Goal: Task Accomplishment & Management: Use online tool/utility

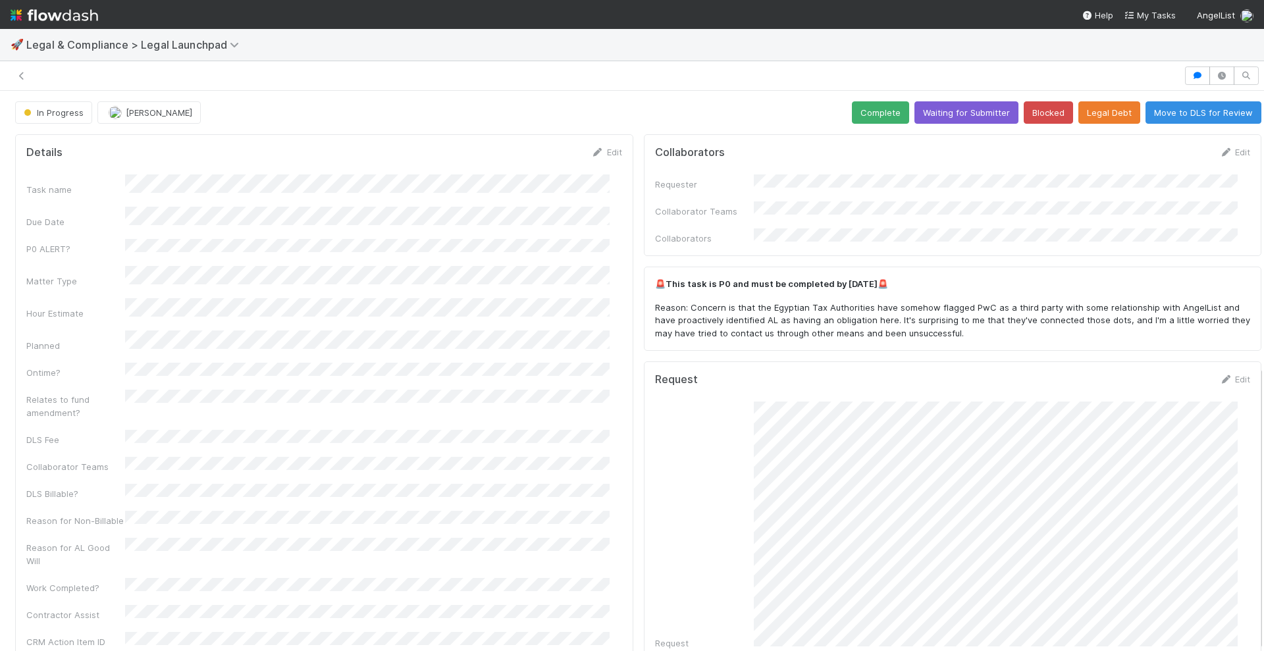
scroll to position [540, 0]
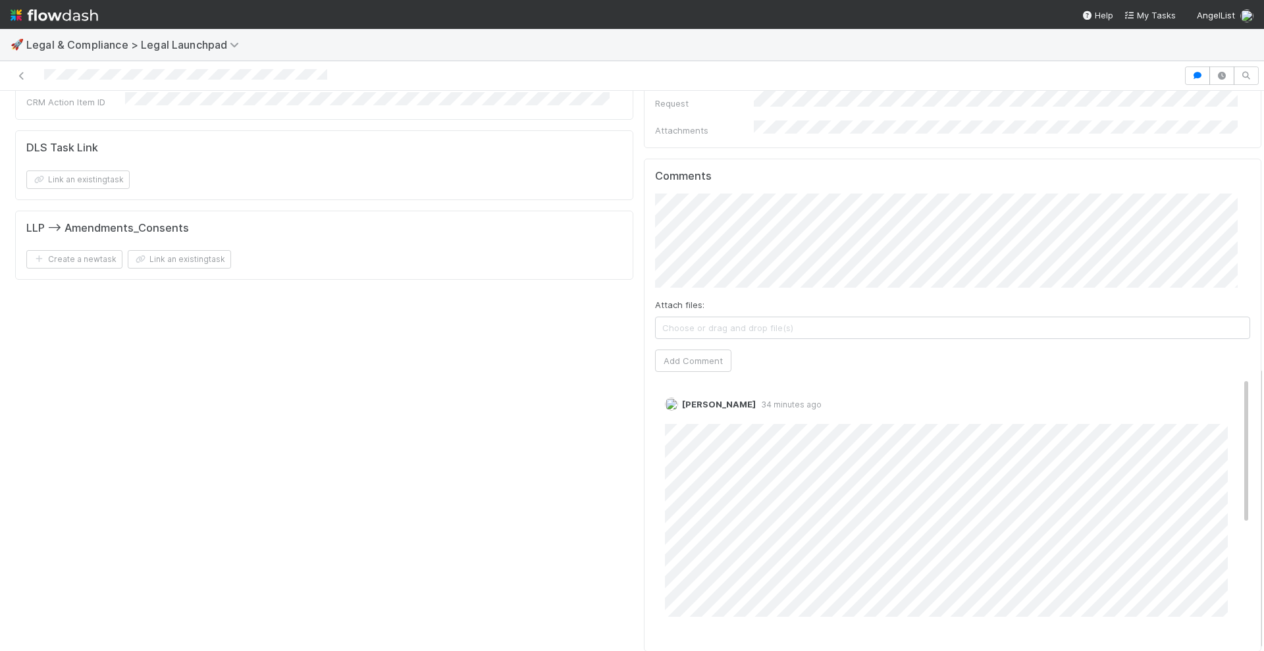
click at [77, 14] on img at bounding box center [55, 15] width 88 height 22
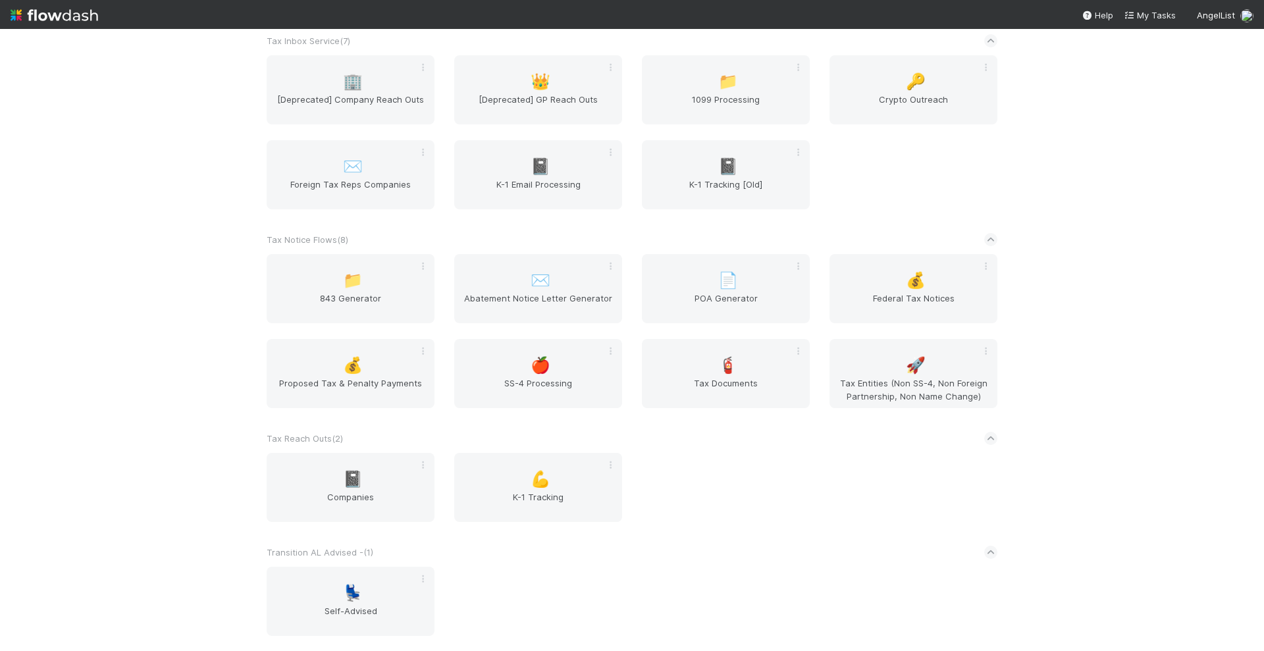
scroll to position [3140, 0]
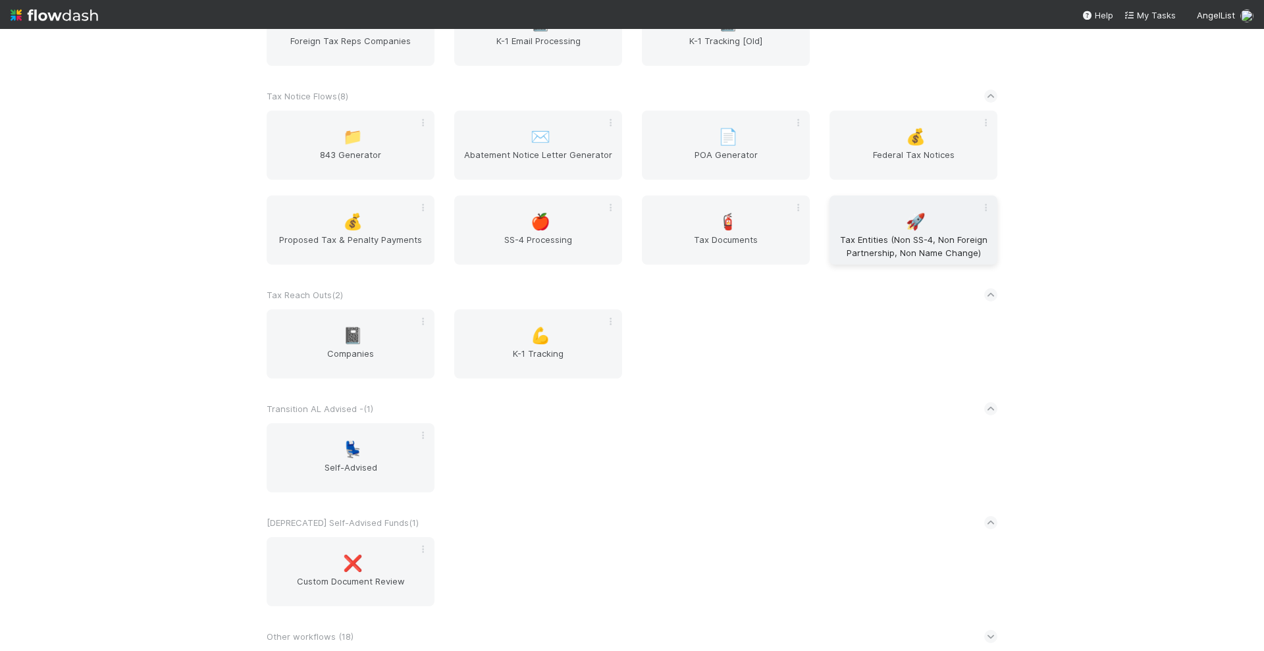
click at [899, 236] on span "Tax Entities (Non SS-4, Non Foreign Partnership, Non Name Change)" at bounding box center [913, 246] width 157 height 26
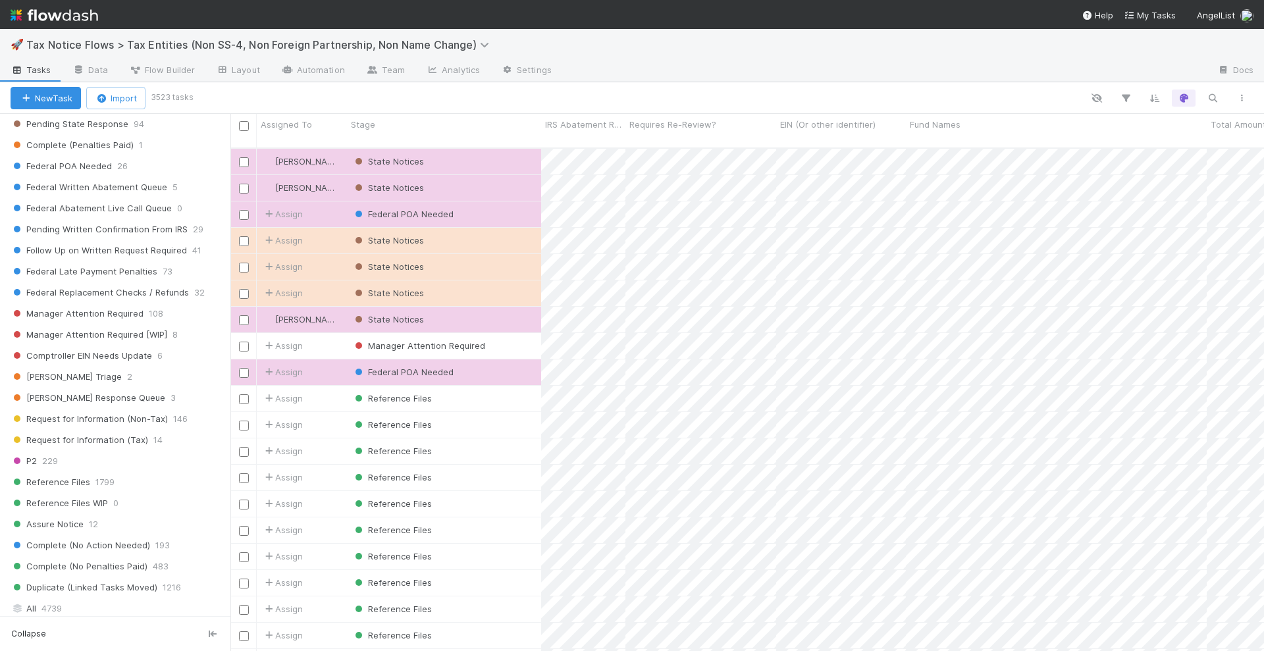
scroll to position [668, 0]
click at [86, 171] on span "Federal POA Needed" at bounding box center [61, 170] width 101 height 16
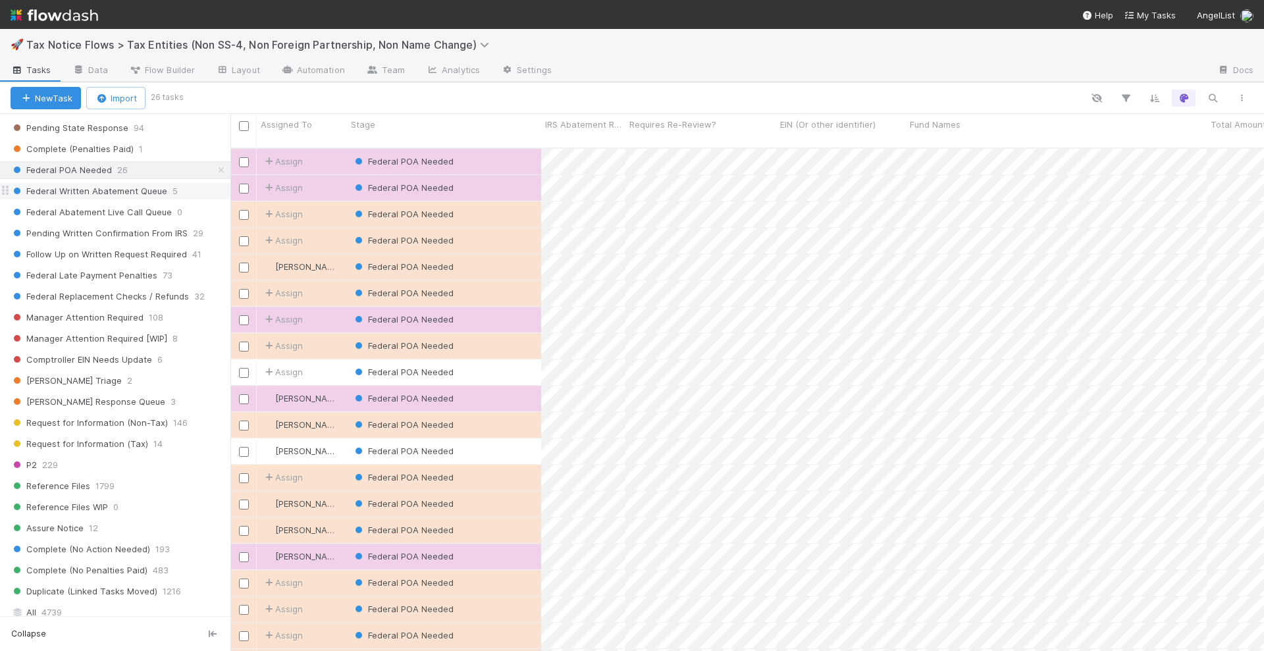
scroll to position [502, 1021]
click at [1130, 97] on icon "button" at bounding box center [1125, 98] width 13 height 12
click at [888, 141] on button "Add Filter" at bounding box center [923, 137] width 395 height 19
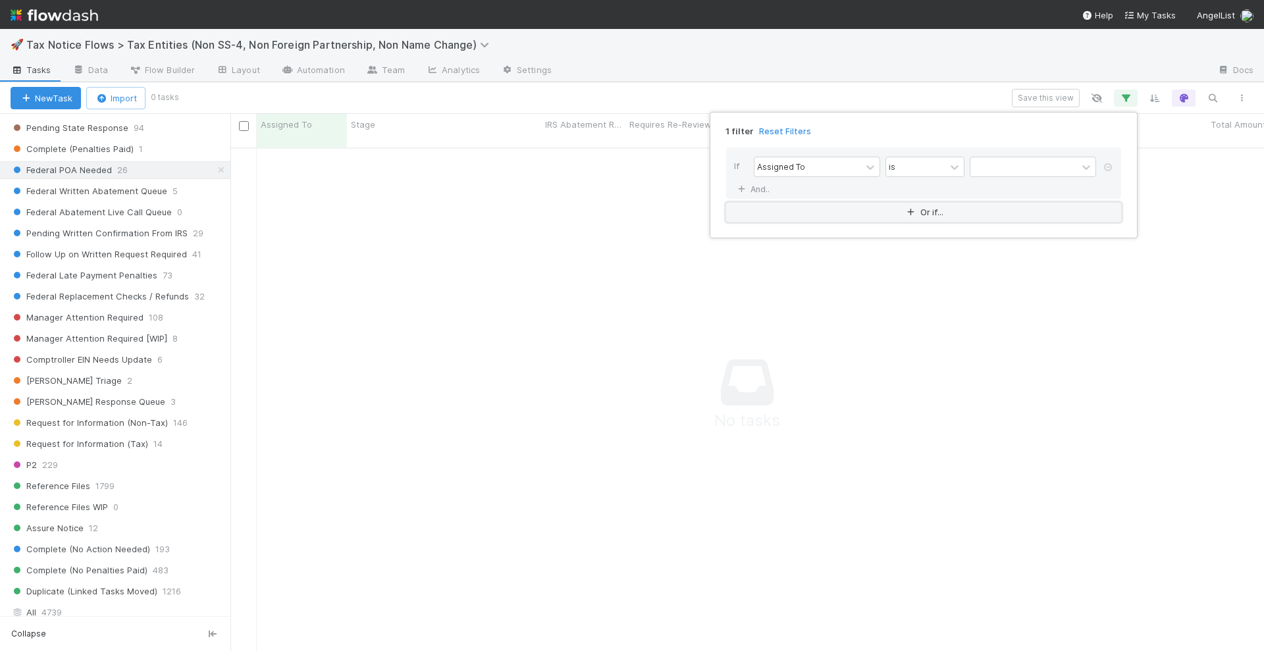
scroll to position [489, 1009]
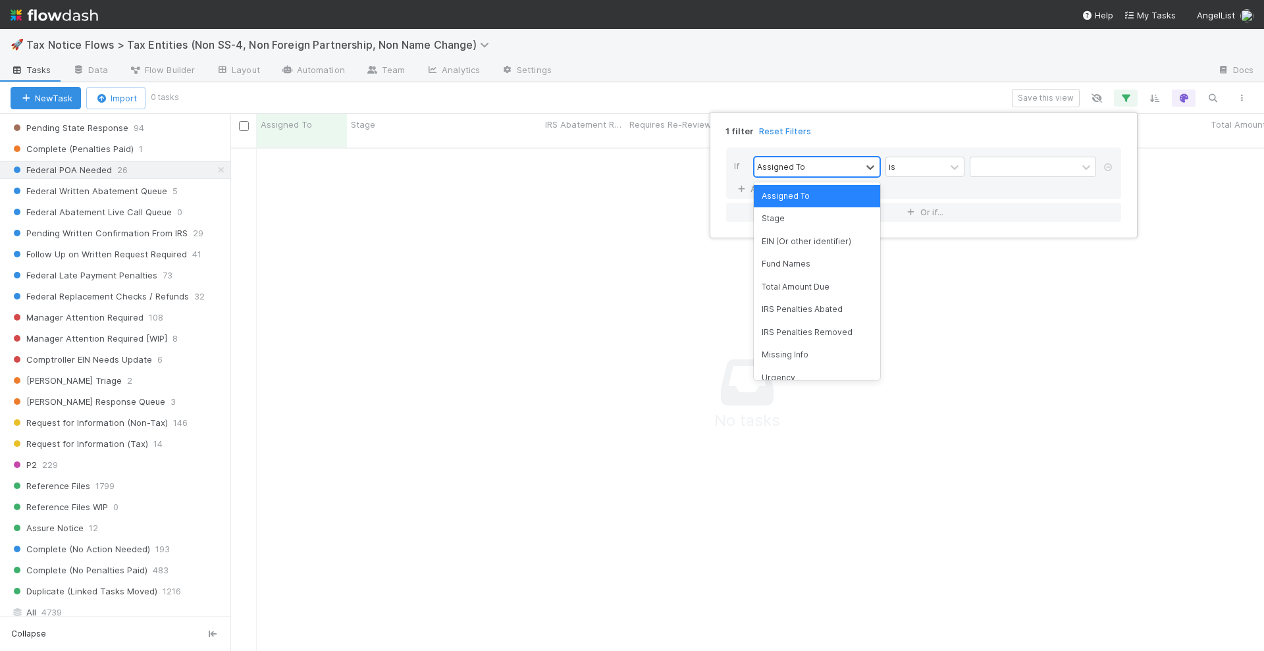
click at [827, 169] on div "Assigned To" at bounding box center [808, 166] width 107 height 19
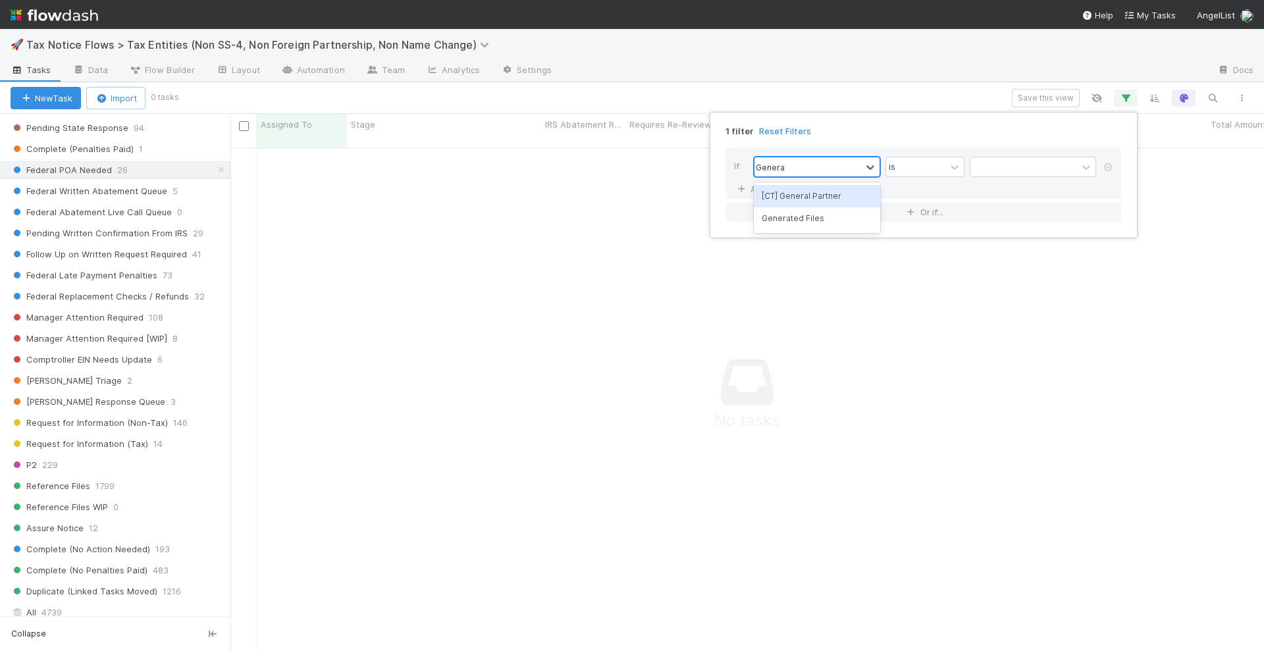
type input "General"
click at [820, 202] on div "[CT] General Partner" at bounding box center [817, 196] width 126 height 22
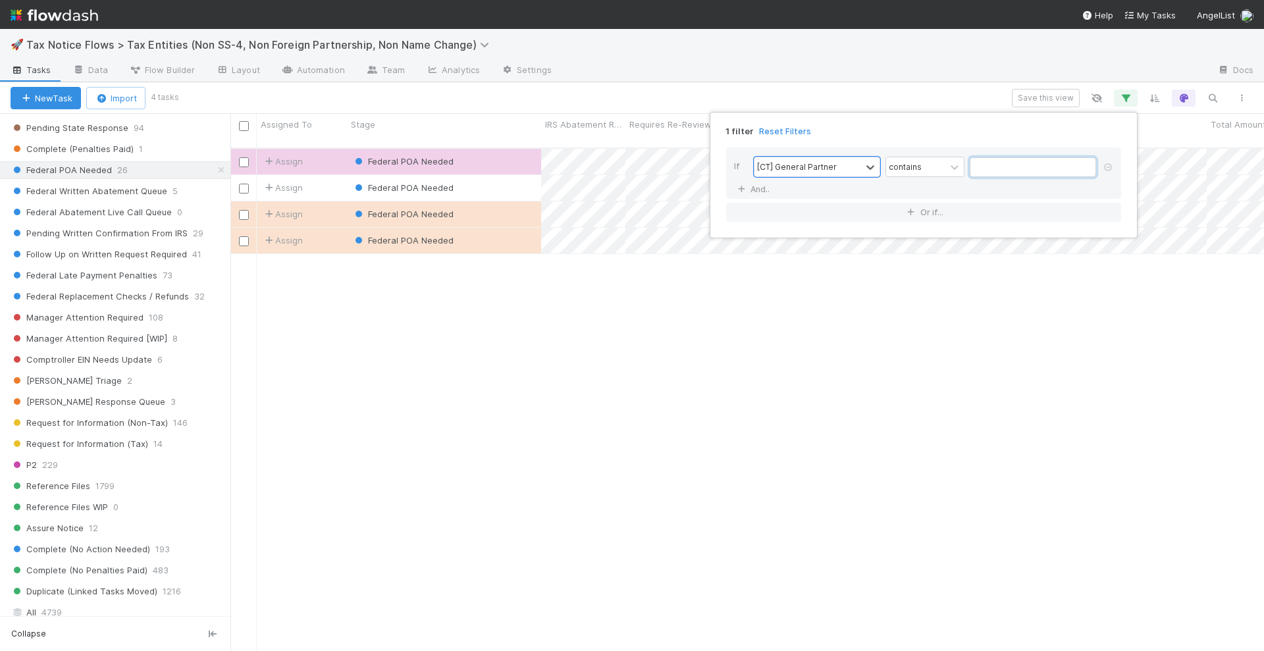
scroll to position [502, 1021]
click at [994, 164] on input "text" at bounding box center [1033, 167] width 126 height 20
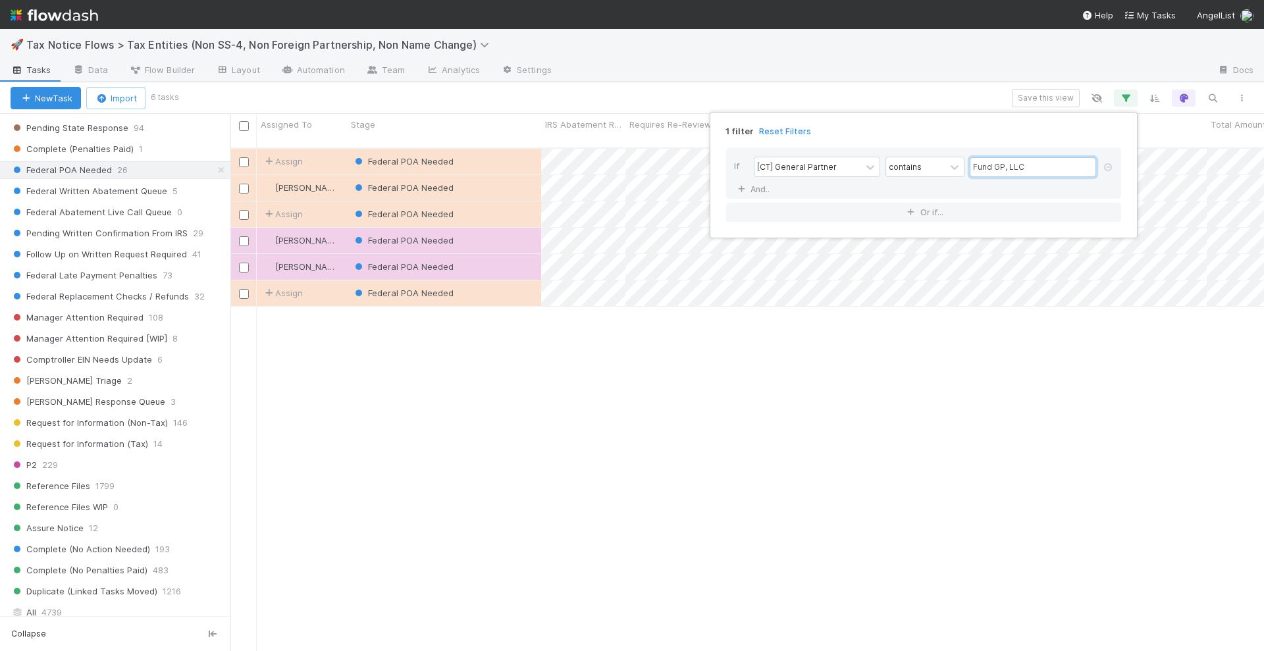
type input "Fund GP, LLC"
click at [626, 349] on div "1 filter Reset Filters If [CT] General Partner contains Fund GP, LLC And.. Or i…" at bounding box center [632, 325] width 1264 height 651
click at [1125, 95] on icon "button" at bounding box center [1125, 98] width 13 height 12
click at [1046, 166] on input "Fund GP, LLC" at bounding box center [1033, 167] width 126 height 20
click at [1036, 165] on input "Fund GP, LLC" at bounding box center [1033, 167] width 126 height 20
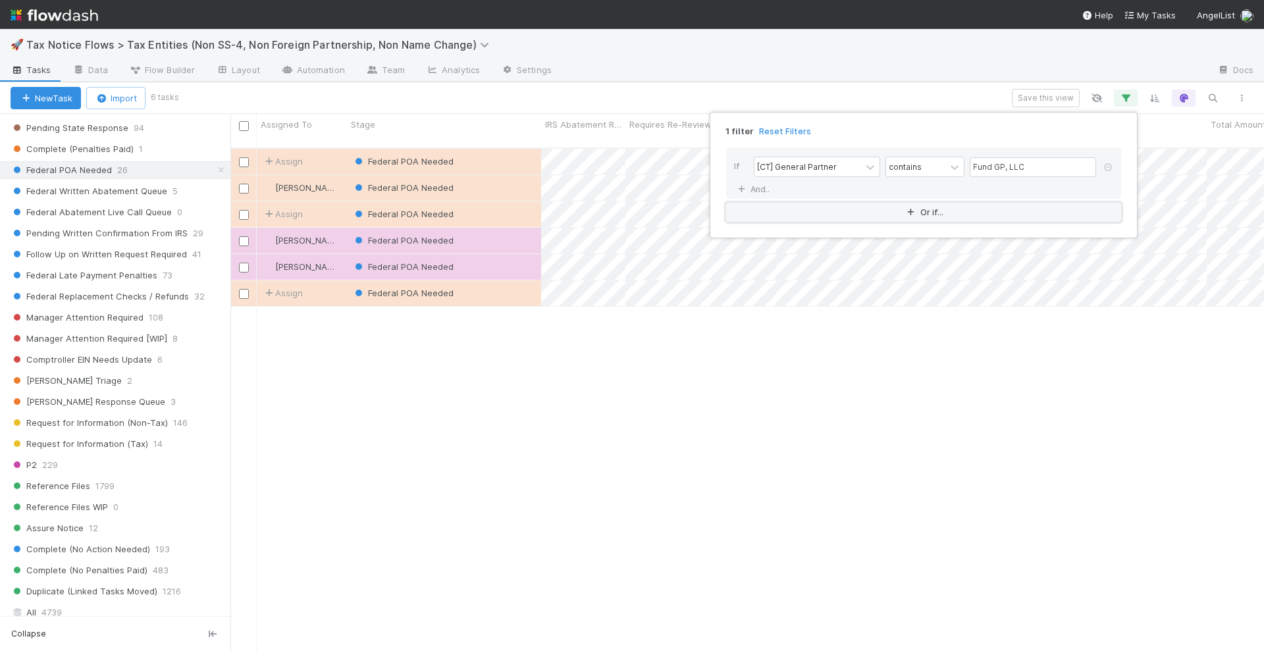
click at [884, 213] on button "Or if..." at bounding box center [923, 212] width 395 height 19
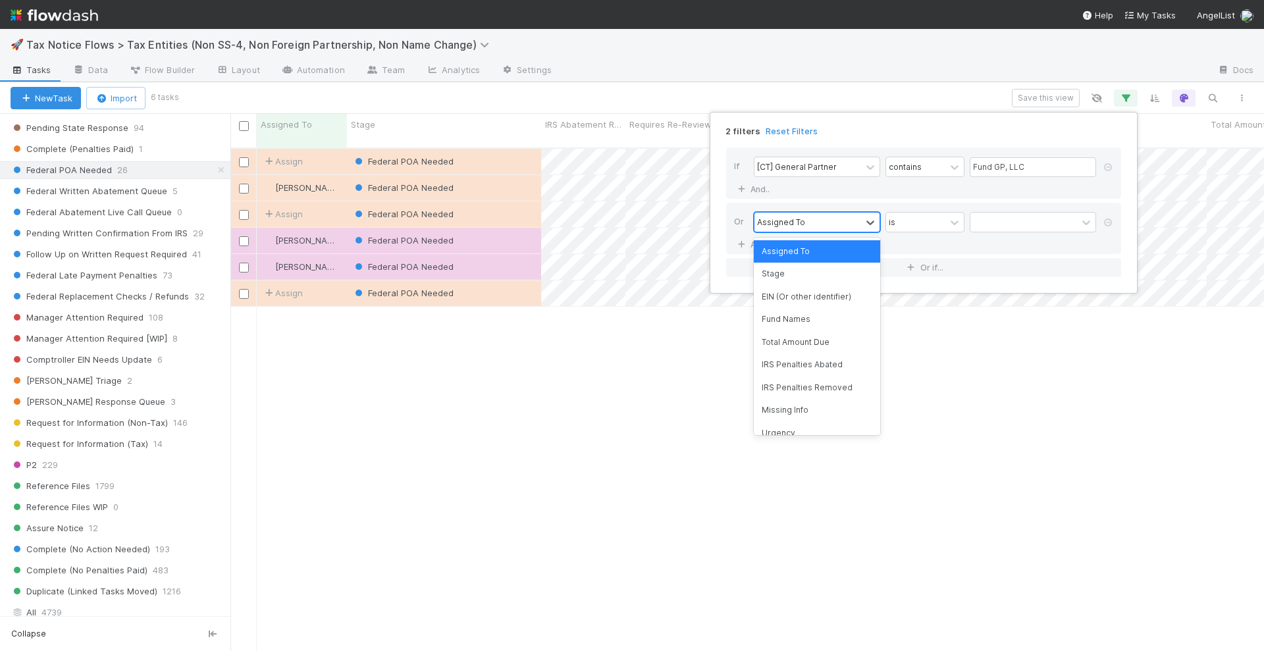
drag, startPoint x: 785, startPoint y: 217, endPoint x: 793, endPoint y: 223, distance: 10.8
click at [786, 217] on div "Assigned To" at bounding box center [781, 222] width 48 height 12
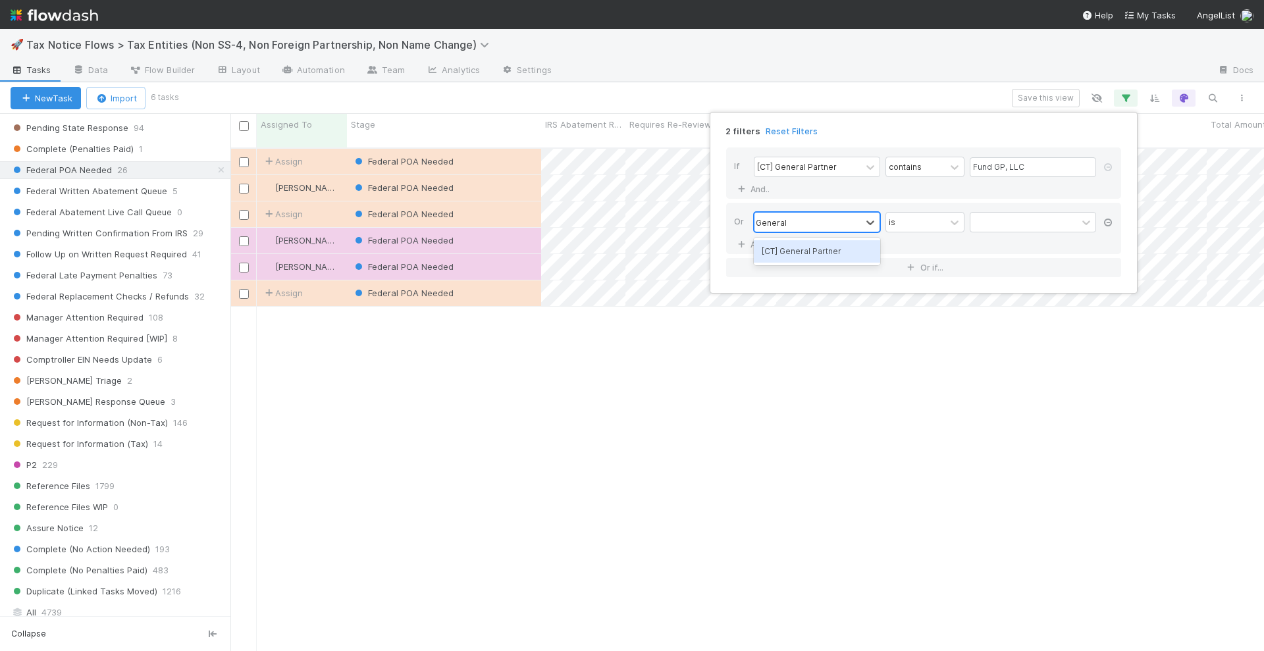
type input "General"
click at [1108, 223] on icon at bounding box center [1108, 223] width 13 height 8
click at [921, 192] on div "If [CT] General Partner contains Fund GP, LLC And.." at bounding box center [923, 172] width 395 height 51
drag, startPoint x: 1050, startPoint y: 163, endPoint x: 974, endPoint y: 159, distance: 76.5
click at [974, 159] on input "Fund GP, LLC" at bounding box center [1033, 167] width 126 height 20
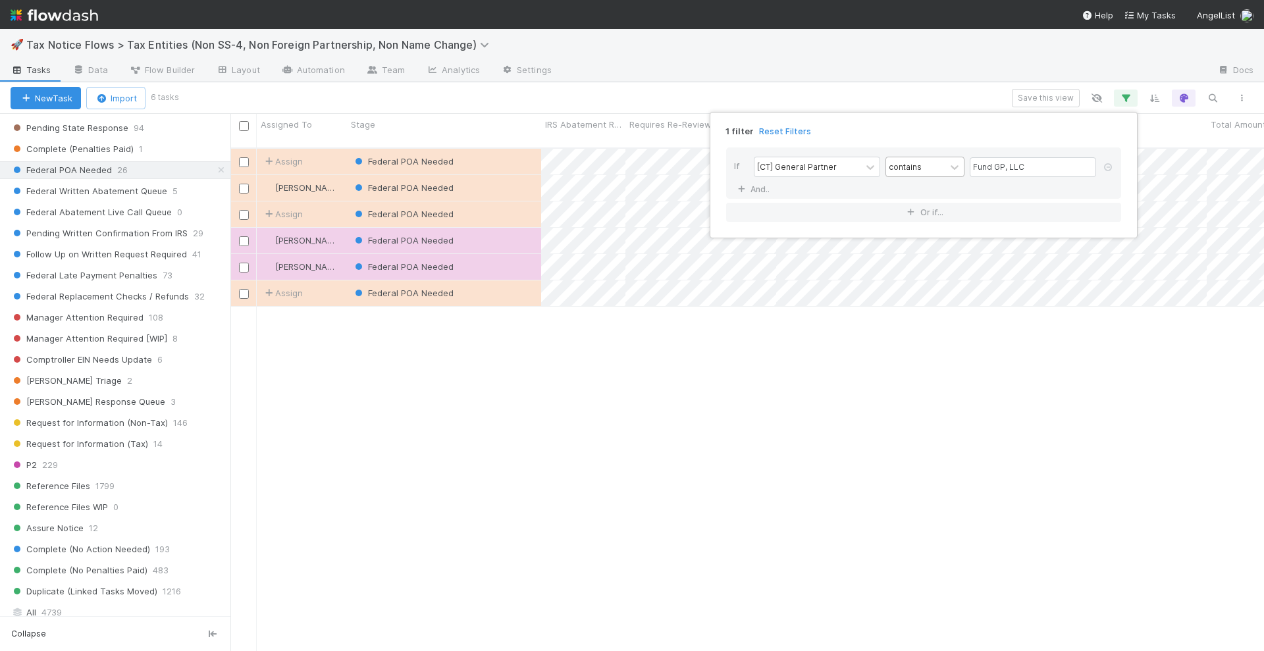
click at [894, 170] on div "contains" at bounding box center [905, 167] width 33 height 12
click at [914, 363] on div "is empty" at bounding box center [925, 367] width 79 height 22
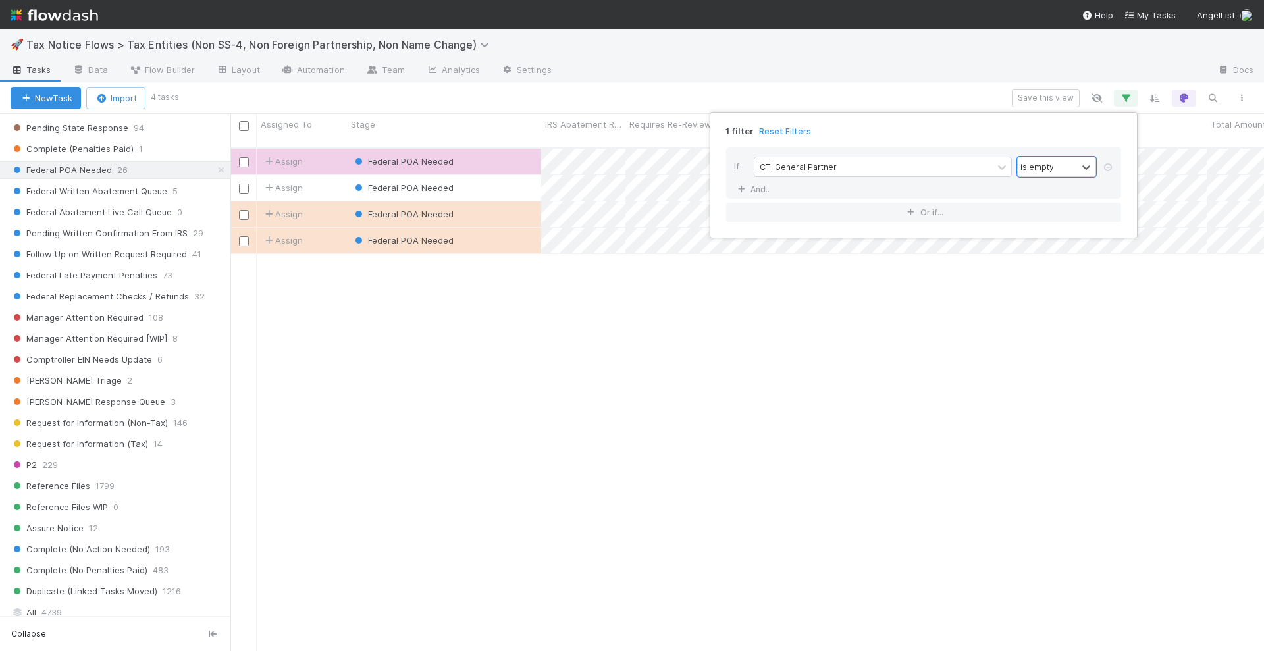
click at [731, 92] on div "1 filter Reset Filters If [CT] General Partner option is empty, selected. 0 res…" at bounding box center [632, 325] width 1264 height 651
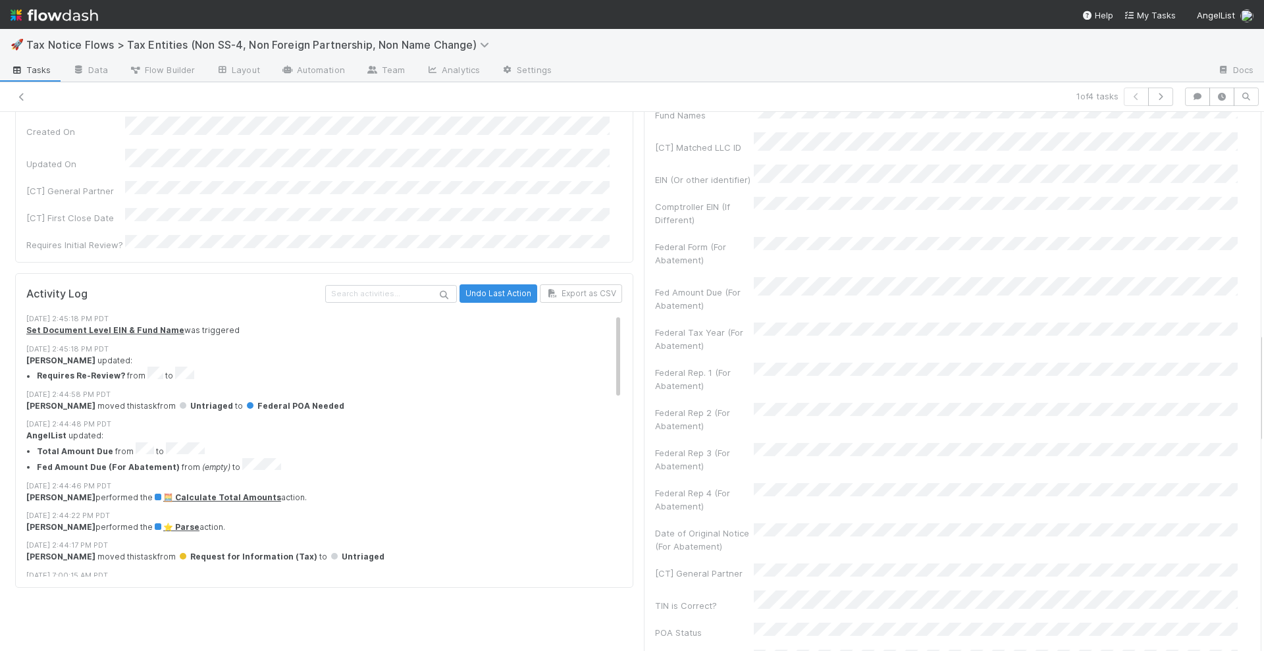
scroll to position [1070, 0]
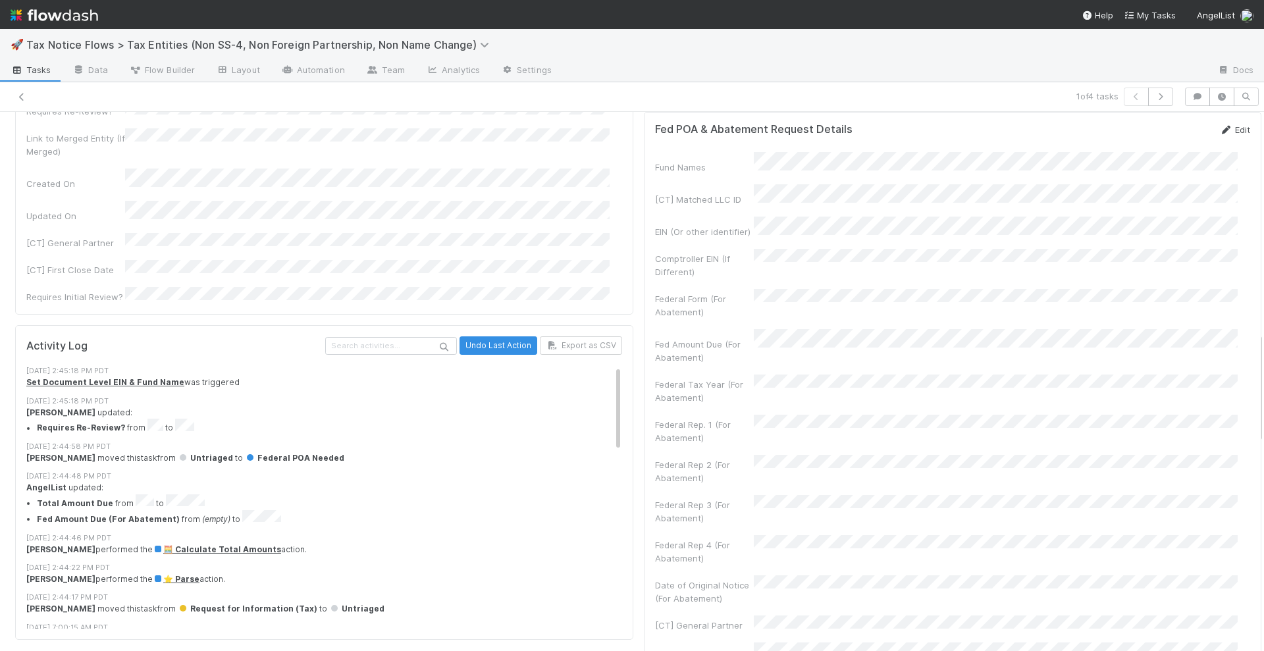
click at [1219, 134] on icon at bounding box center [1225, 130] width 13 height 9
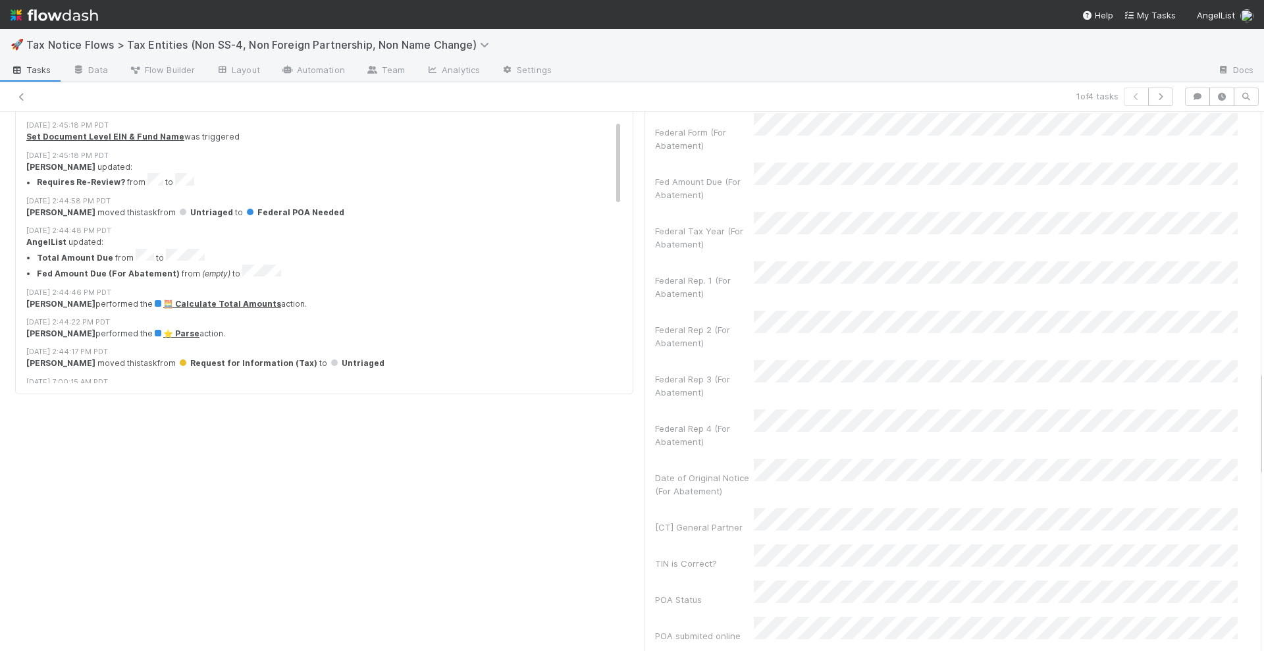
scroll to position [1317, 0]
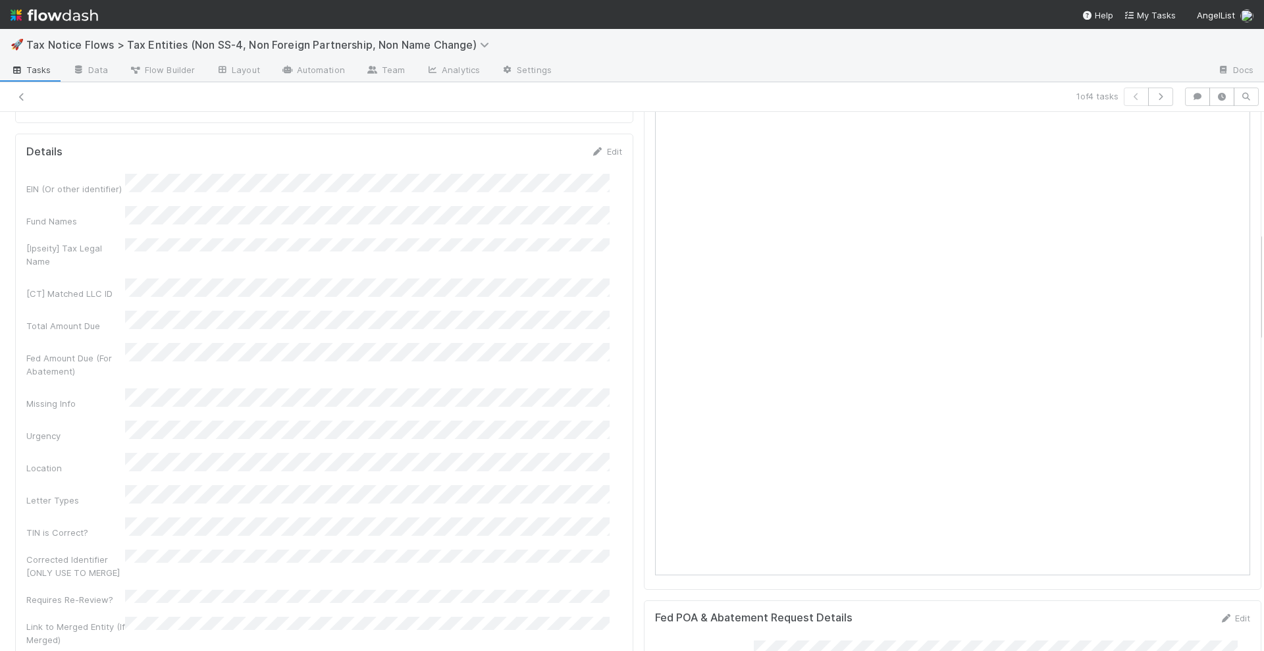
scroll to position [417, 0]
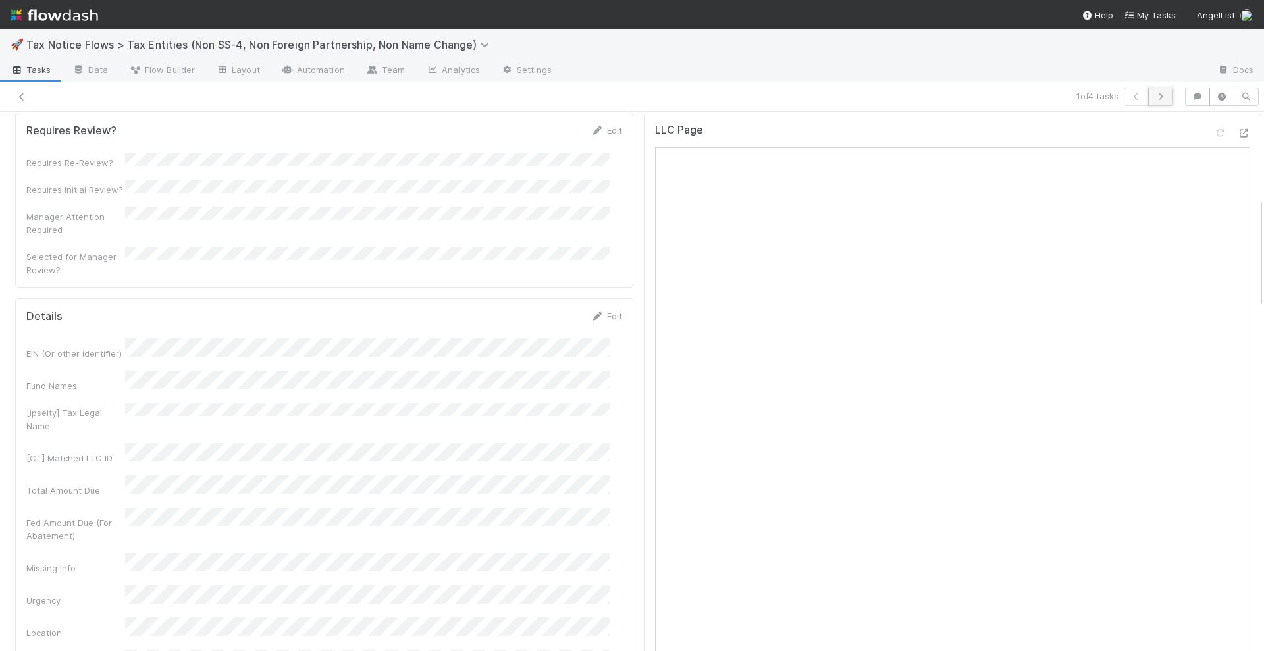
click at [1157, 98] on button "button" at bounding box center [1160, 97] width 25 height 18
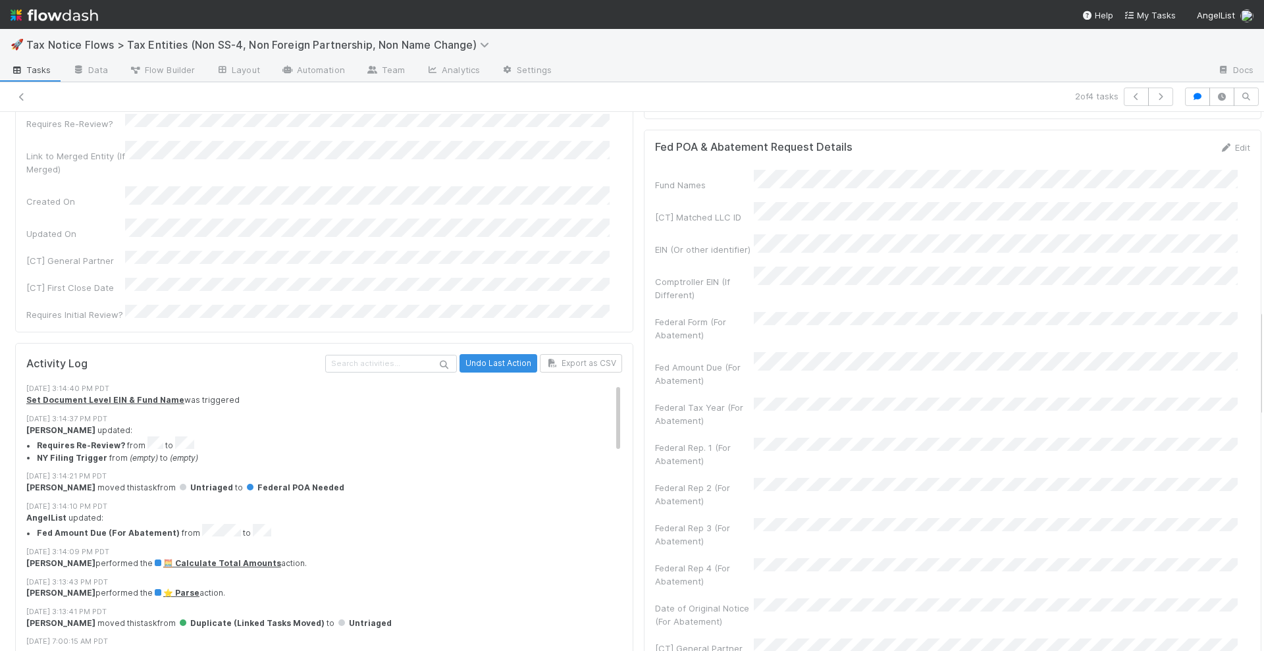
scroll to position [988, 0]
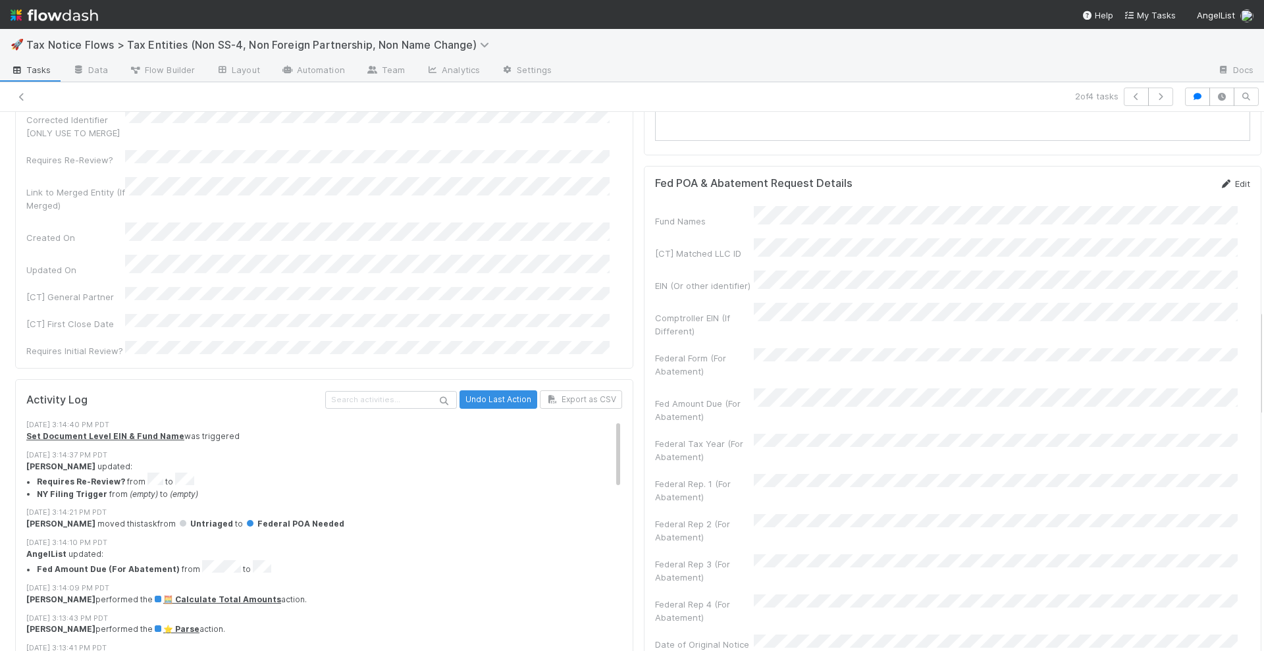
click at [1219, 189] on link "Edit" at bounding box center [1234, 183] width 31 height 11
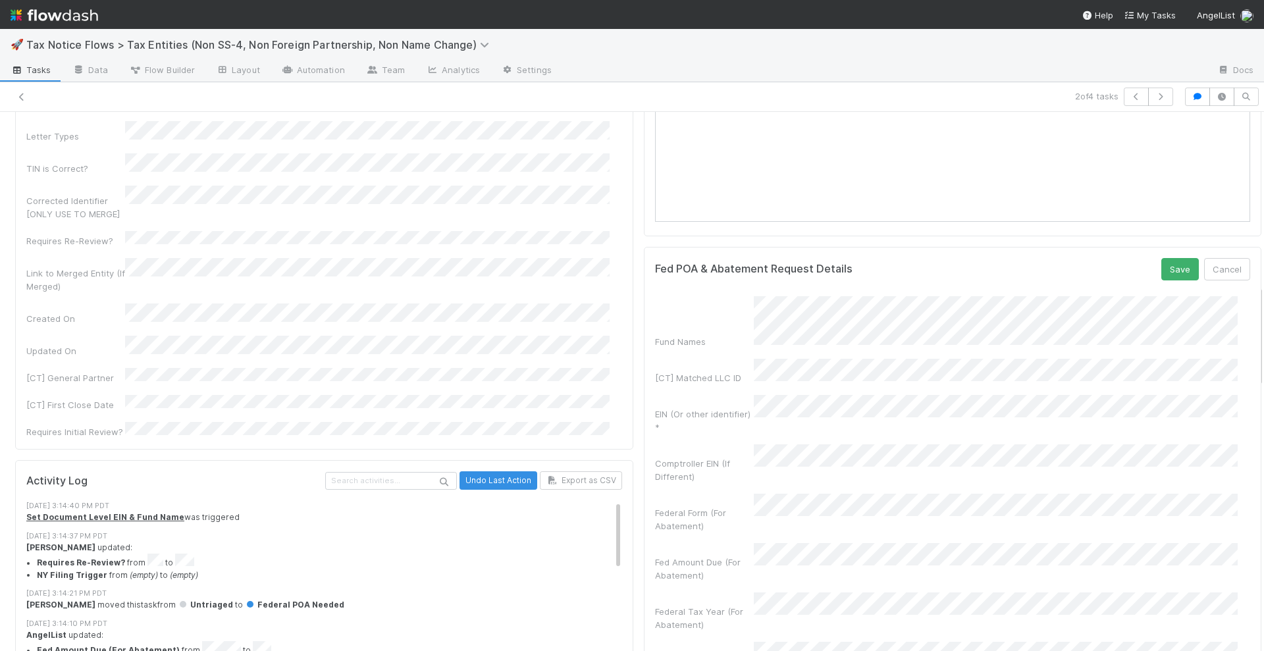
scroll to position [905, 0]
click at [1162, 281] on button "Save" at bounding box center [1181, 270] width 38 height 22
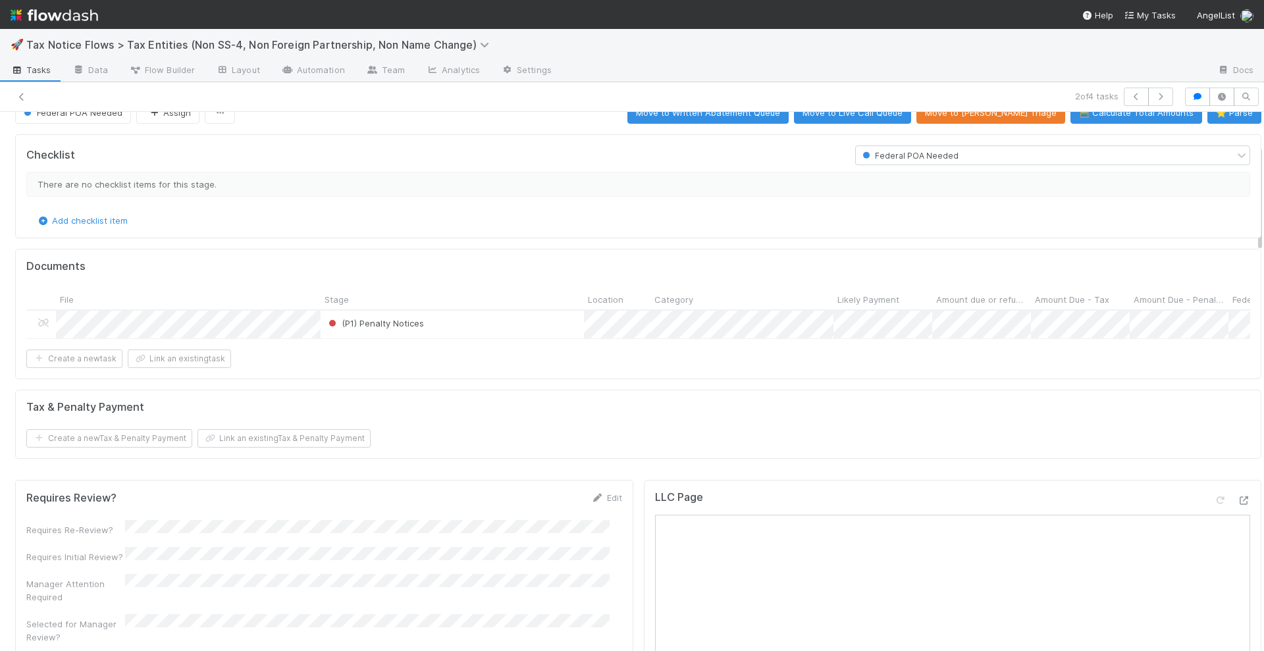
scroll to position [0, 0]
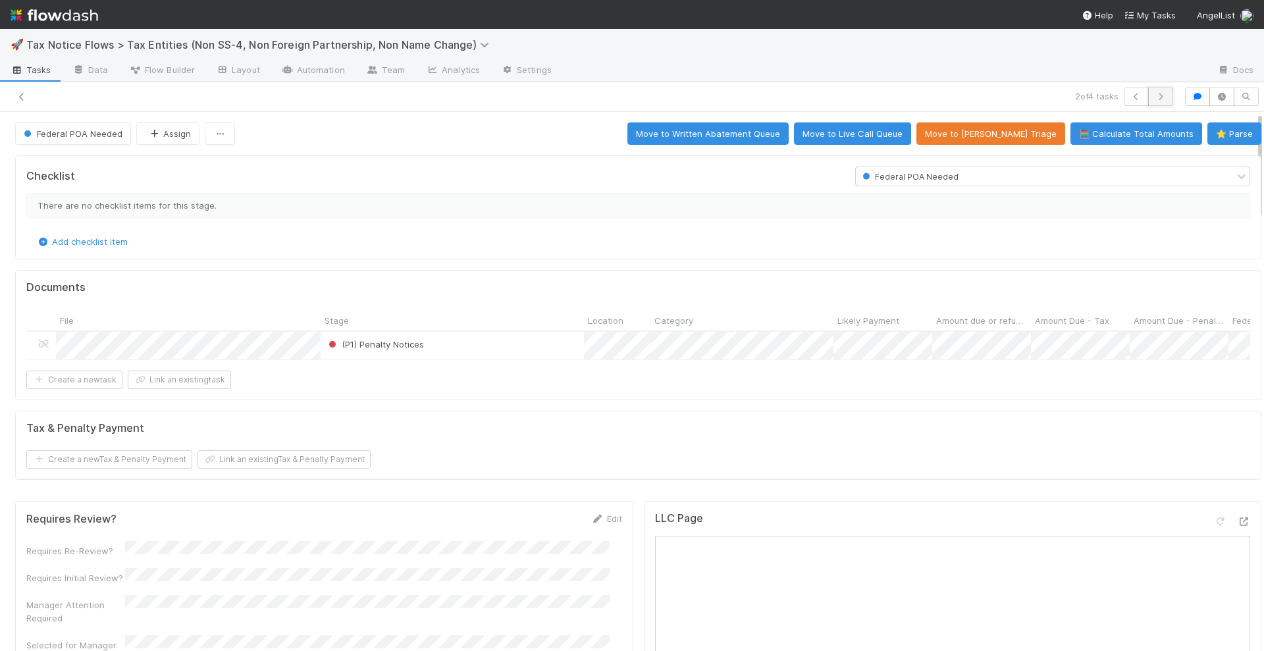
click at [1154, 99] on icon "button" at bounding box center [1160, 97] width 13 height 8
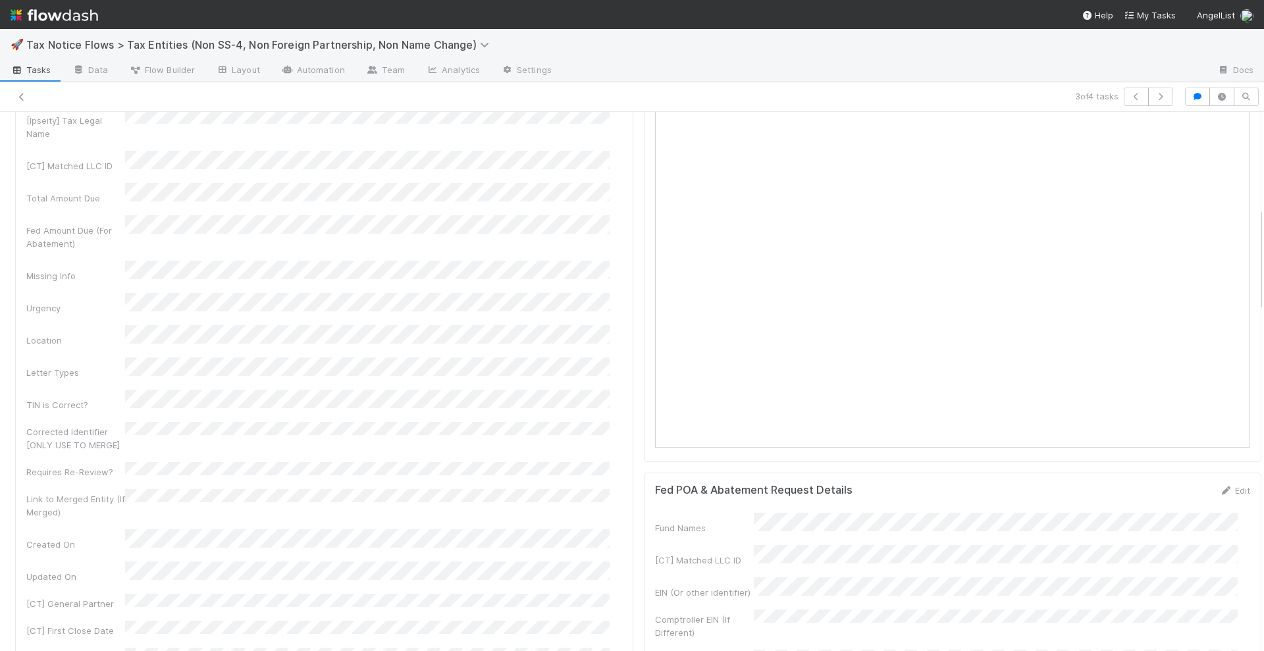
scroll to position [988, 0]
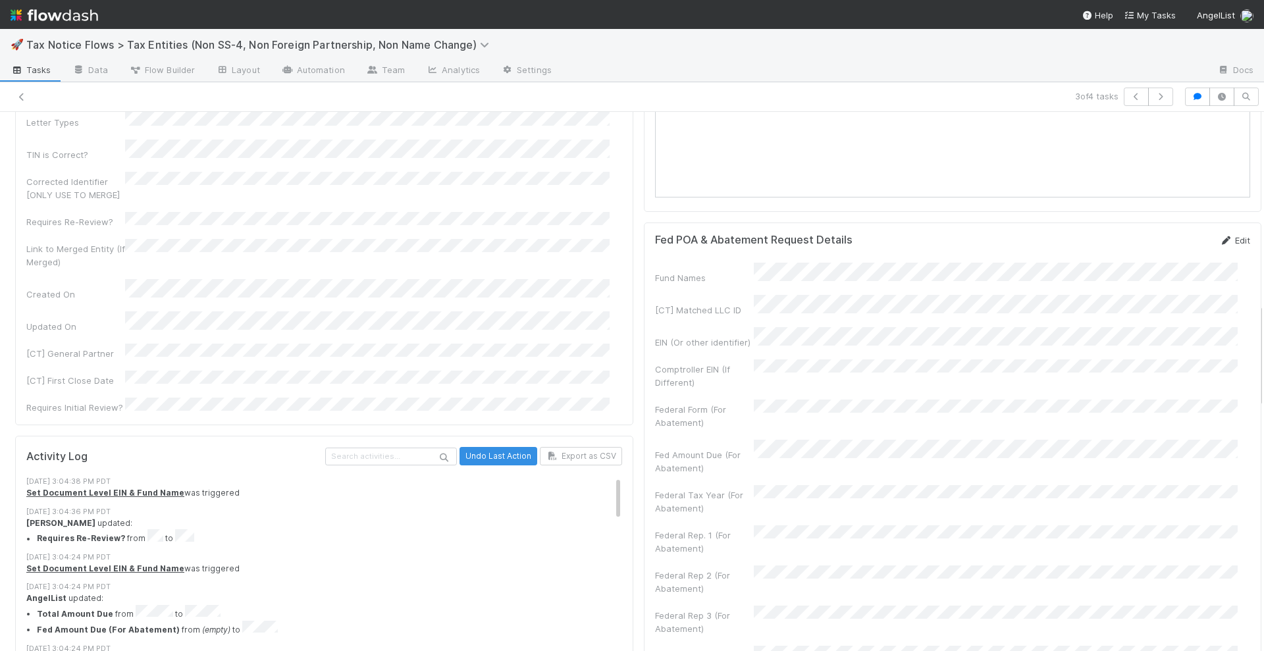
click at [1219, 246] on link "Edit" at bounding box center [1234, 240] width 31 height 11
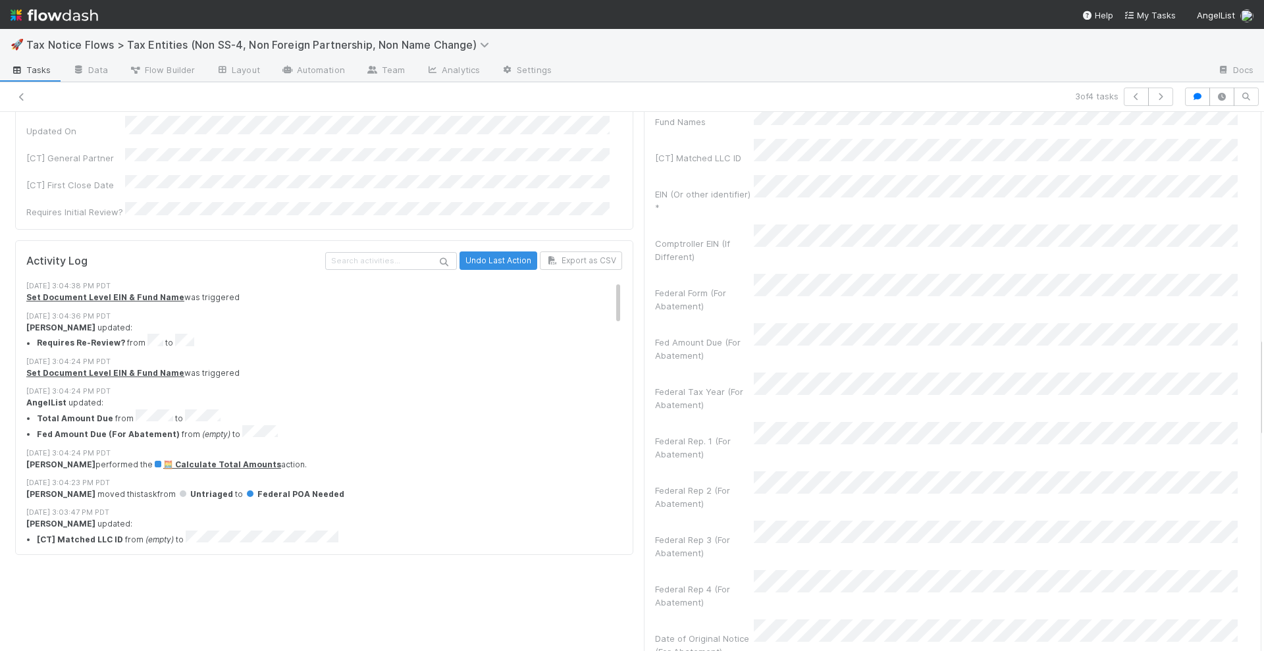
scroll to position [1070, 0]
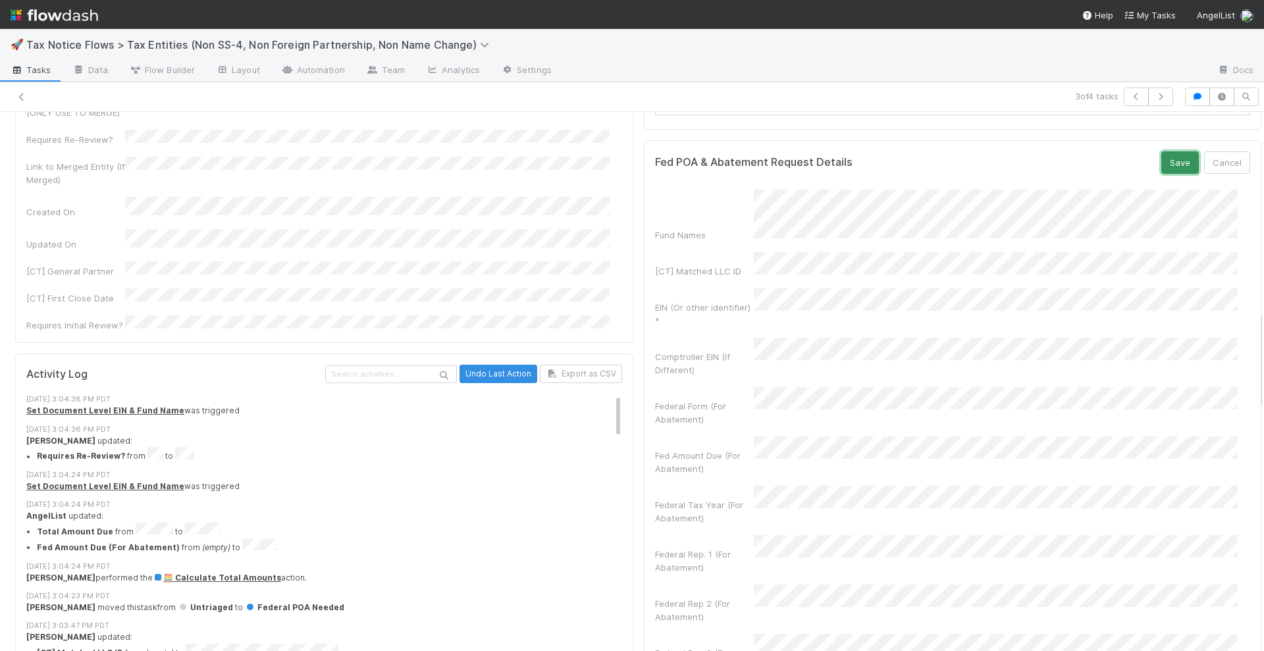
click at [1162, 174] on button "Save" at bounding box center [1181, 162] width 38 height 22
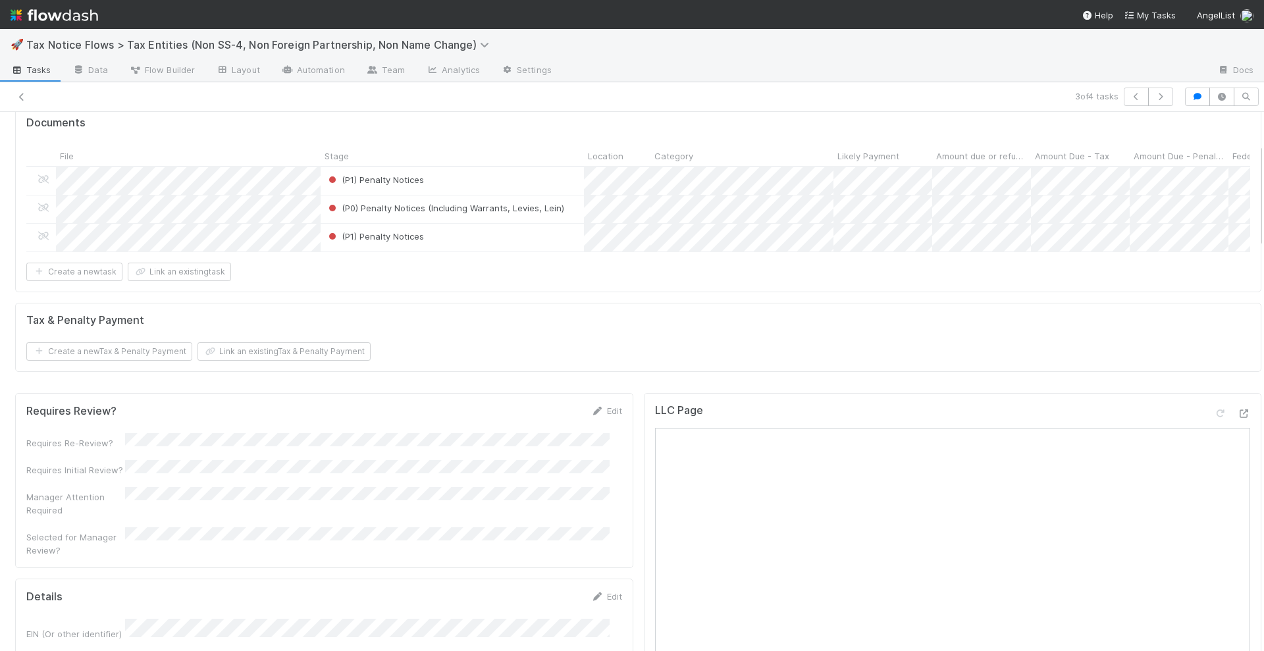
scroll to position [0, 0]
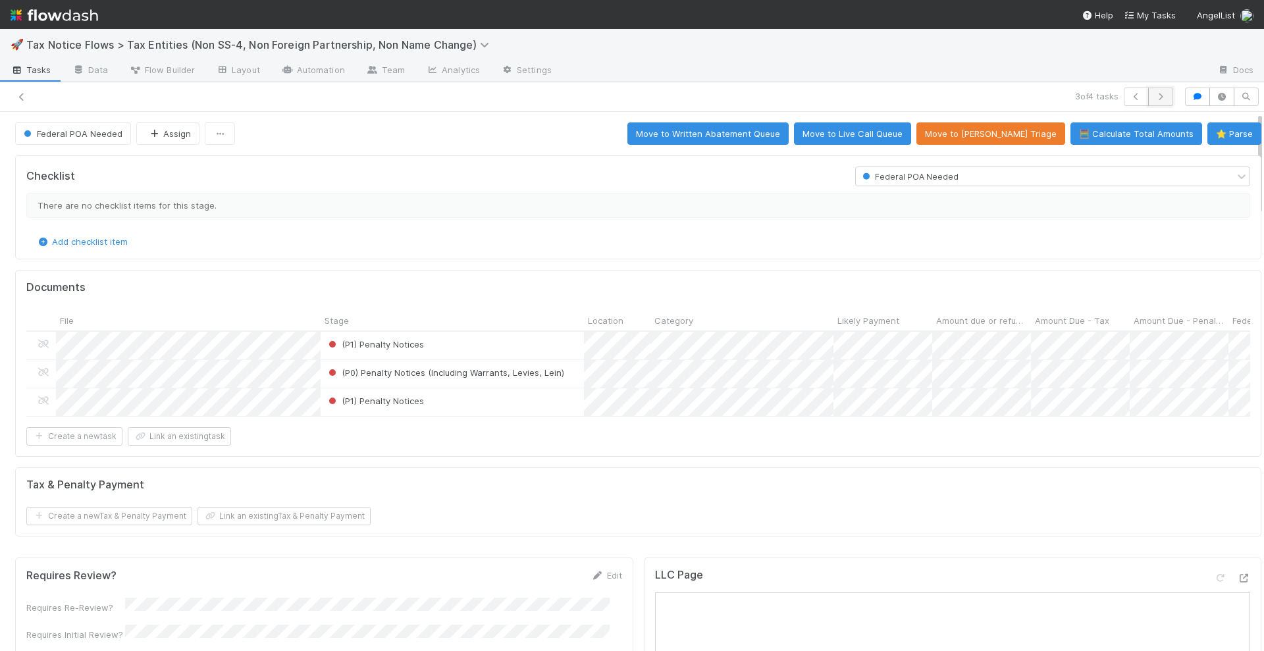
click at [1154, 93] on icon "button" at bounding box center [1160, 97] width 13 height 8
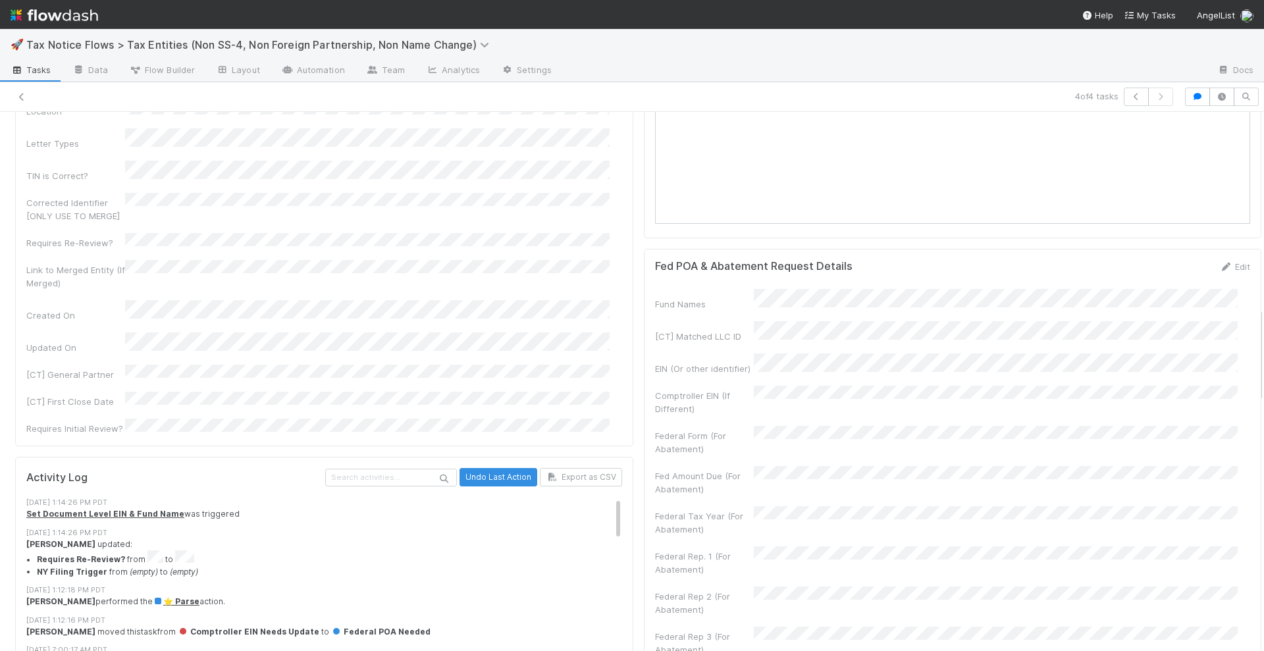
scroll to position [1102, 0]
click at [1219, 273] on icon at bounding box center [1225, 268] width 13 height 9
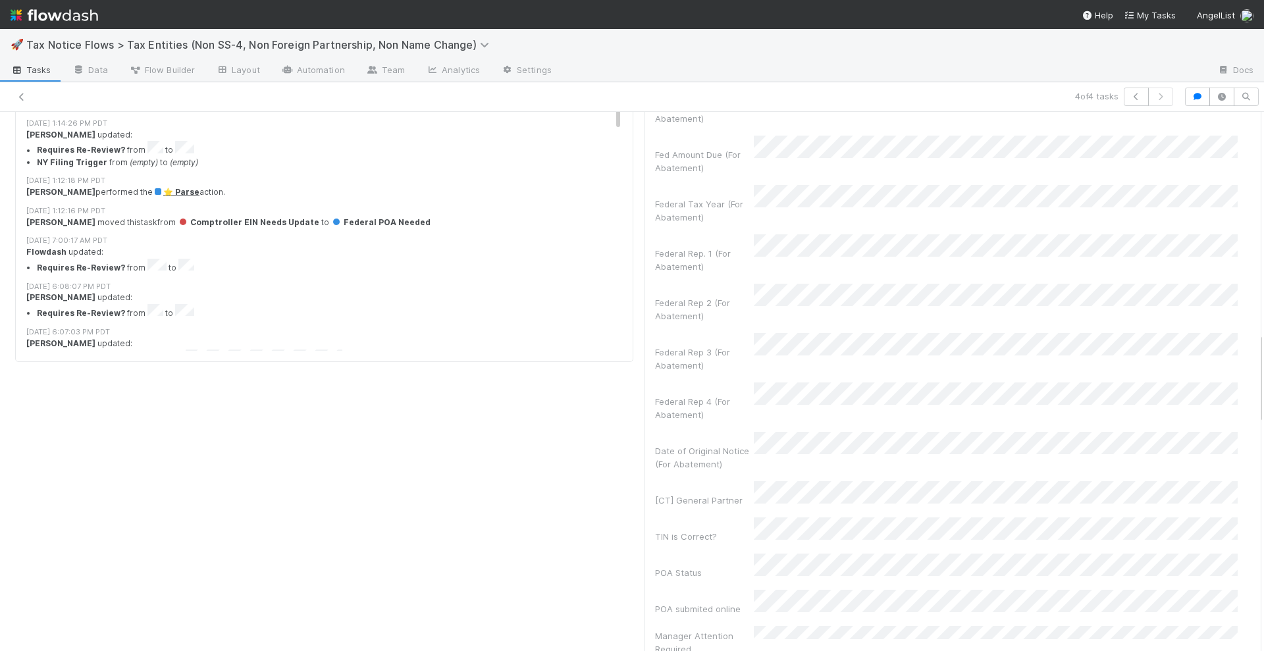
scroll to position [1513, 0]
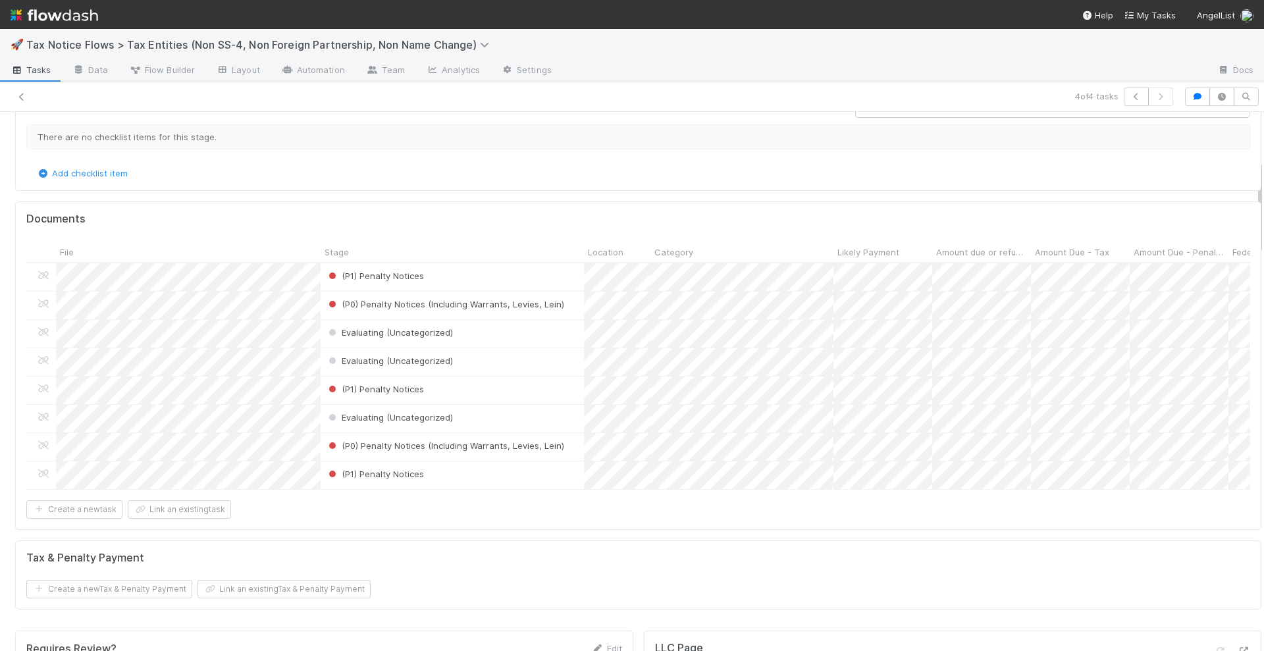
scroll to position [0, 0]
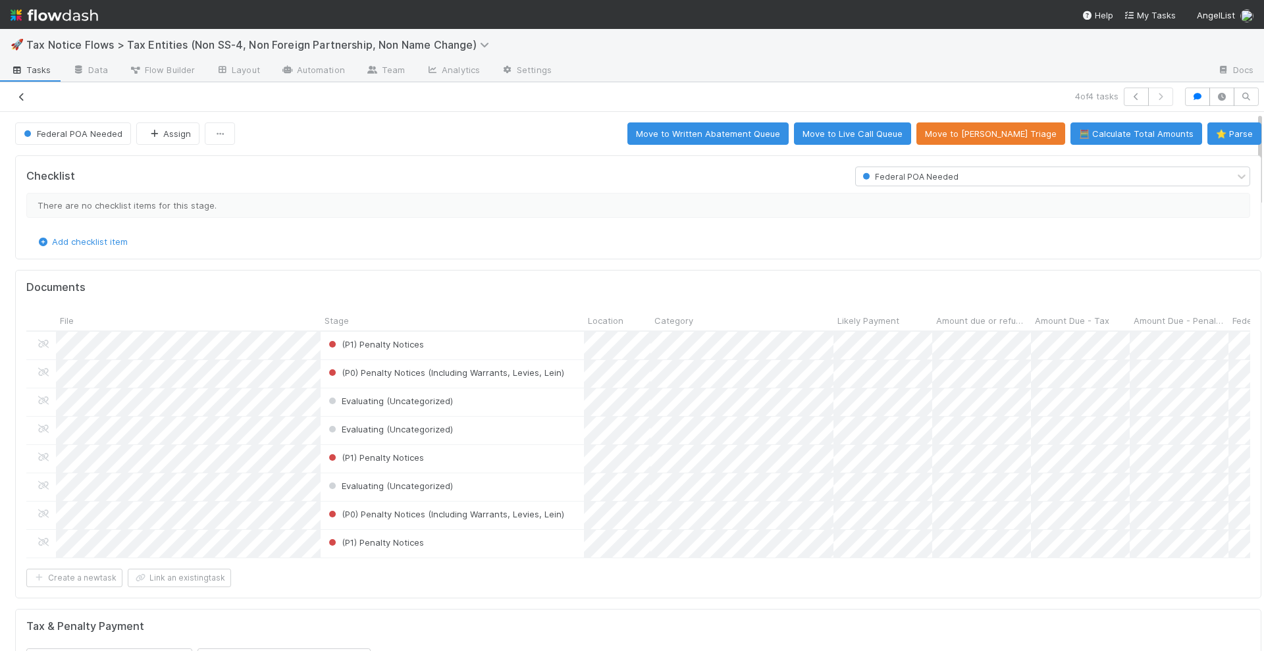
click at [26, 99] on icon at bounding box center [21, 97] width 13 height 9
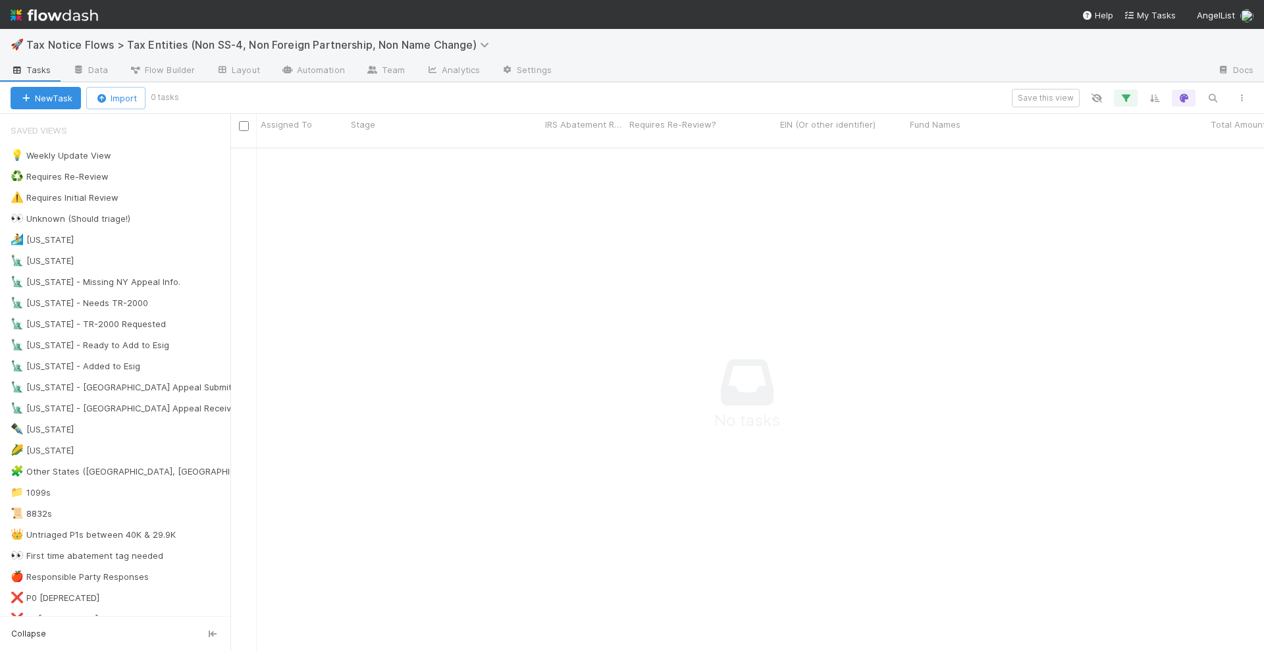
scroll to position [489, 1009]
click at [1126, 95] on icon "button" at bounding box center [1125, 98] width 13 height 12
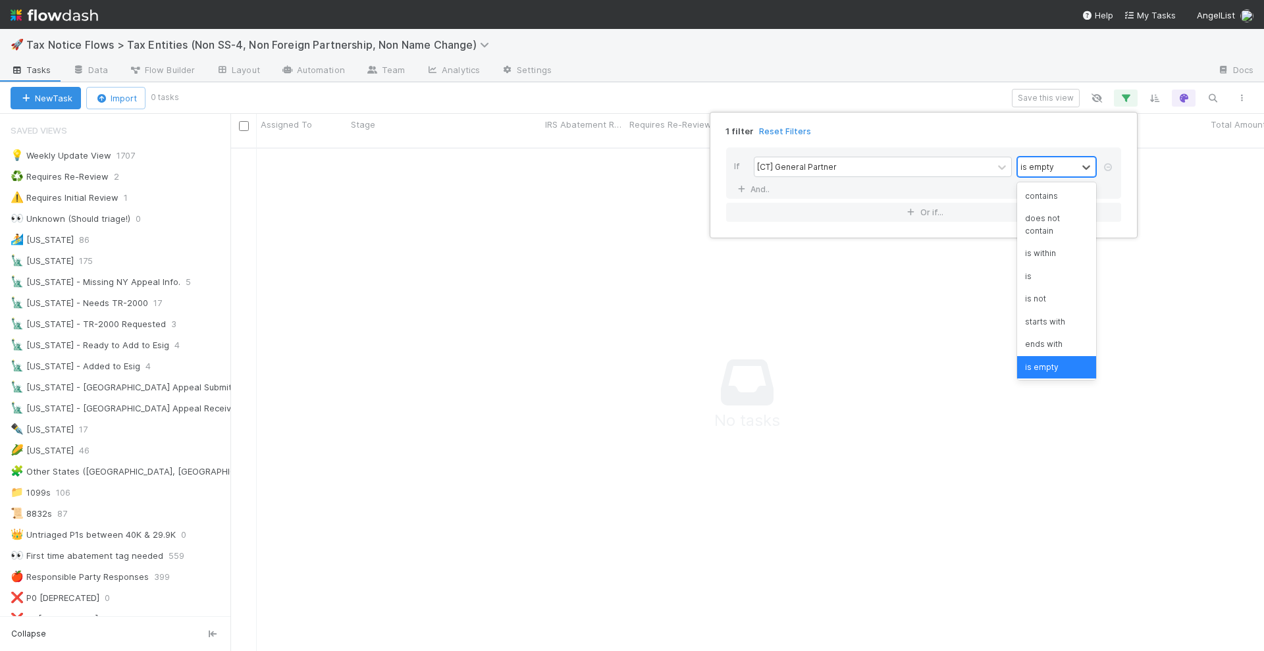
click at [1076, 163] on div "is empty" at bounding box center [1047, 166] width 59 height 19
click at [1045, 195] on div "contains" at bounding box center [1056, 190] width 79 height 22
click at [1023, 159] on input "text" at bounding box center [1033, 167] width 126 height 20
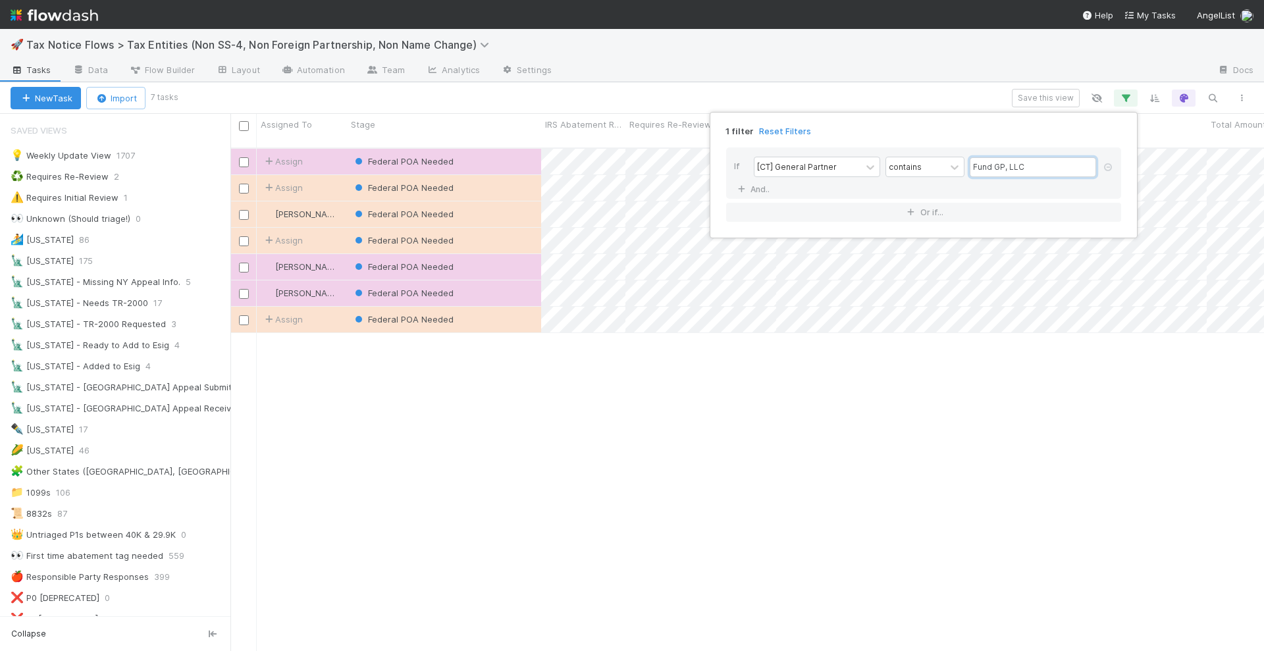
scroll to position [502, 1021]
type input "Fund GP, LLC"
click at [770, 88] on div "1 filter Reset Filters If [CT] General Partner contains Fund GP, LLC And.. Or i…" at bounding box center [632, 325] width 1264 height 651
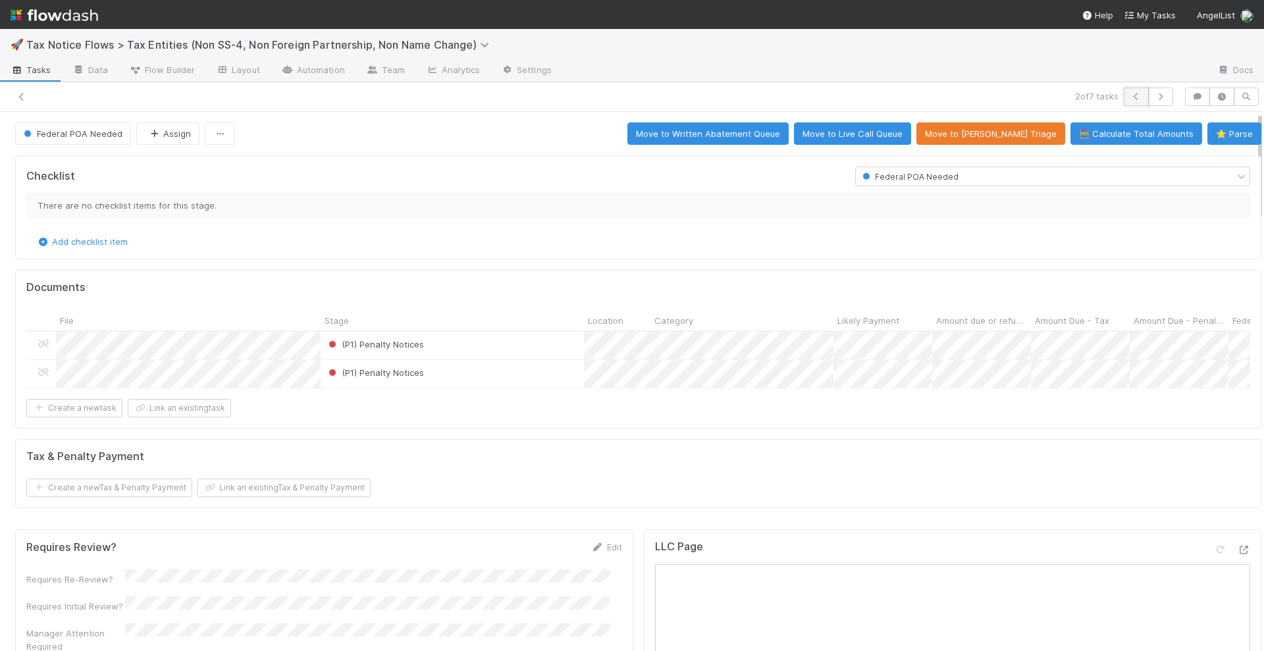
click at [1130, 93] on icon "button" at bounding box center [1136, 97] width 13 height 8
click at [24, 96] on icon at bounding box center [21, 97] width 13 height 9
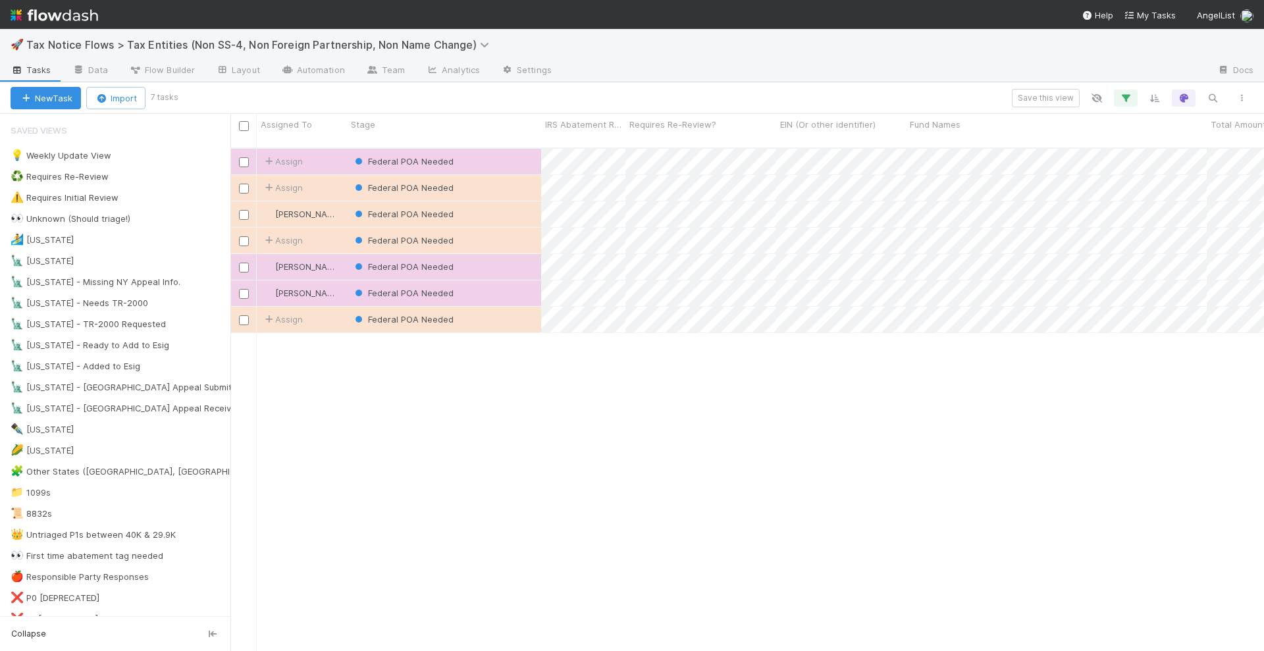
scroll to position [502, 1021]
click at [243, 289] on input "checkbox" at bounding box center [244, 294] width 10 height 10
click at [245, 315] on input "checkbox" at bounding box center [244, 320] width 10 height 10
click at [245, 236] on input "checkbox" at bounding box center [244, 241] width 10 height 10
click at [242, 210] on input "checkbox" at bounding box center [244, 215] width 10 height 10
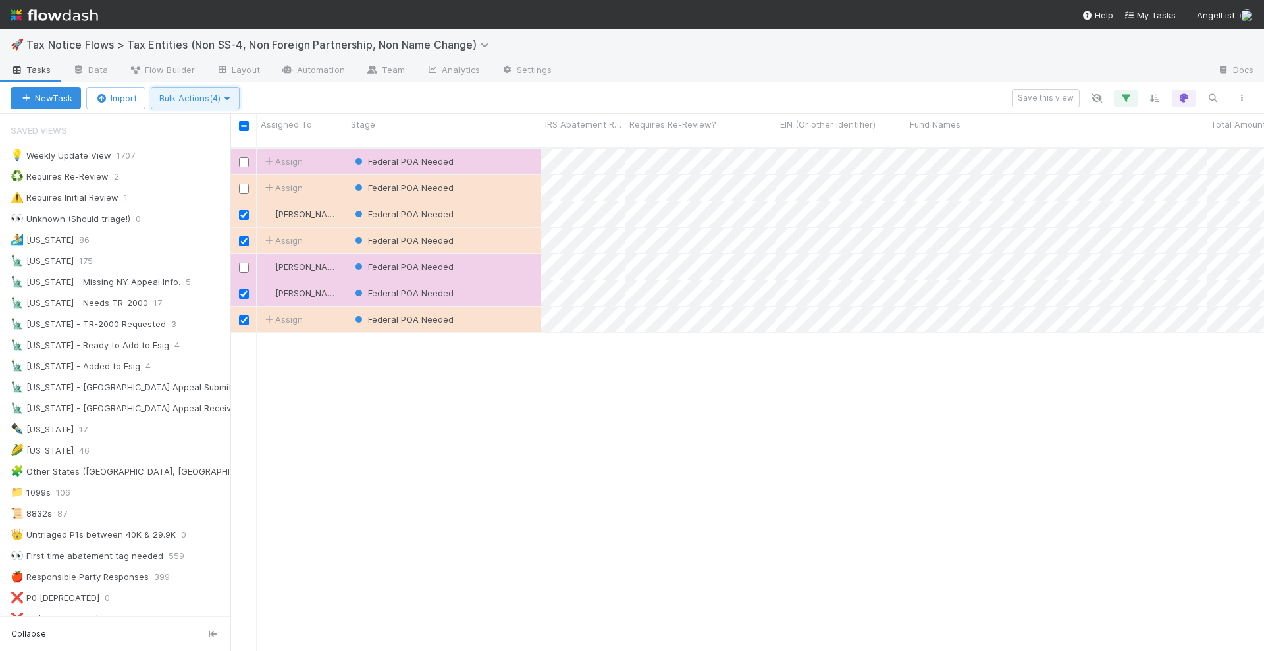
click at [201, 103] on span "Bulk Actions (4)" at bounding box center [195, 98] width 72 height 11
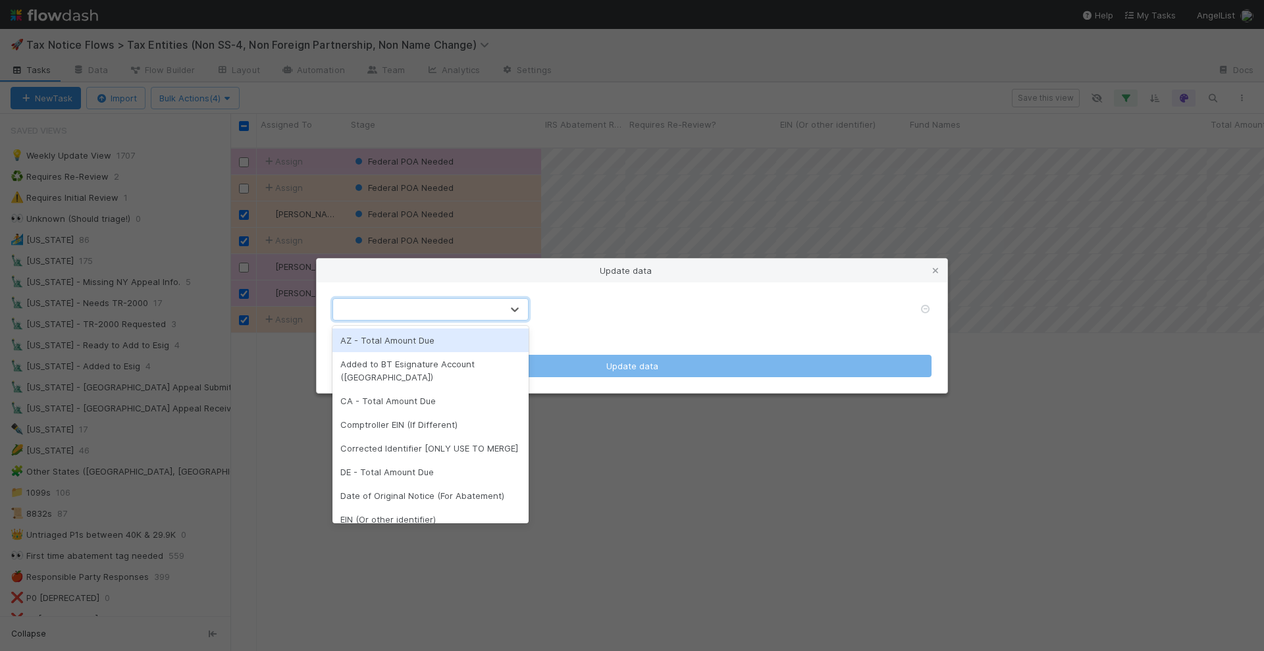
click at [409, 305] on div at bounding box center [417, 309] width 169 height 21
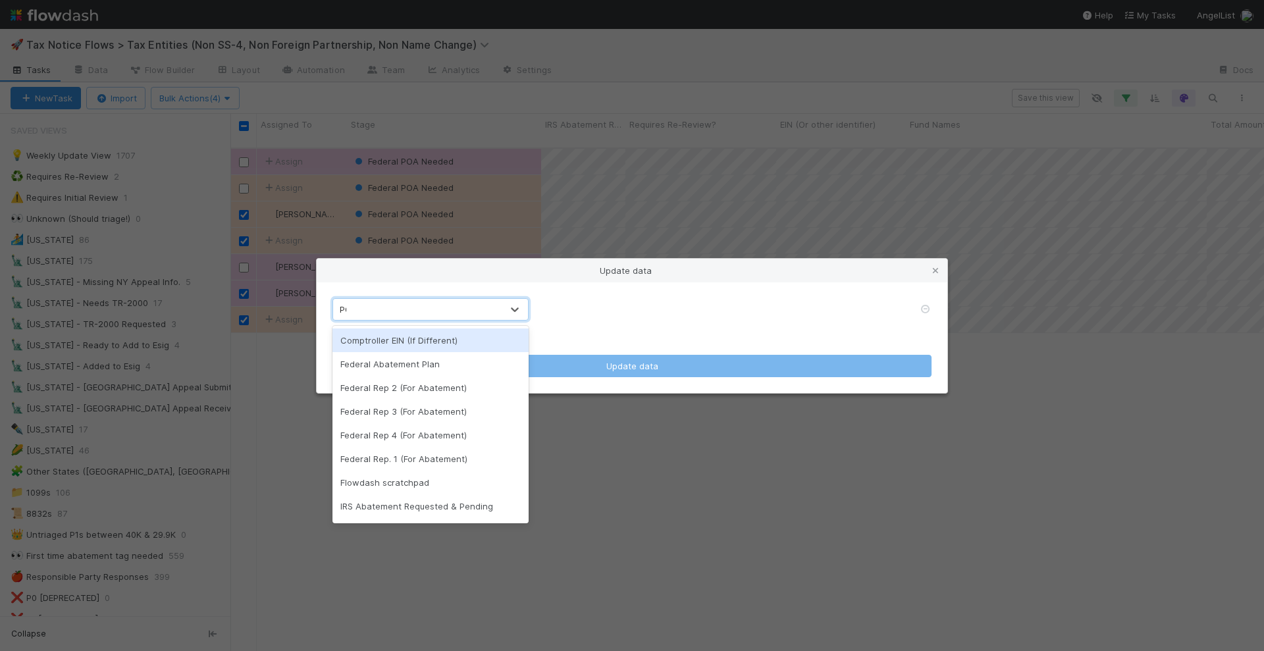
type input "POA"
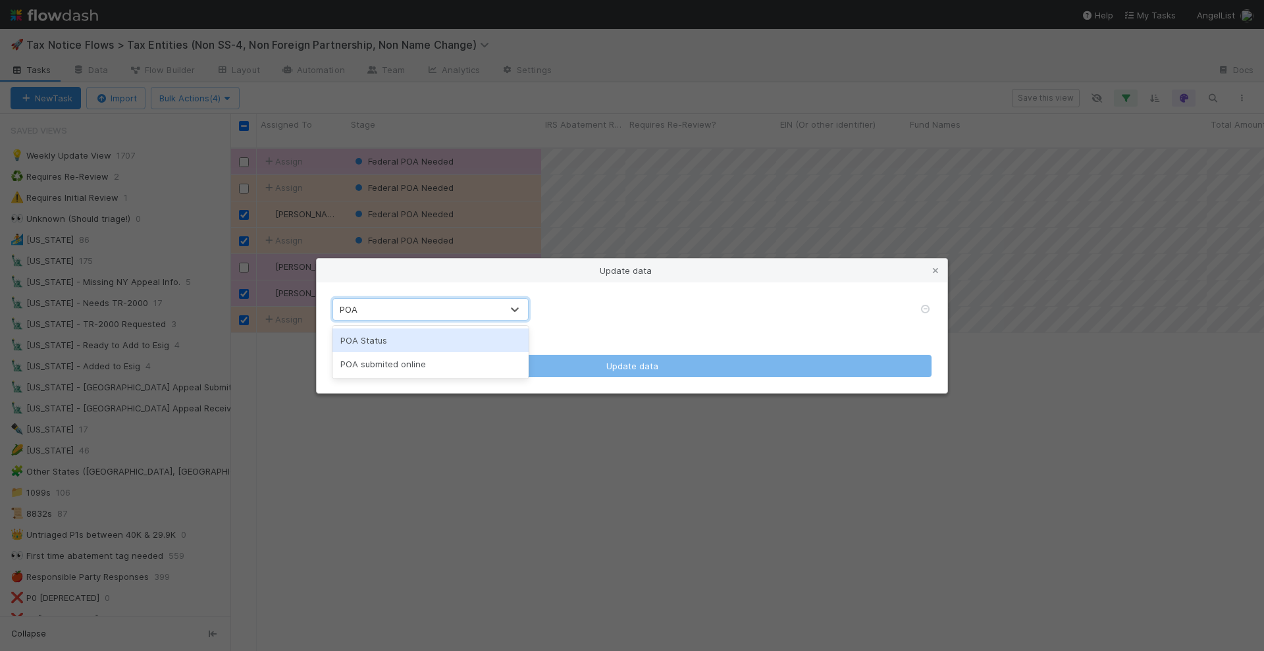
click at [422, 340] on div "POA Status" at bounding box center [431, 341] width 196 height 24
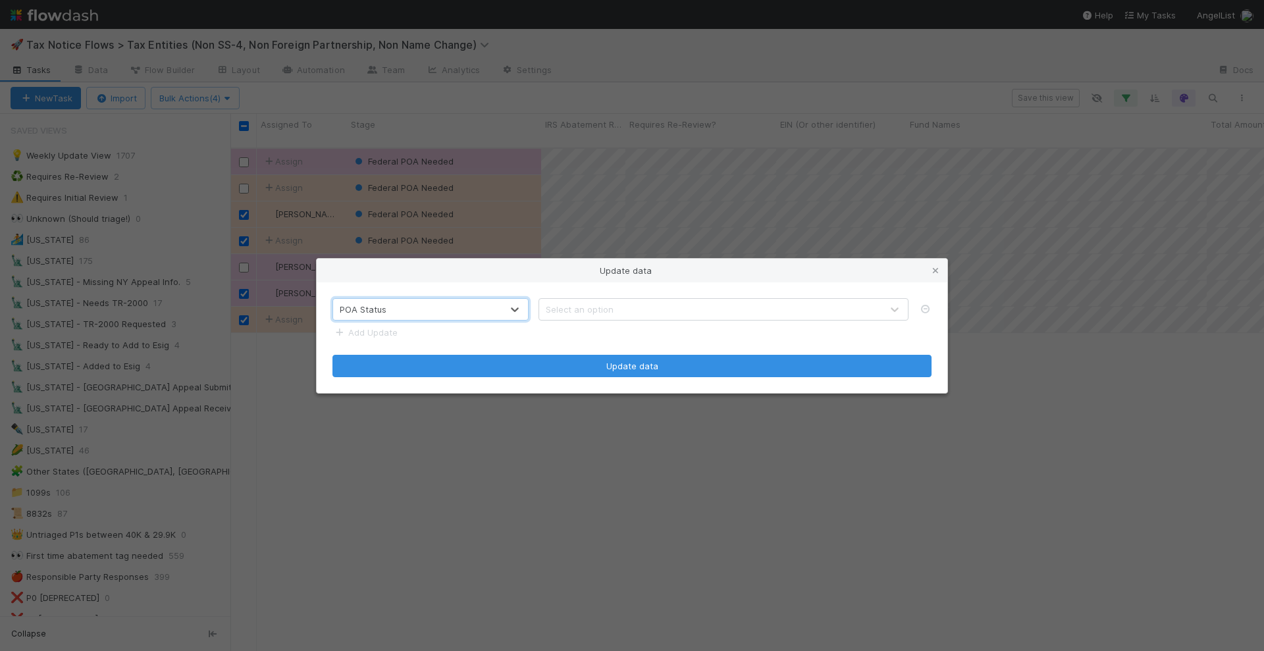
click at [625, 309] on div "Select an option" at bounding box center [710, 309] width 342 height 21
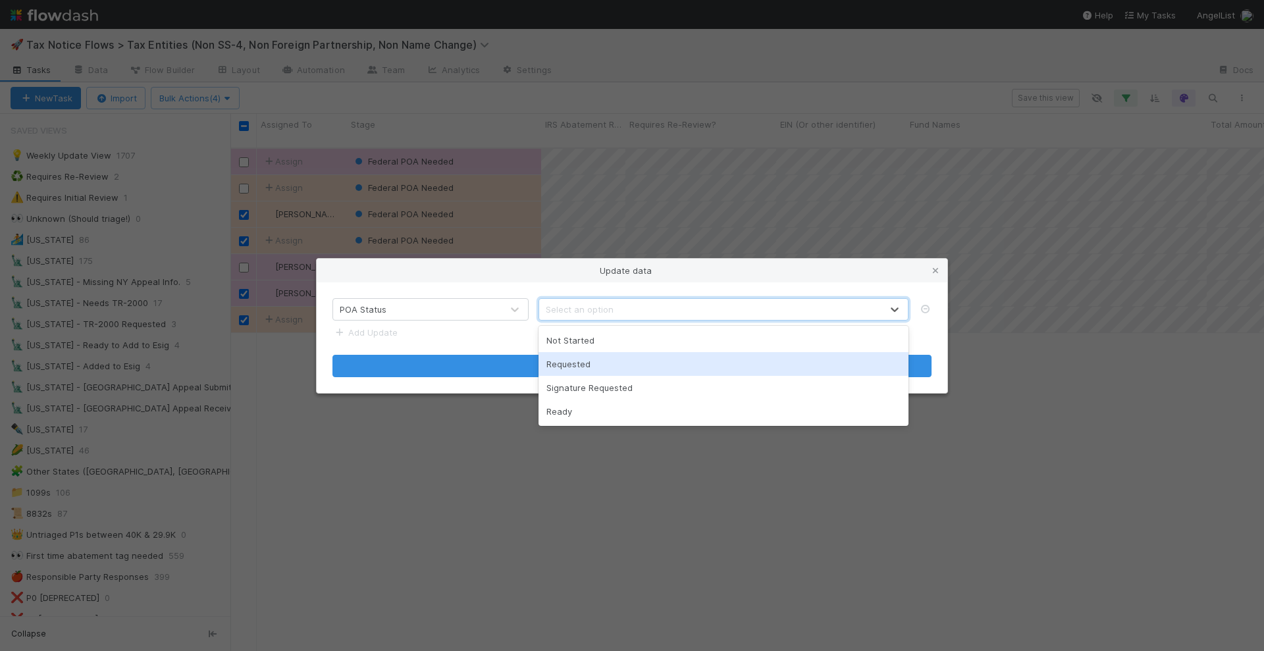
click at [599, 363] on div "Requested" at bounding box center [724, 364] width 370 height 24
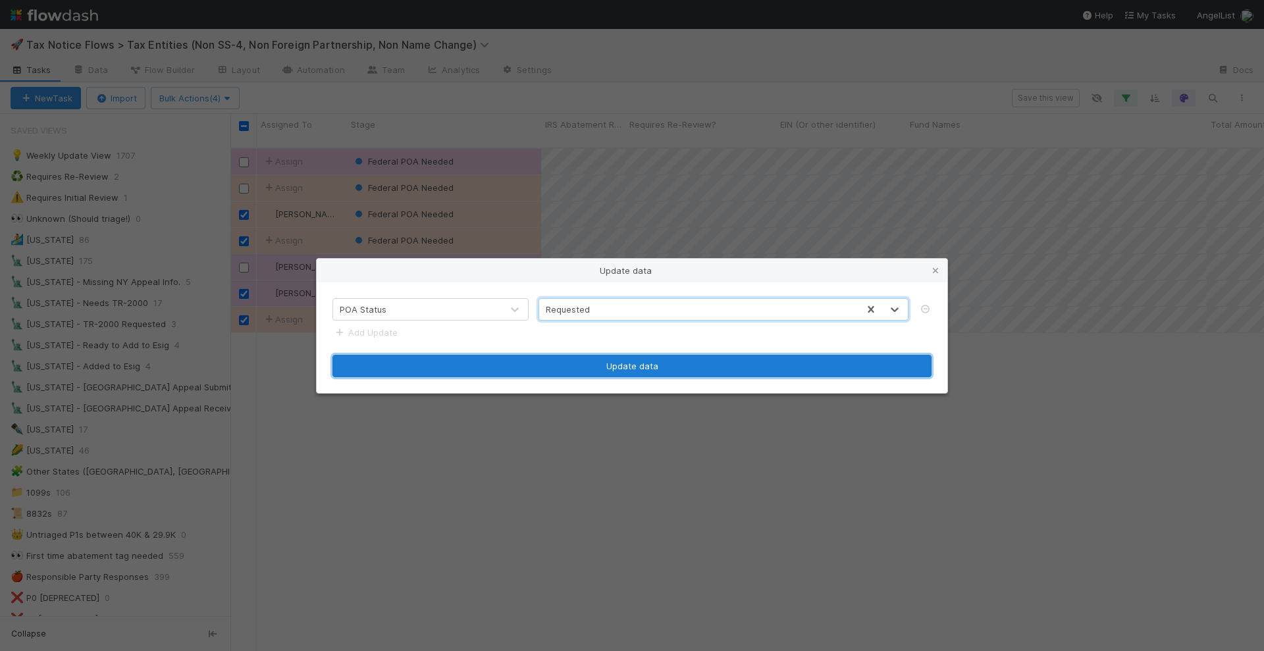
click at [556, 369] on button "Update data" at bounding box center [632, 366] width 599 height 22
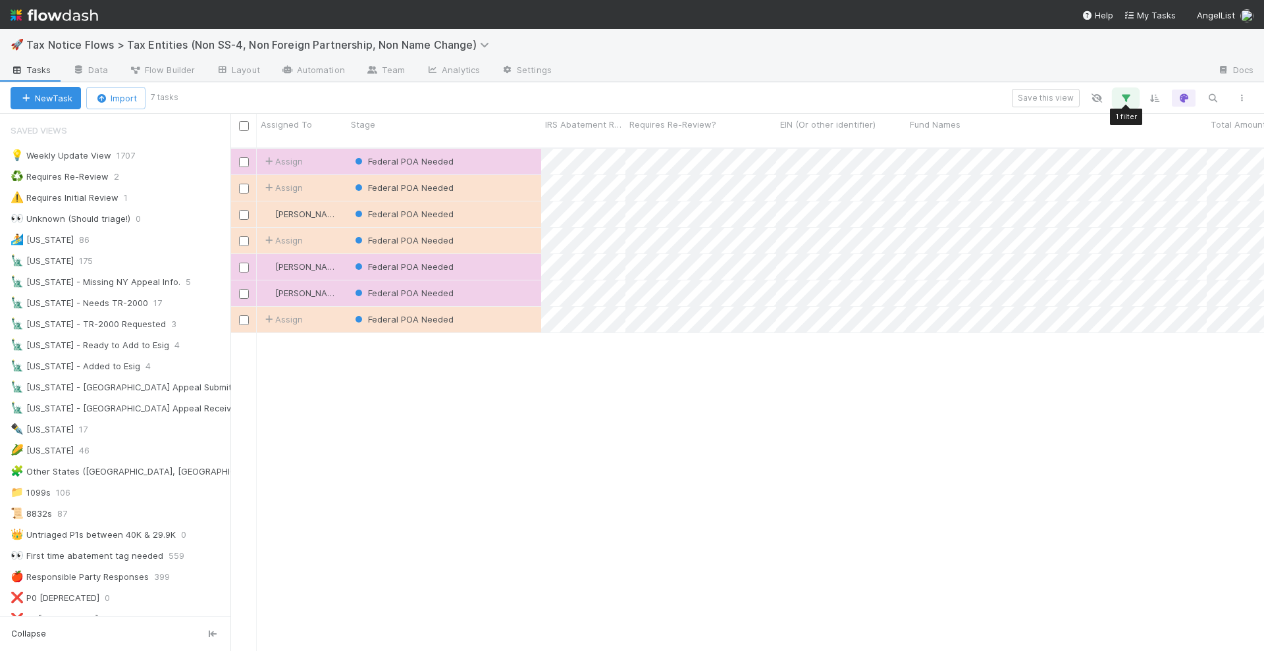
click at [1131, 96] on icon "button" at bounding box center [1125, 98] width 13 height 12
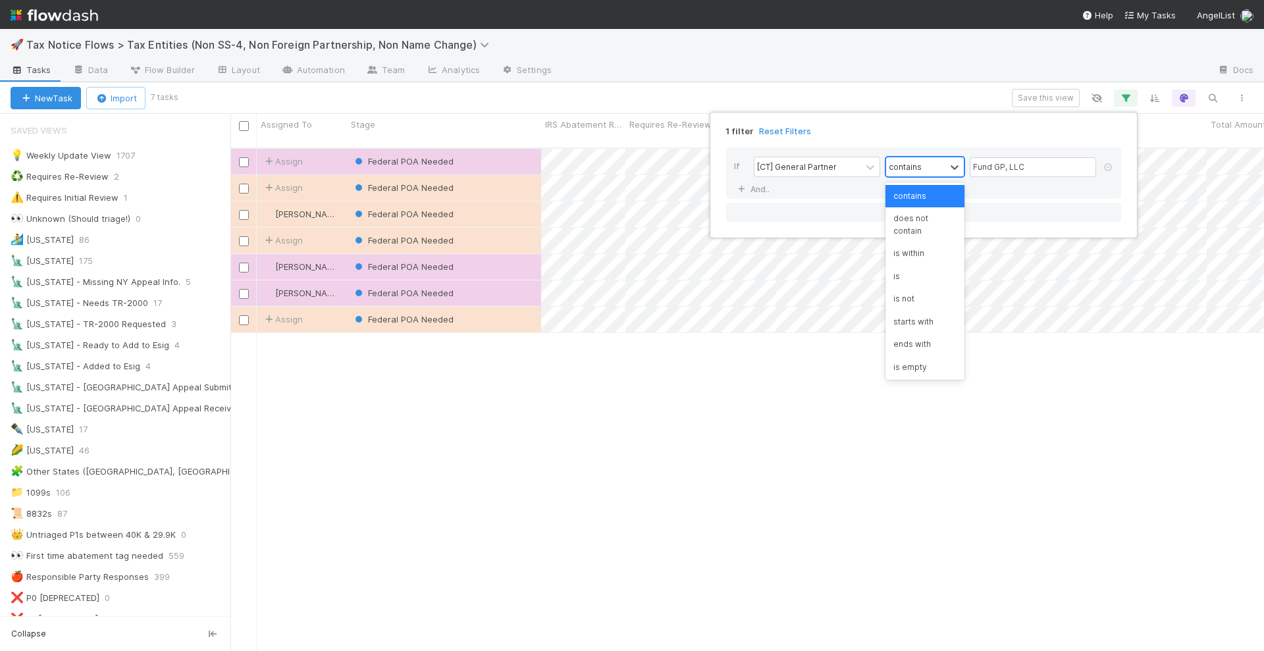
click at [901, 169] on div "contains" at bounding box center [905, 167] width 33 height 12
click at [909, 215] on div "does not contain" at bounding box center [925, 224] width 79 height 35
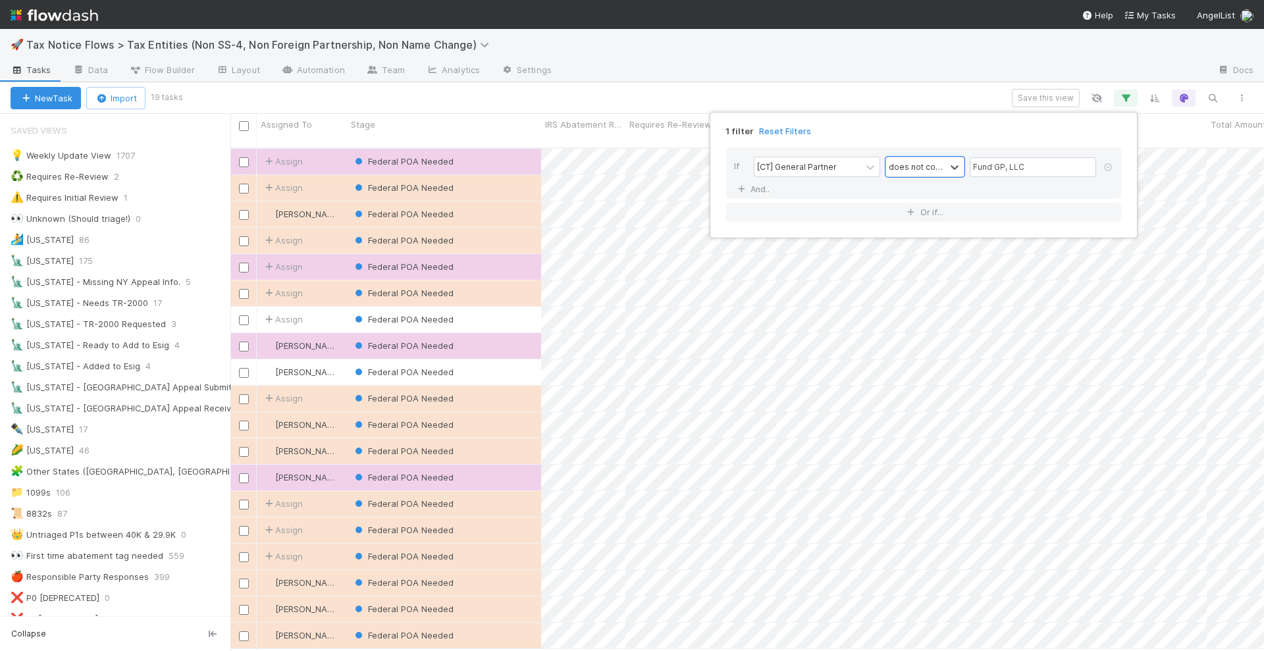
click at [819, 93] on div "1 filter Reset Filters If [CT] General Partner option does not contain, selecte…" at bounding box center [632, 325] width 1264 height 651
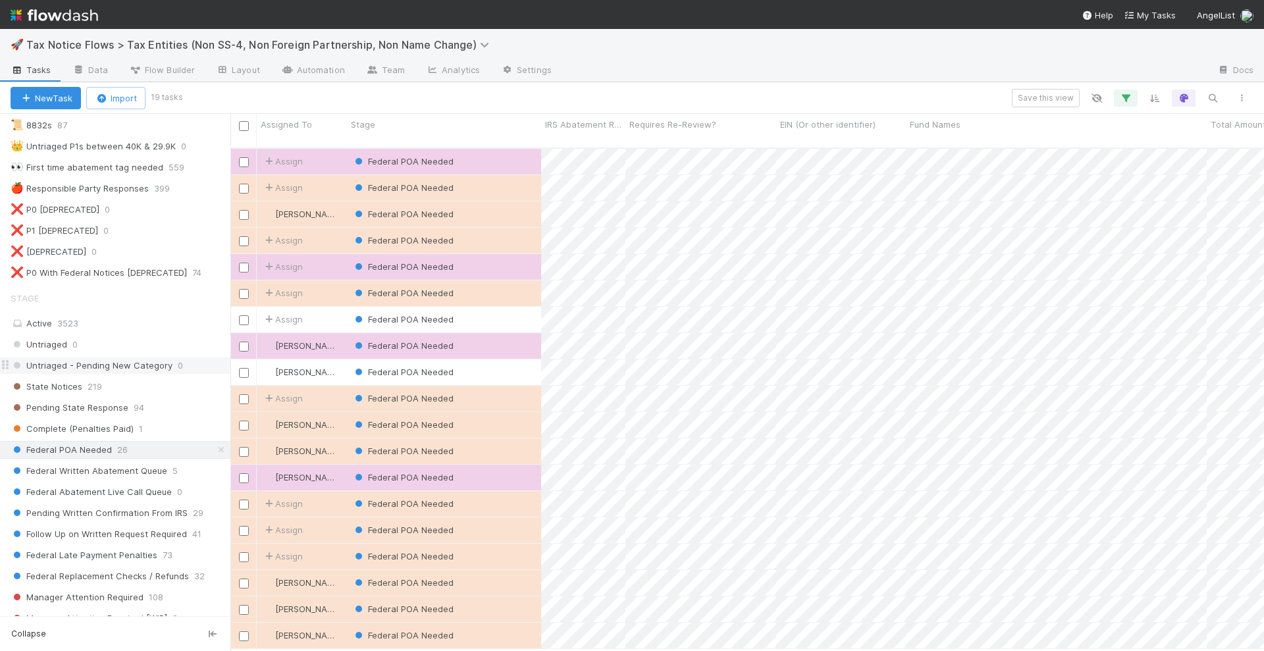
scroll to position [576, 0]
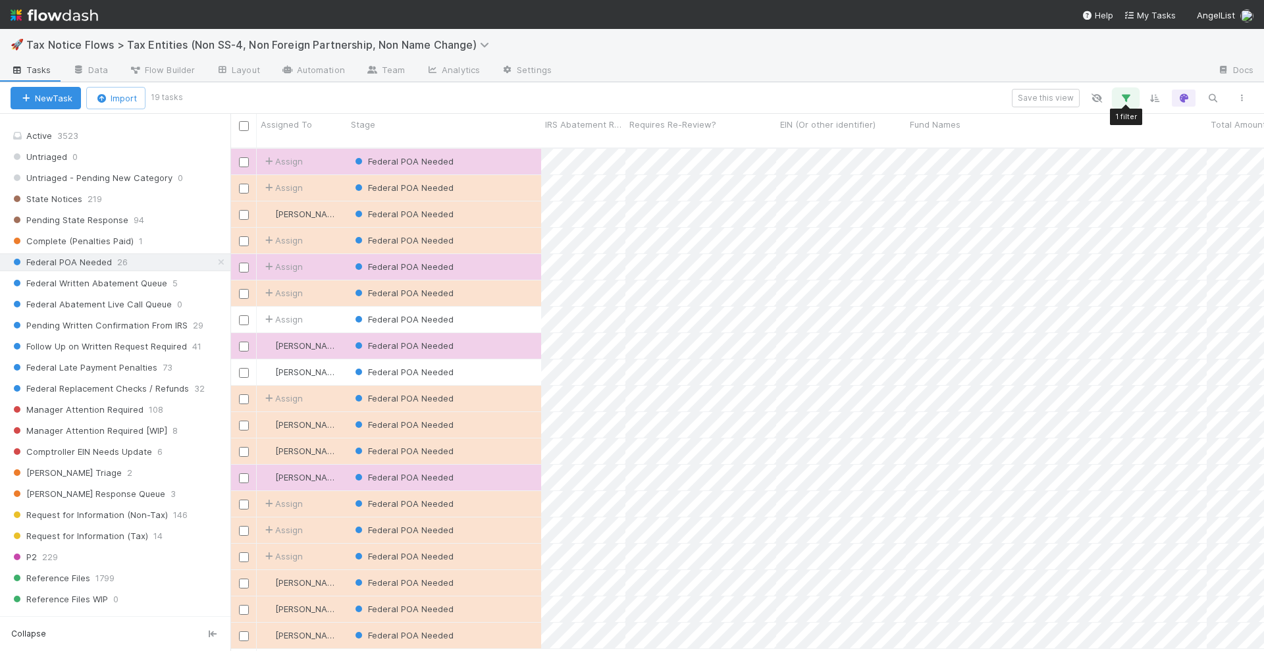
click at [1127, 98] on icon "button" at bounding box center [1125, 98] width 13 height 12
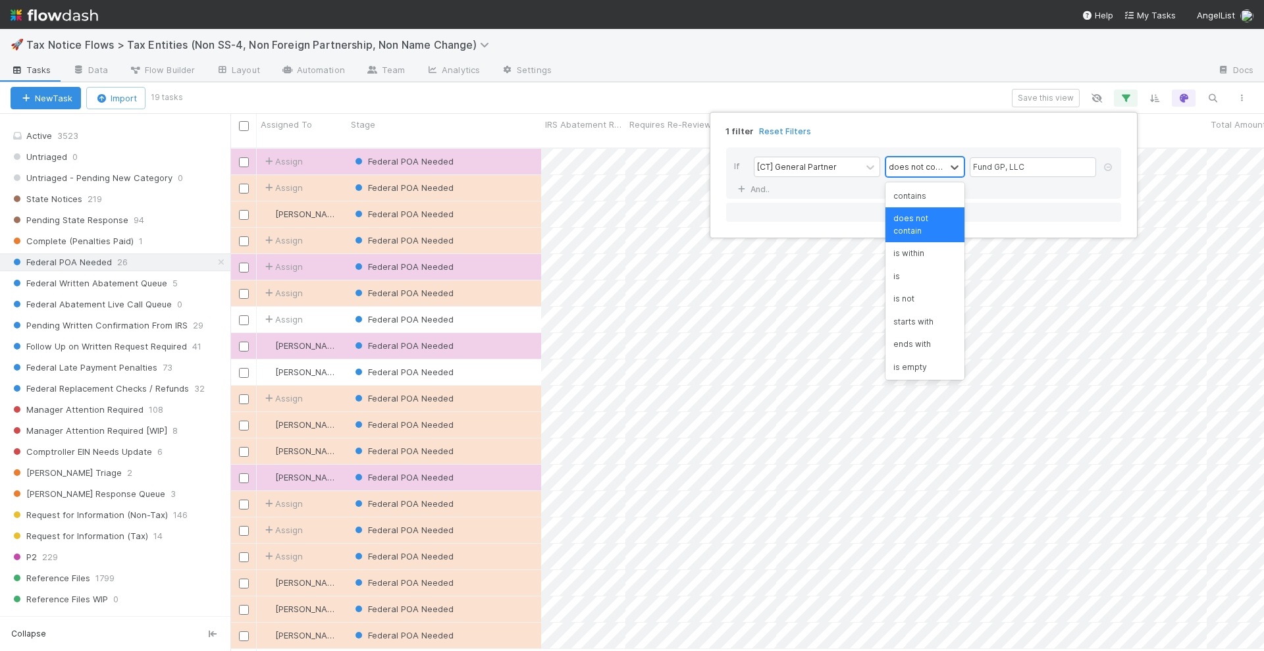
click at [922, 167] on div "does not contain" at bounding box center [916, 167] width 54 height 12
click at [918, 205] on div "contains" at bounding box center [925, 196] width 79 height 22
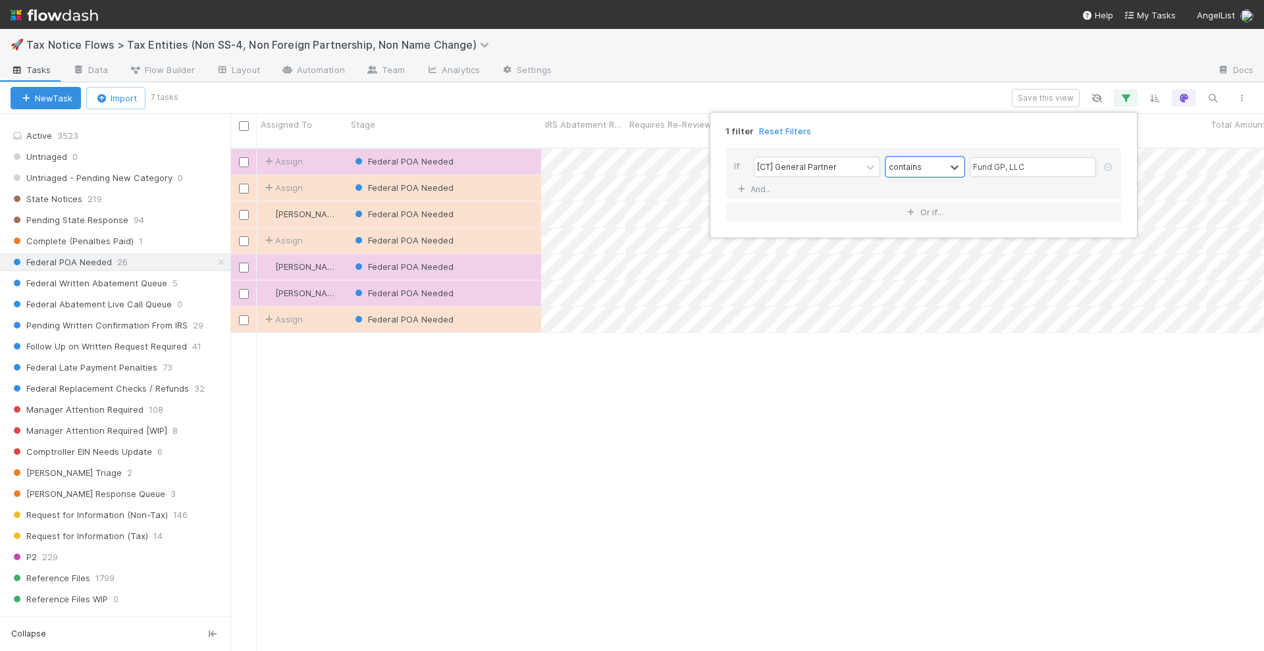
scroll to position [502, 1021]
click at [502, 183] on div "1 filter Reset Filters If [CT] General Partner contains Fund GP, LLC And.. Or i…" at bounding box center [632, 325] width 1264 height 651
click at [502, 178] on div "Federal POA Needed" at bounding box center [444, 188] width 194 height 26
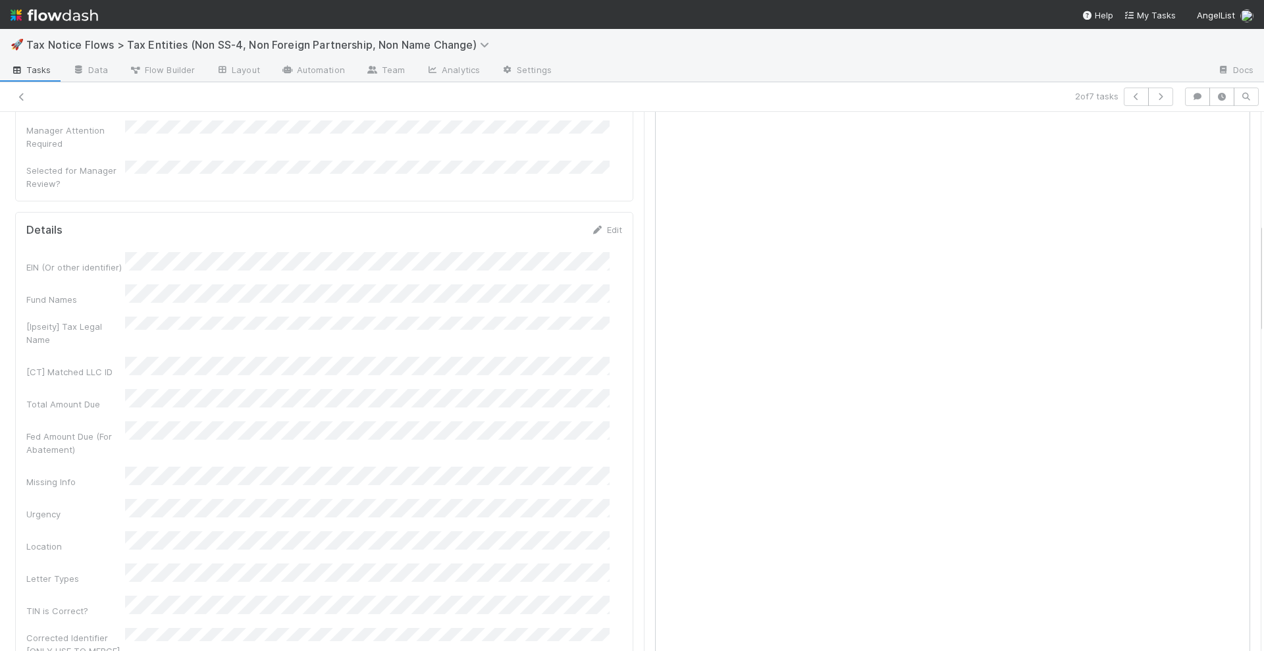
scroll to position [915, 0]
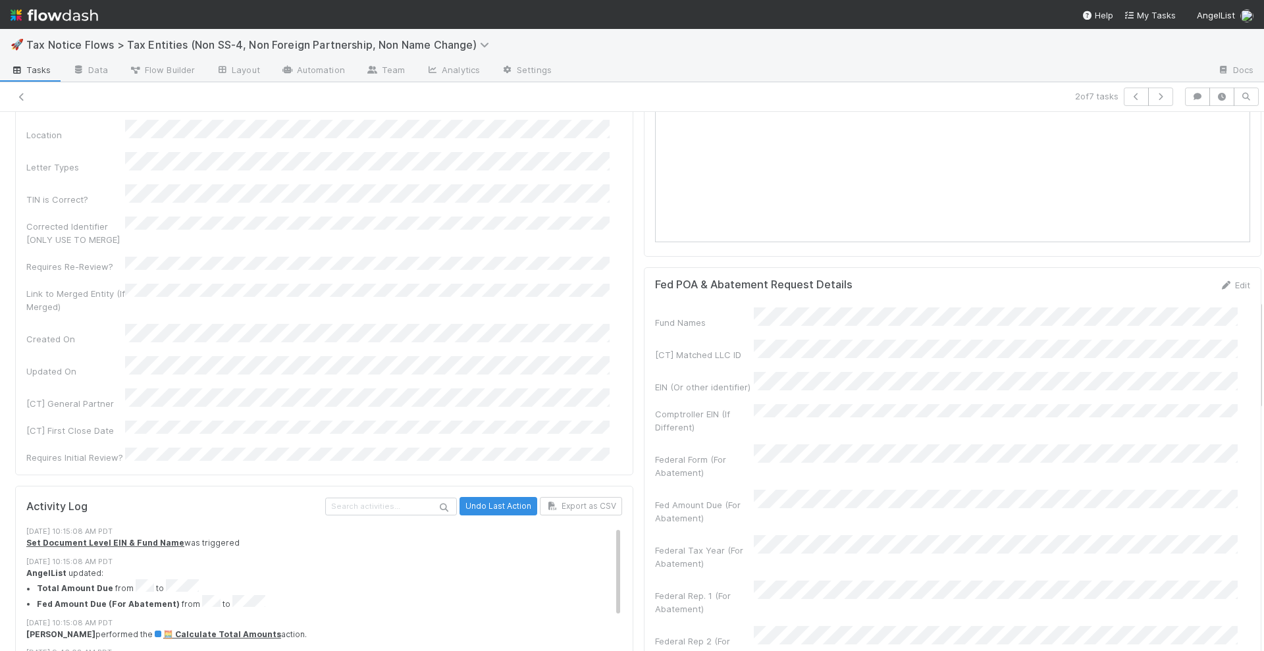
click at [77, 16] on img at bounding box center [55, 15] width 88 height 22
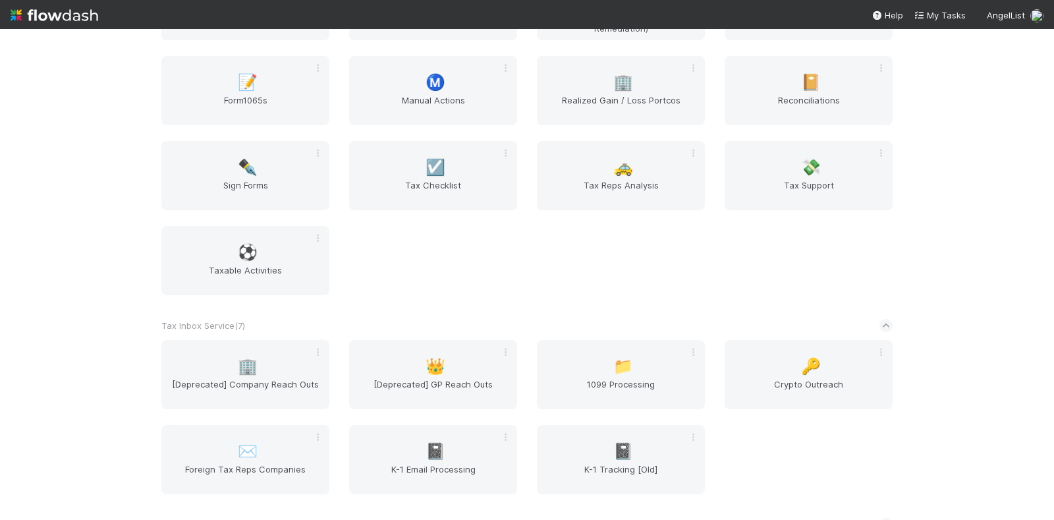
scroll to position [2716, 0]
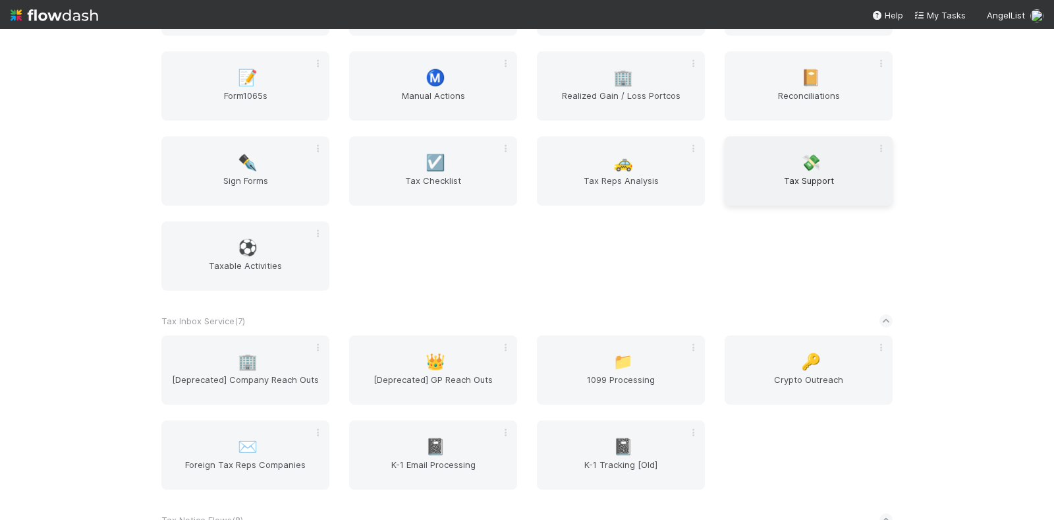
click at [804, 170] on span "💸" at bounding box center [811, 162] width 20 height 17
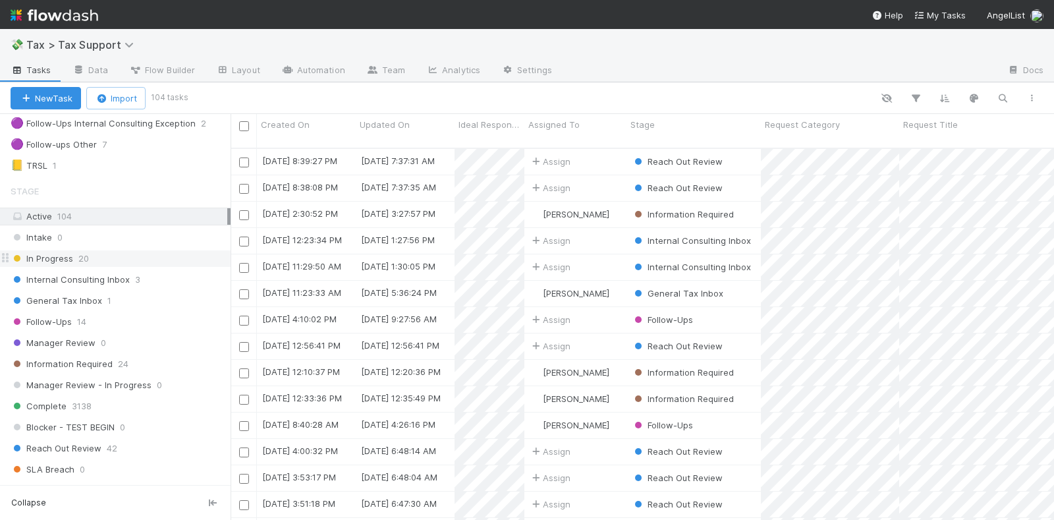
scroll to position [247, 0]
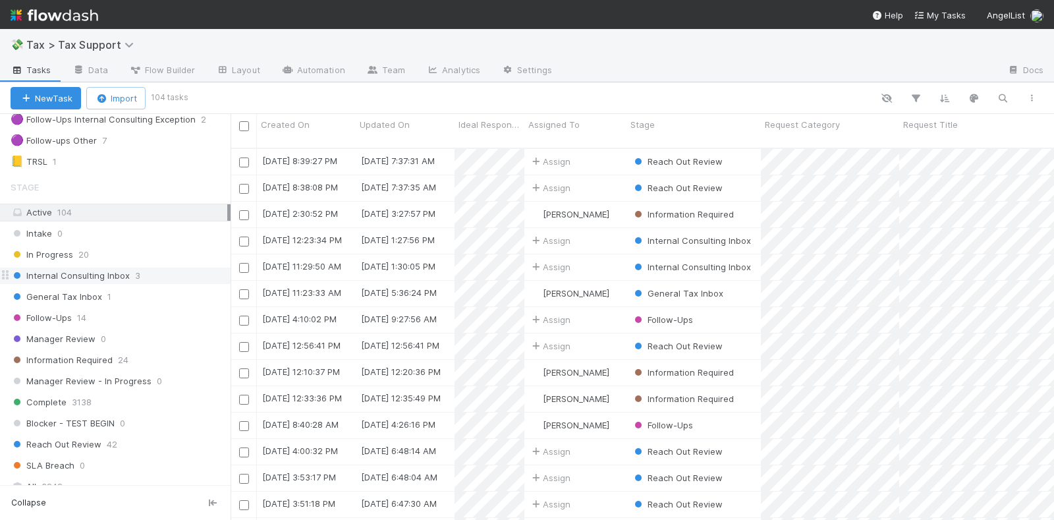
click at [148, 267] on div "Internal Consulting Inbox 3" at bounding box center [121, 275] width 220 height 16
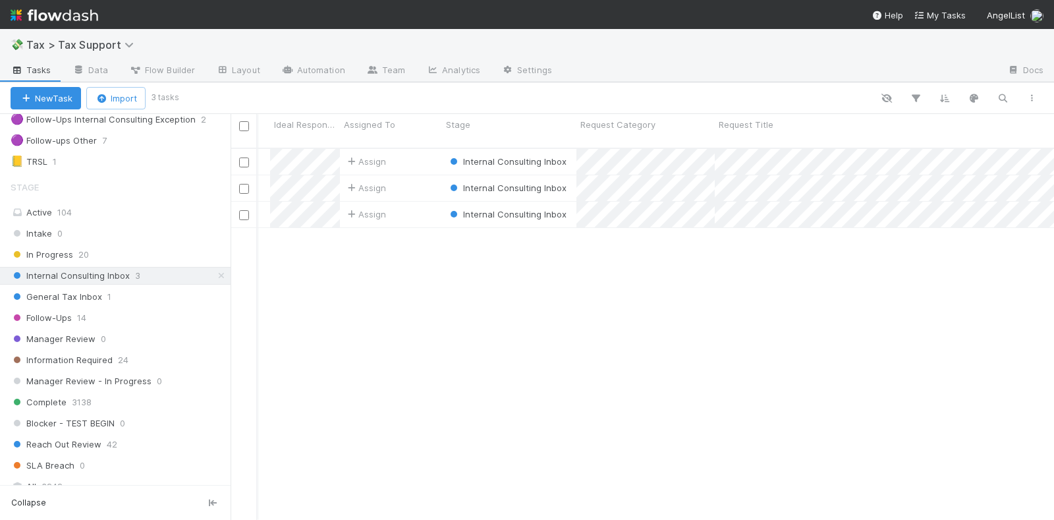
scroll to position [0, 228]
click at [379, 175] on div "Assign" at bounding box center [347, 188] width 102 height 26
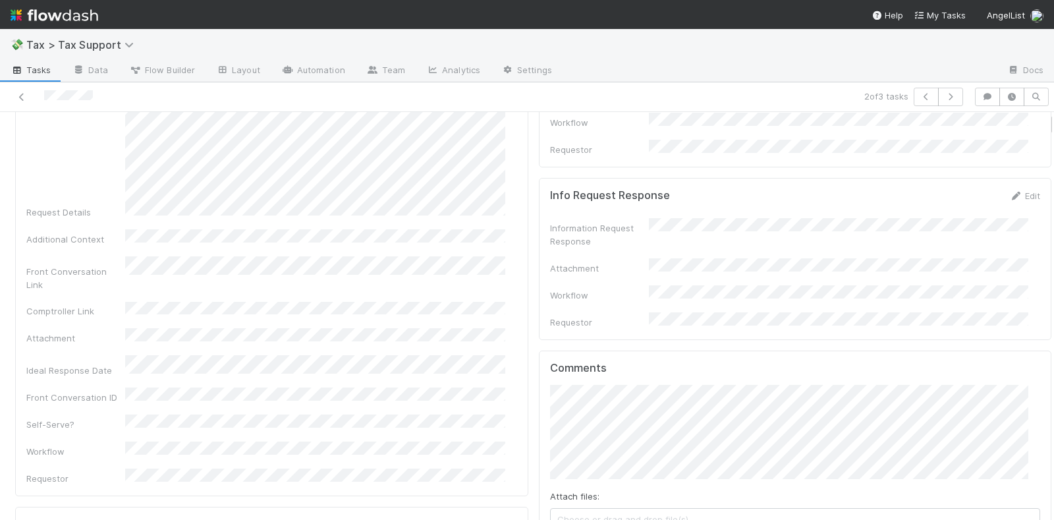
scroll to position [329, 0]
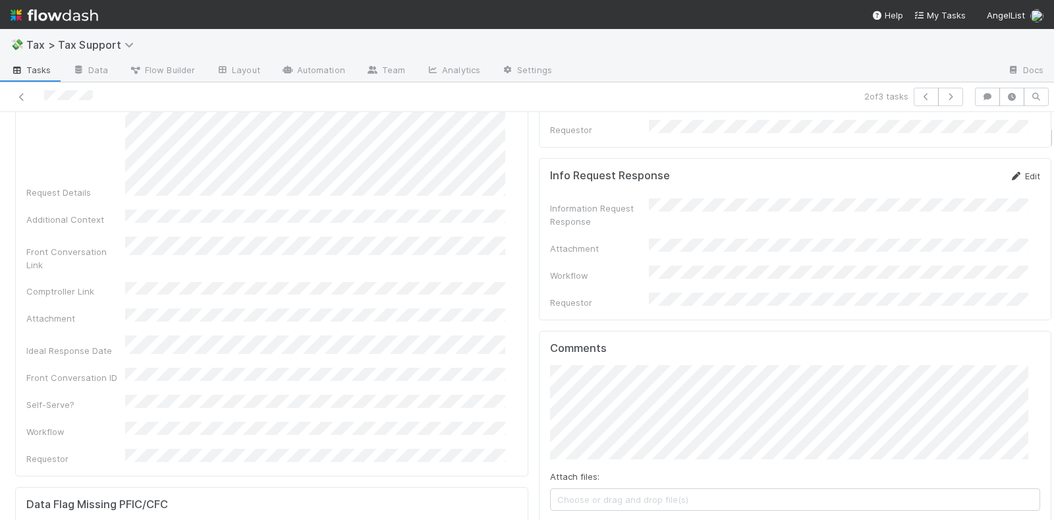
click at [1009, 172] on icon at bounding box center [1015, 176] width 13 height 9
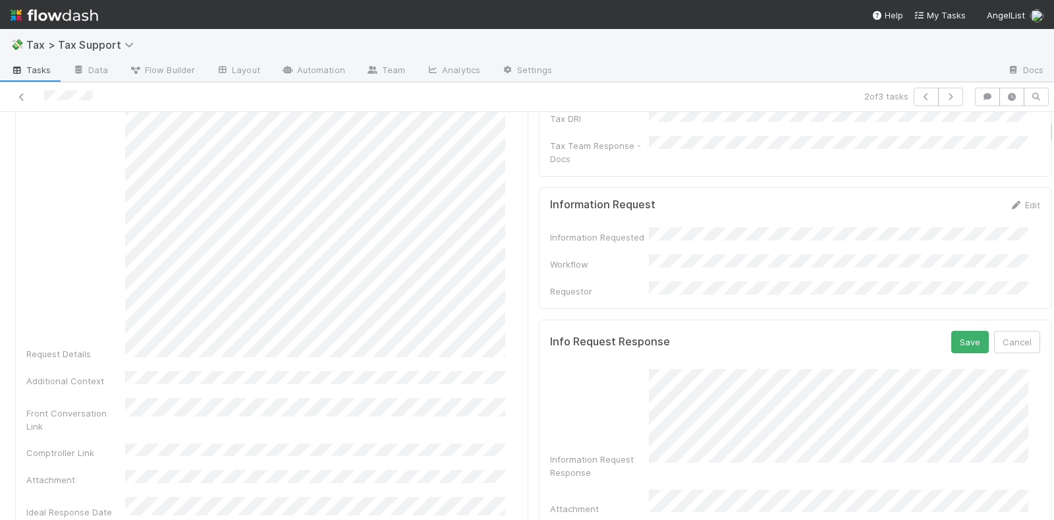
scroll to position [165, 0]
click at [994, 334] on button "Cancel" at bounding box center [1017, 345] width 46 height 22
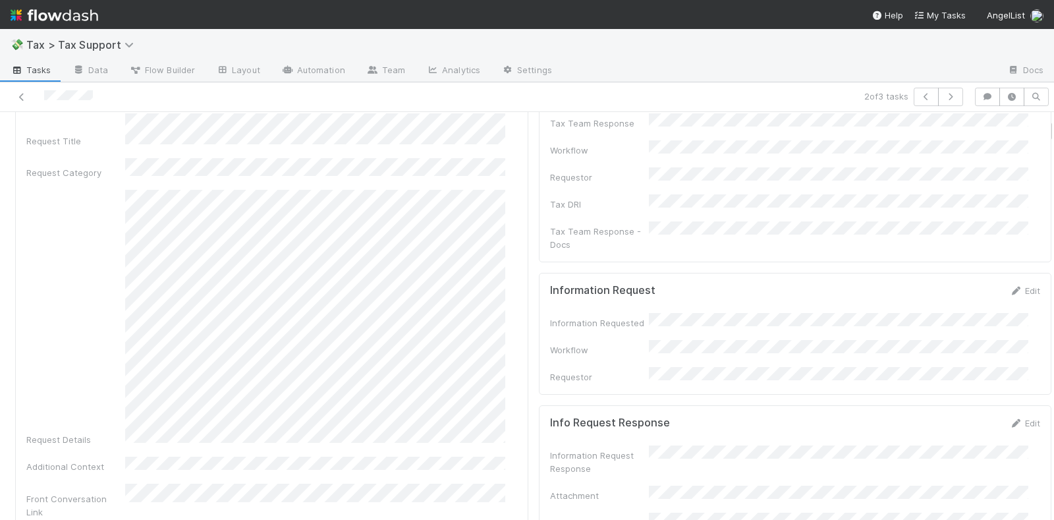
scroll to position [0, 0]
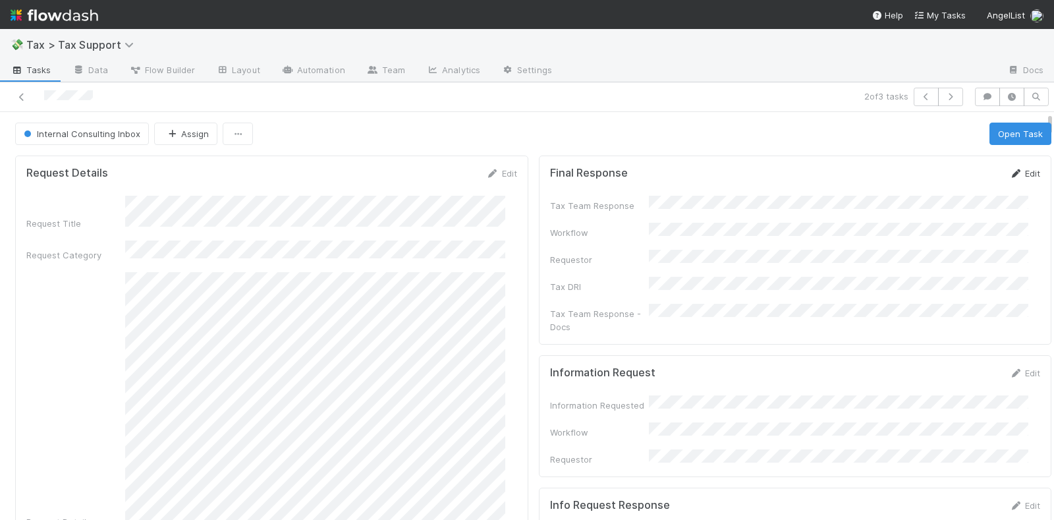
click at [1009, 170] on icon at bounding box center [1015, 173] width 13 height 9
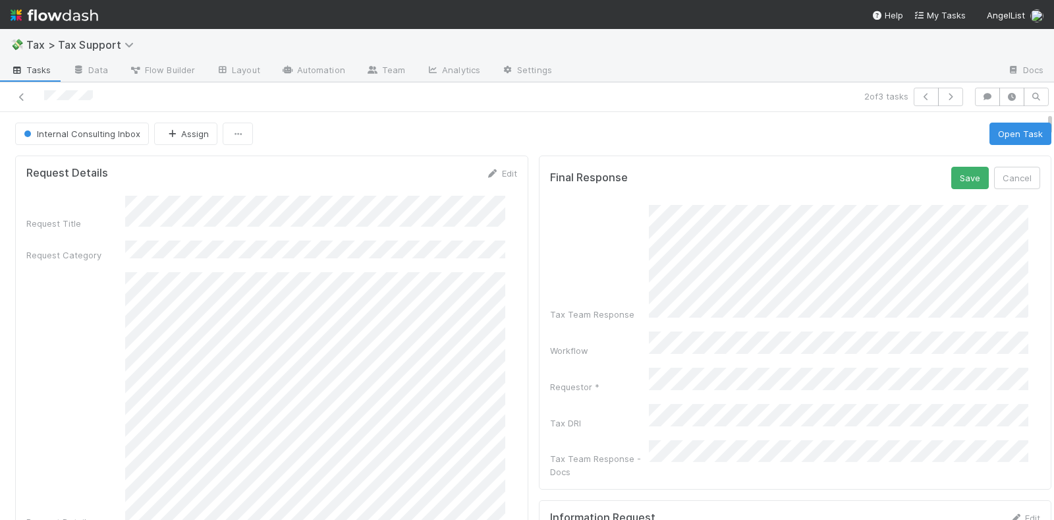
click at [1021, 312] on div "Final Response Save Cancel Tax Team Response Workflow Requestor * Tax DRI Tax T…" at bounding box center [795, 322] width 513 height 334
click at [953, 169] on button "Save" at bounding box center [970, 178] width 38 height 22
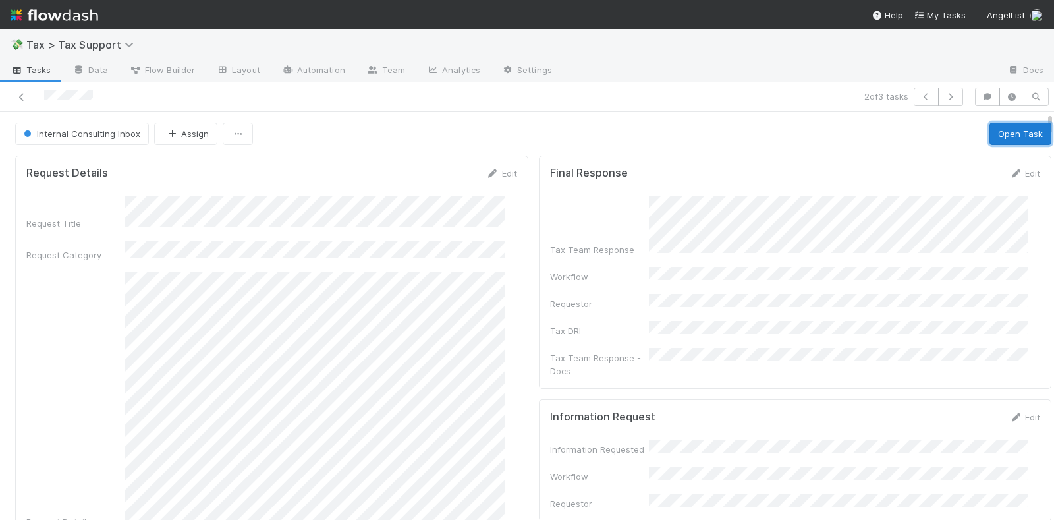
click at [989, 126] on button "Open Task" at bounding box center [1020, 133] width 62 height 22
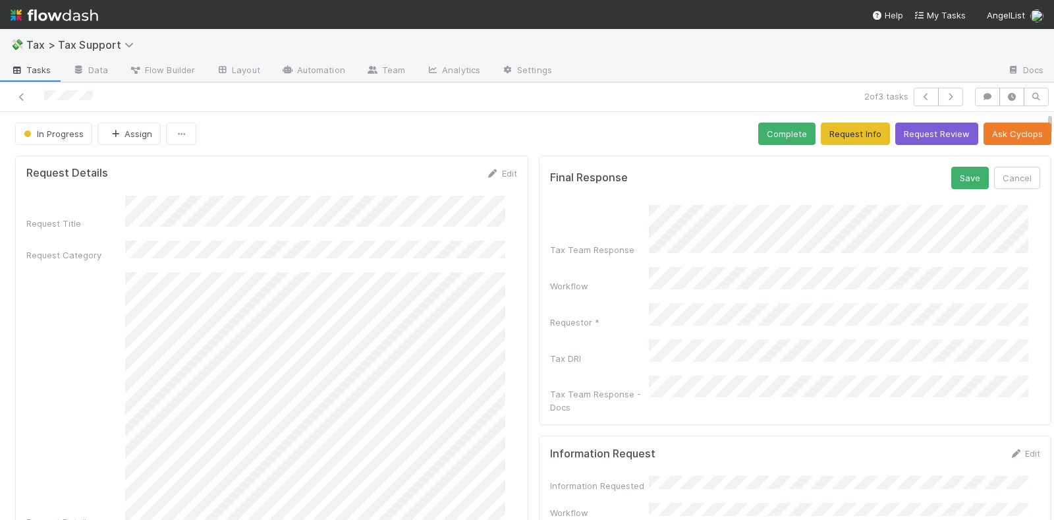
click at [655, 201] on form "Final Response Save Cancel Tax Team Response Workflow Requestor * Tax DRI Tax T…" at bounding box center [795, 290] width 491 height 247
click at [1002, 173] on button "Cancel" at bounding box center [1017, 178] width 46 height 22
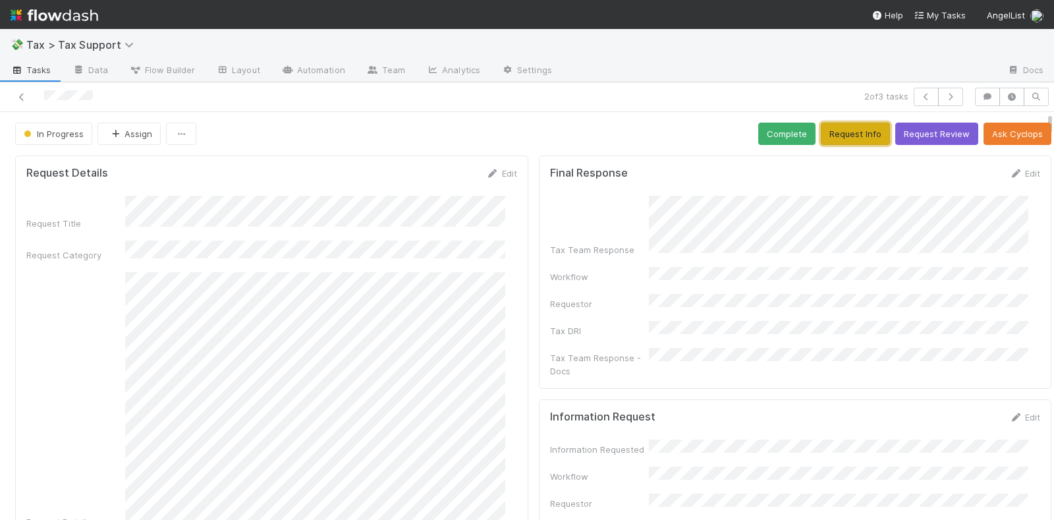
click at [826, 131] on button "Request Info" at bounding box center [854, 133] width 69 height 22
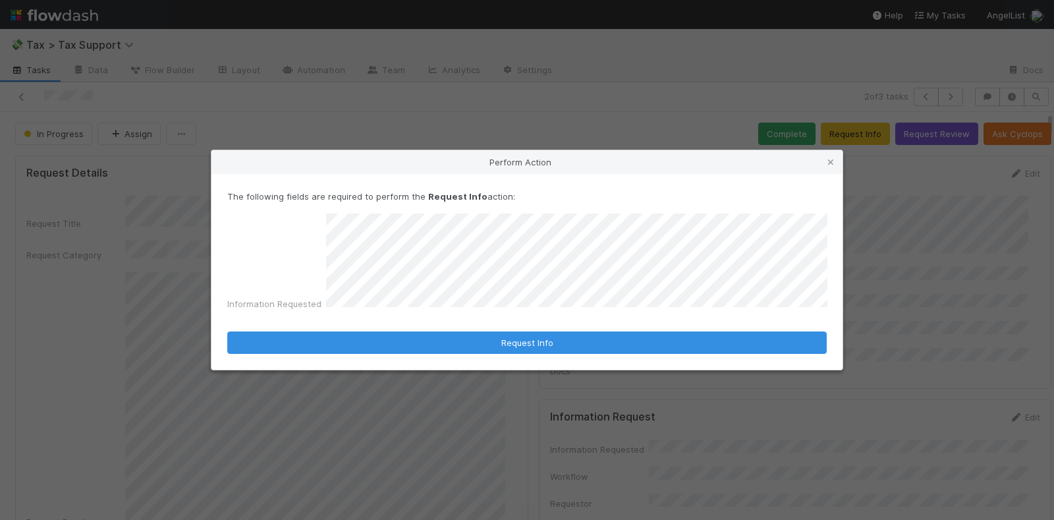
drag, startPoint x: 606, startPoint y: 161, endPoint x: 653, endPoint y: 114, distance: 66.6
click at [653, 114] on div "Perform Action The following fields are required to perform the Request Info ac…" at bounding box center [527, 260] width 1054 height 520
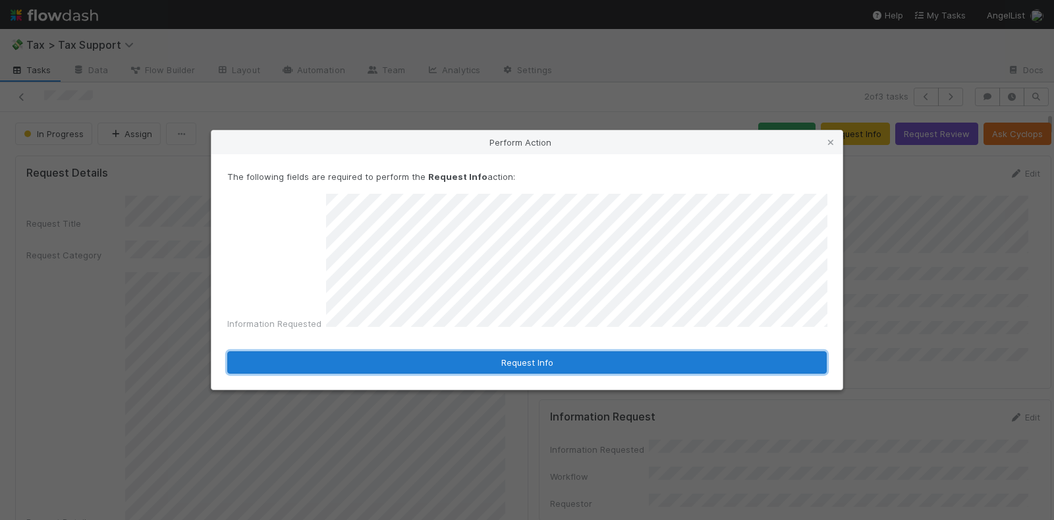
click at [484, 361] on button "Request Info" at bounding box center [526, 362] width 599 height 22
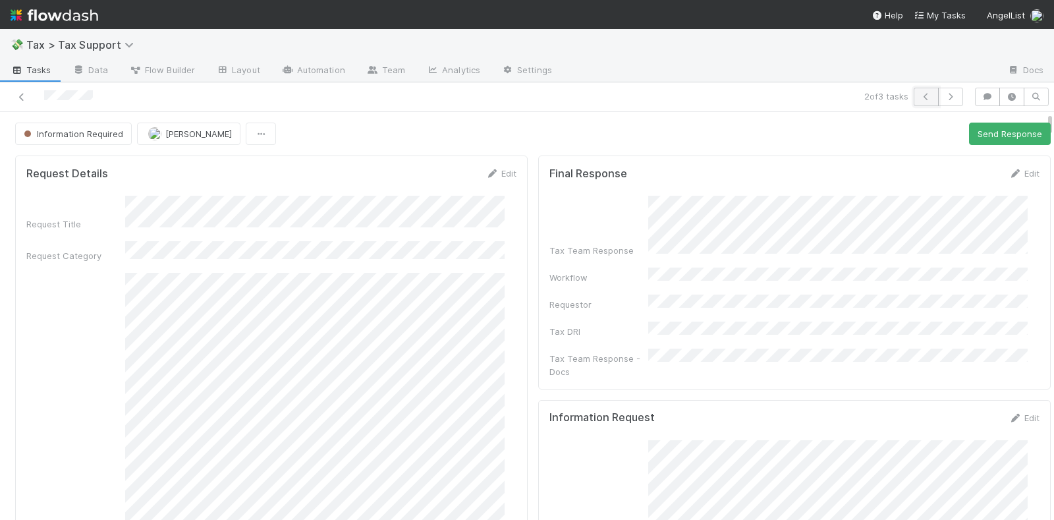
click at [919, 95] on icon "button" at bounding box center [925, 97] width 13 height 8
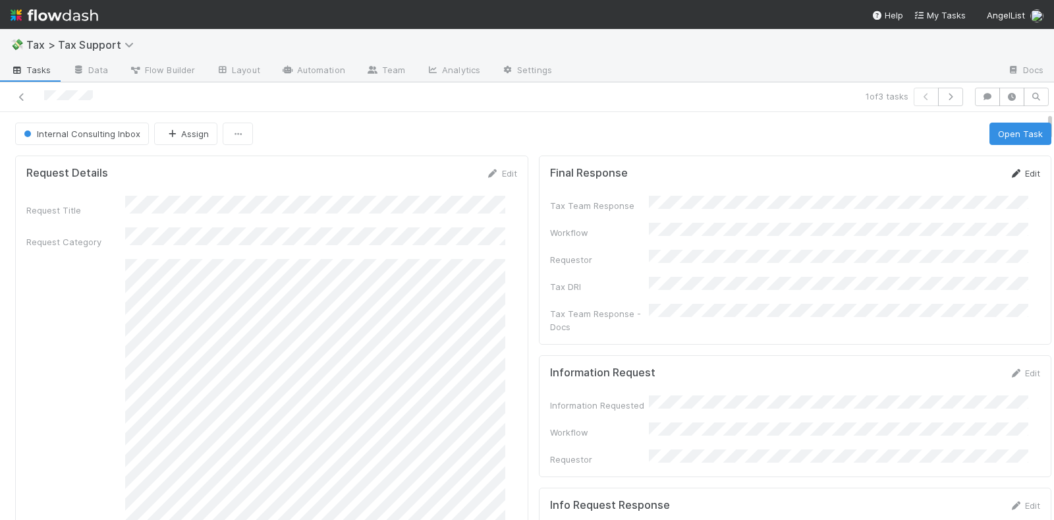
click at [1009, 171] on icon at bounding box center [1015, 173] width 13 height 9
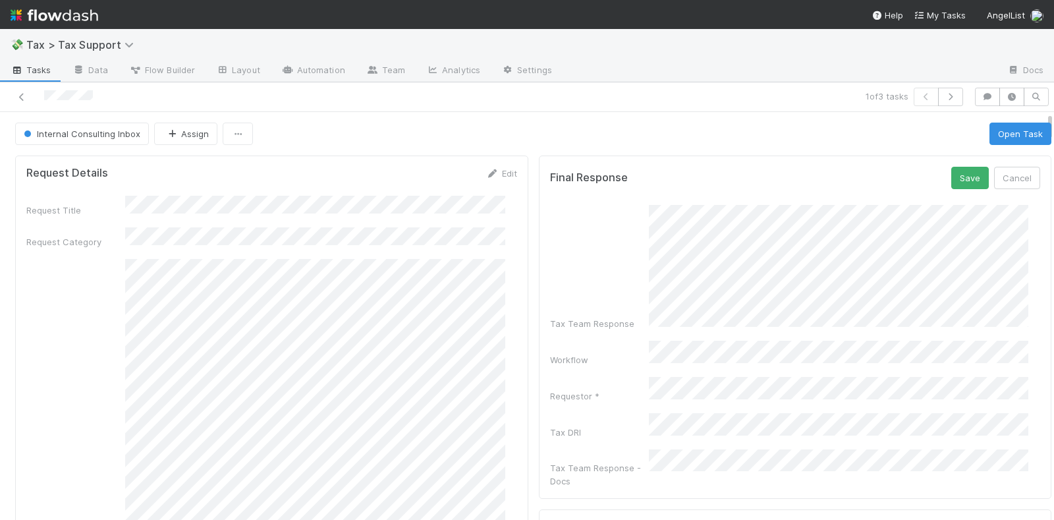
click at [1024, 333] on div "Final Response Save Cancel Tax Team Response Workflow Requestor * Tax DRI Tax T…" at bounding box center [795, 326] width 513 height 343
click at [951, 174] on button "Save" at bounding box center [970, 178] width 38 height 22
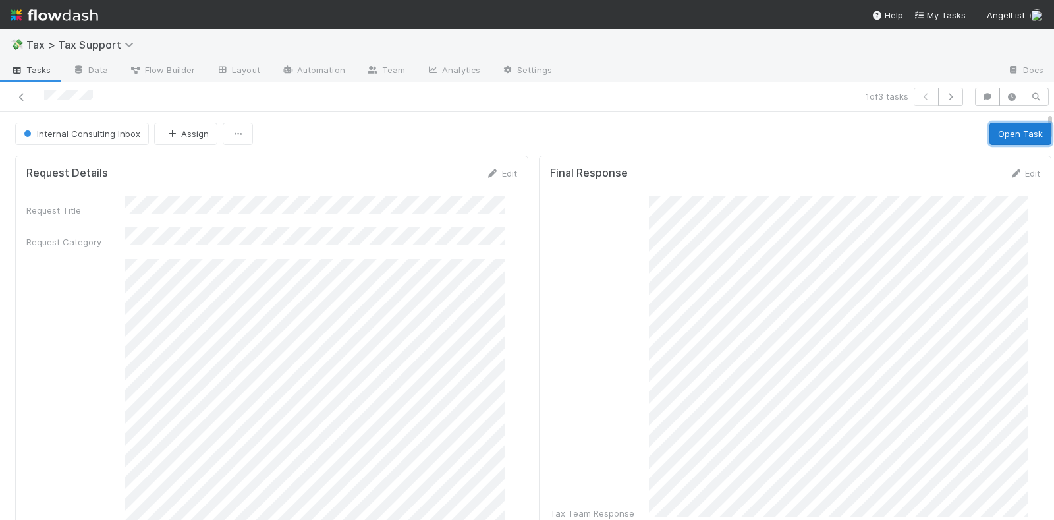
click at [1004, 132] on button "Open Task" at bounding box center [1020, 133] width 62 height 22
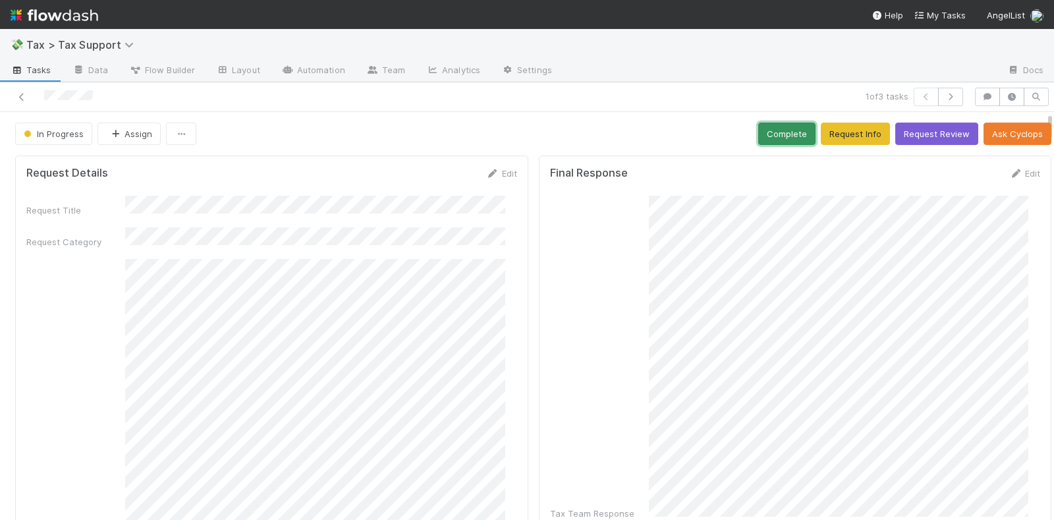
click at [775, 132] on button "Complete" at bounding box center [786, 133] width 57 height 22
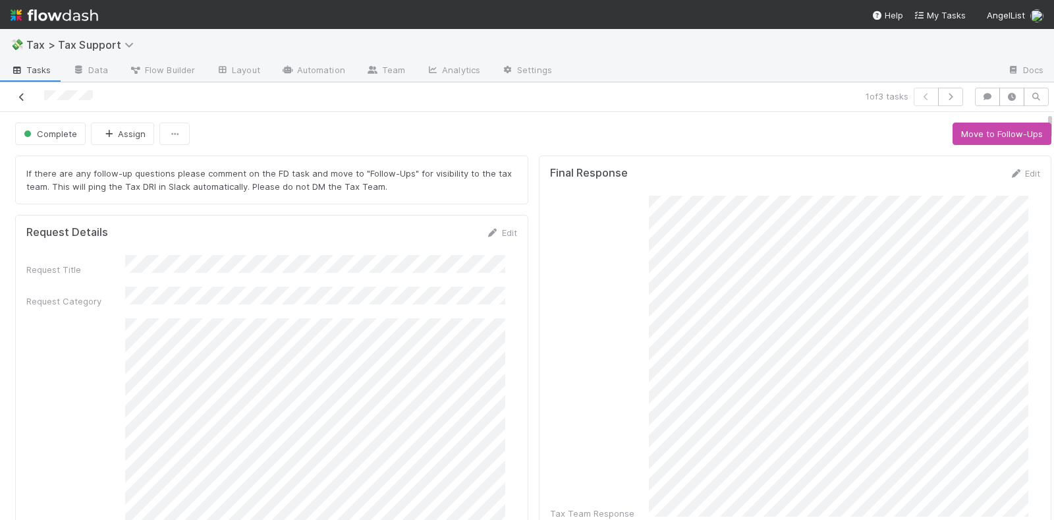
click at [25, 93] on icon at bounding box center [21, 97] width 13 height 9
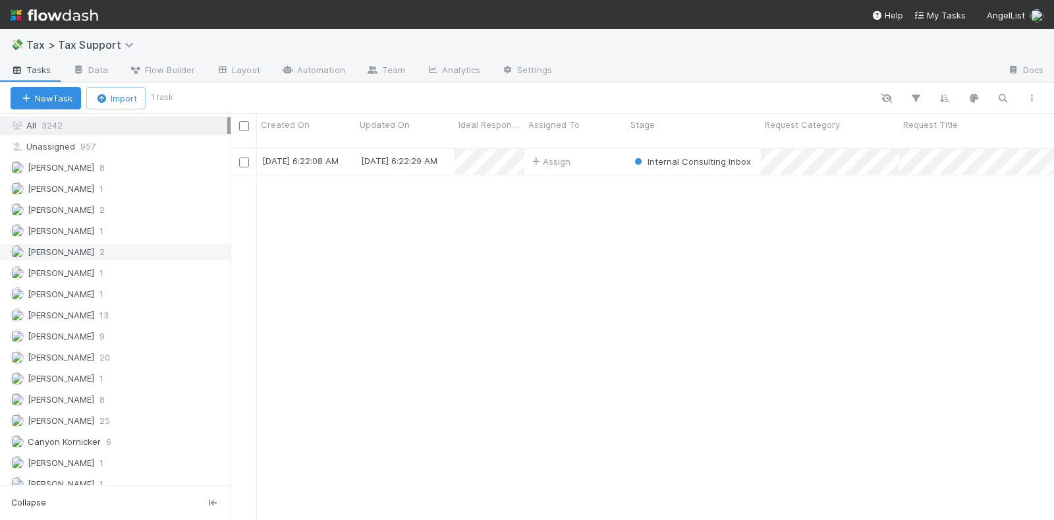
scroll to position [329, 0]
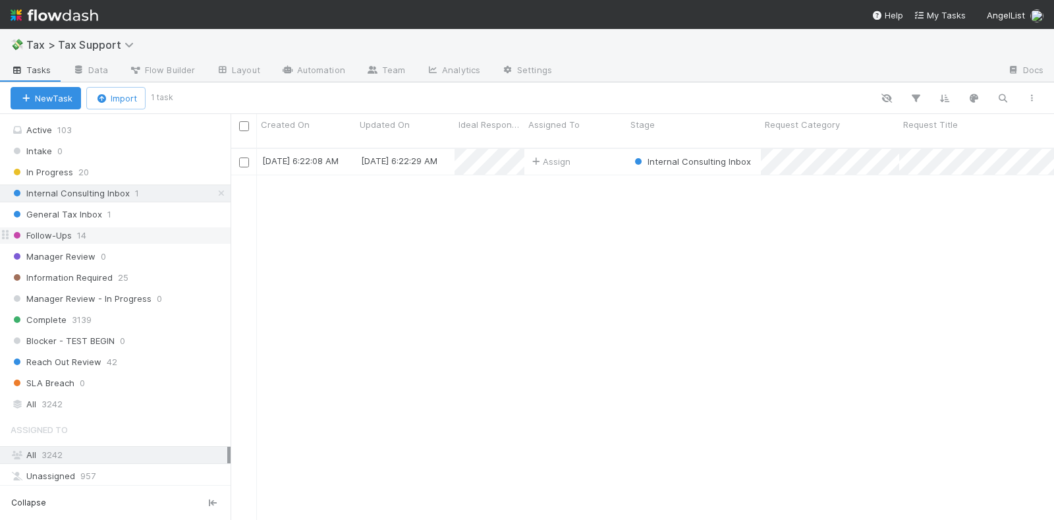
click at [125, 227] on div "Follow-Ups 14" at bounding box center [121, 235] width 220 height 16
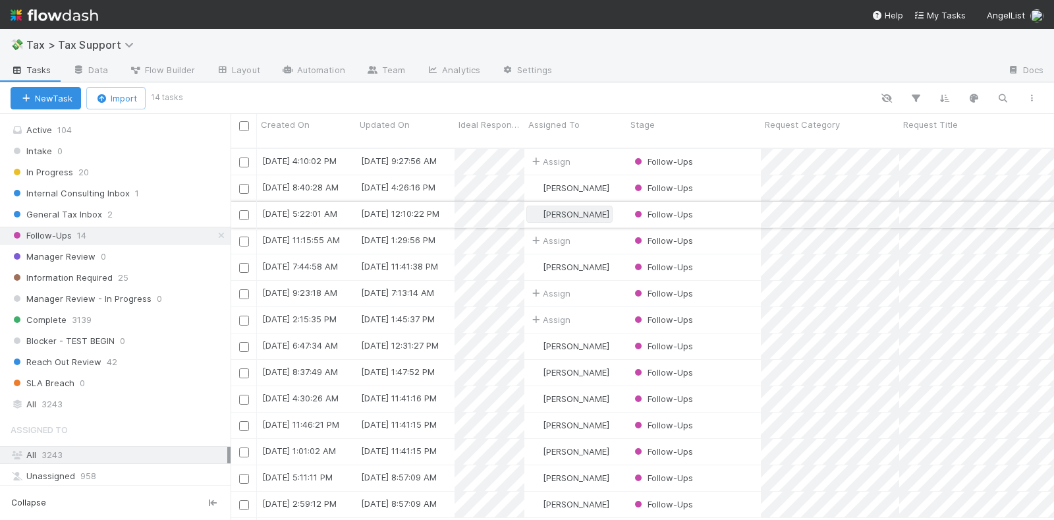
scroll to position [370, 811]
click at [619, 175] on div "[PERSON_NAME]" at bounding box center [575, 188] width 102 height 26
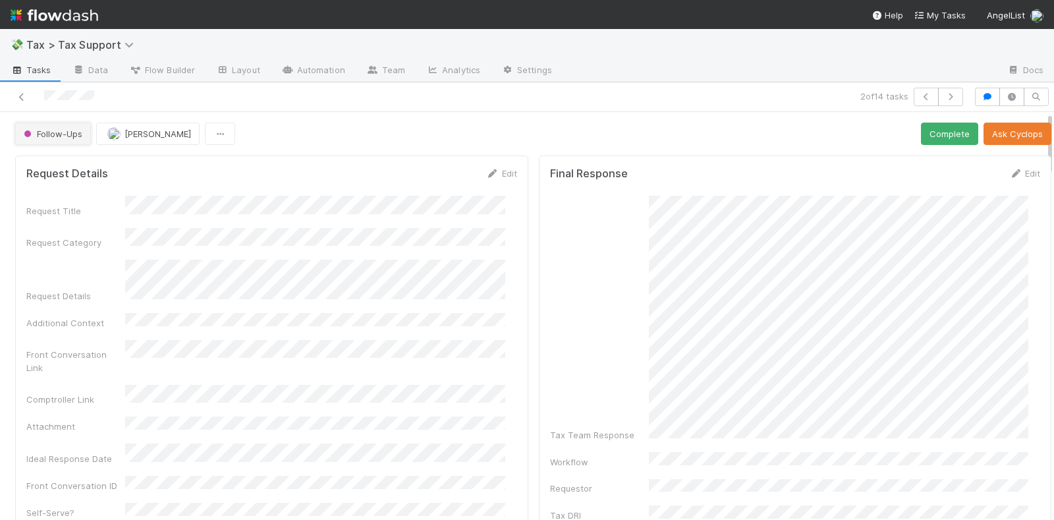
click at [75, 135] on span "Follow-Ups" at bounding box center [51, 133] width 61 height 11
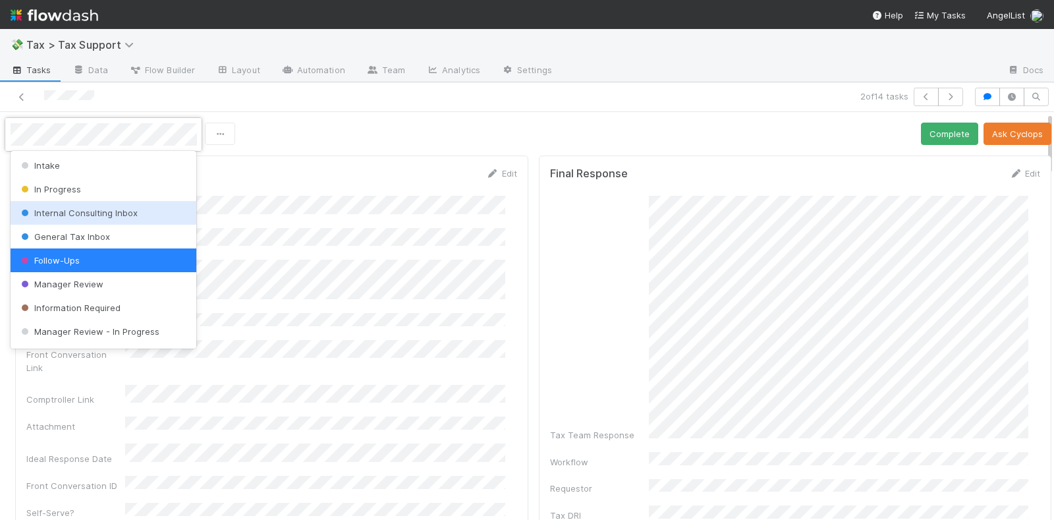
click at [76, 209] on span "Internal Consulting Inbox" at bounding box center [77, 212] width 119 height 11
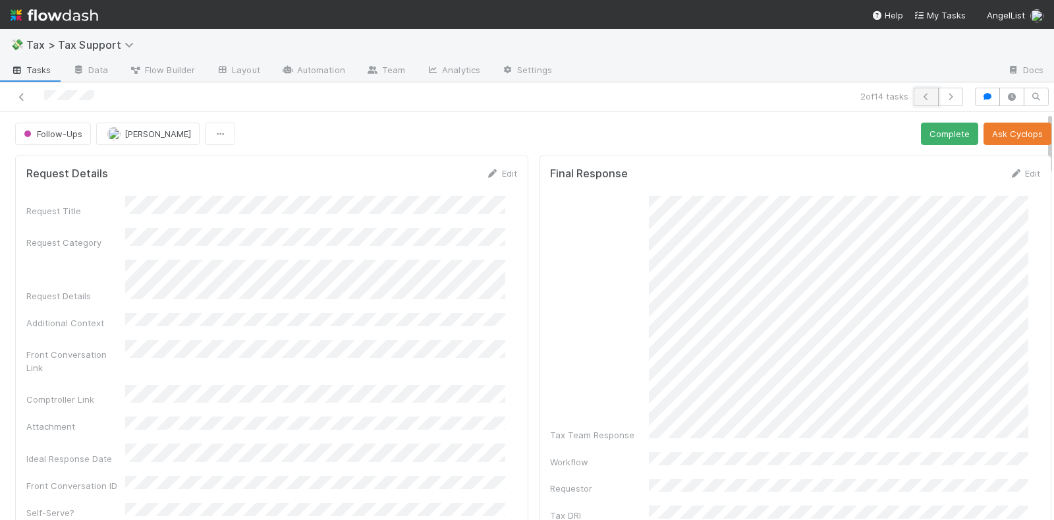
click at [919, 96] on icon "button" at bounding box center [925, 97] width 13 height 8
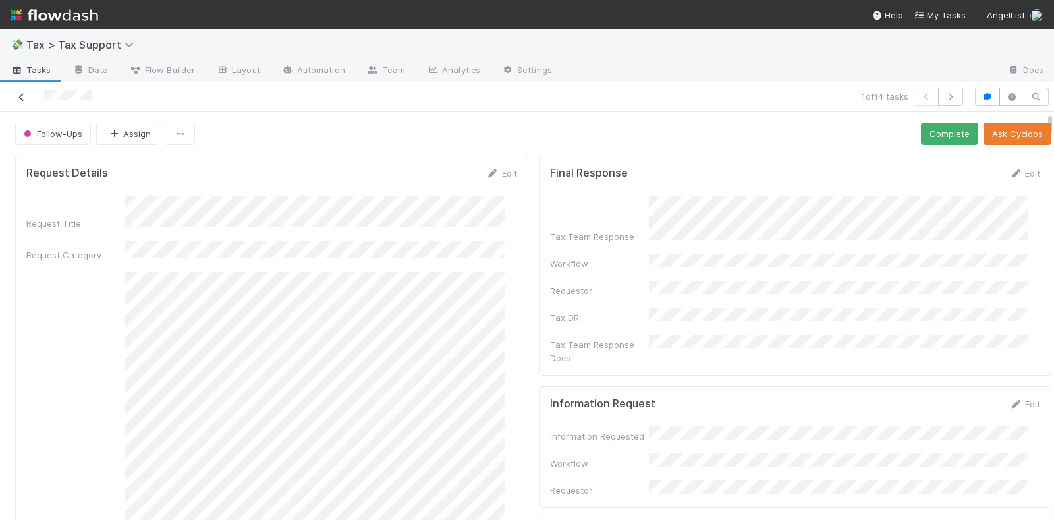
click at [25, 96] on icon at bounding box center [21, 97] width 13 height 9
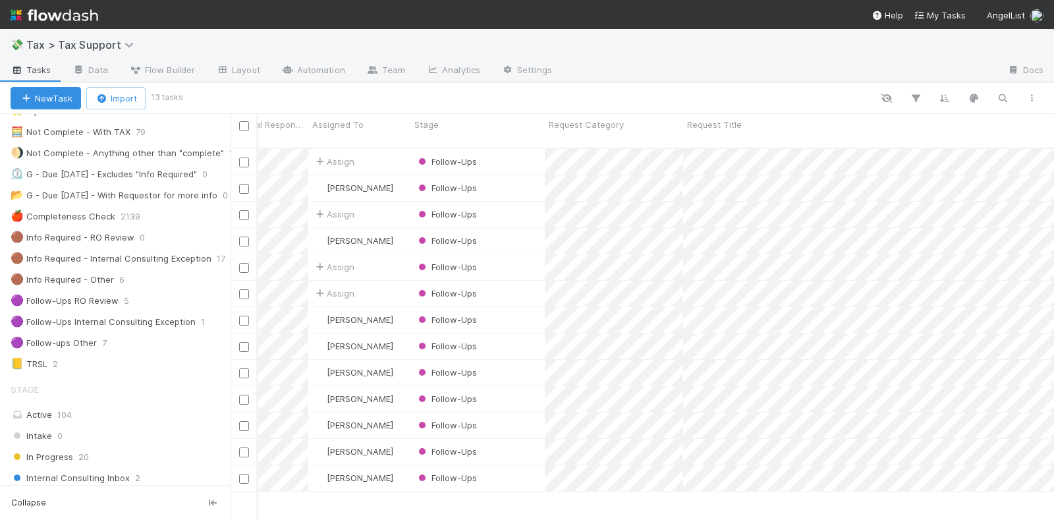
scroll to position [247, 0]
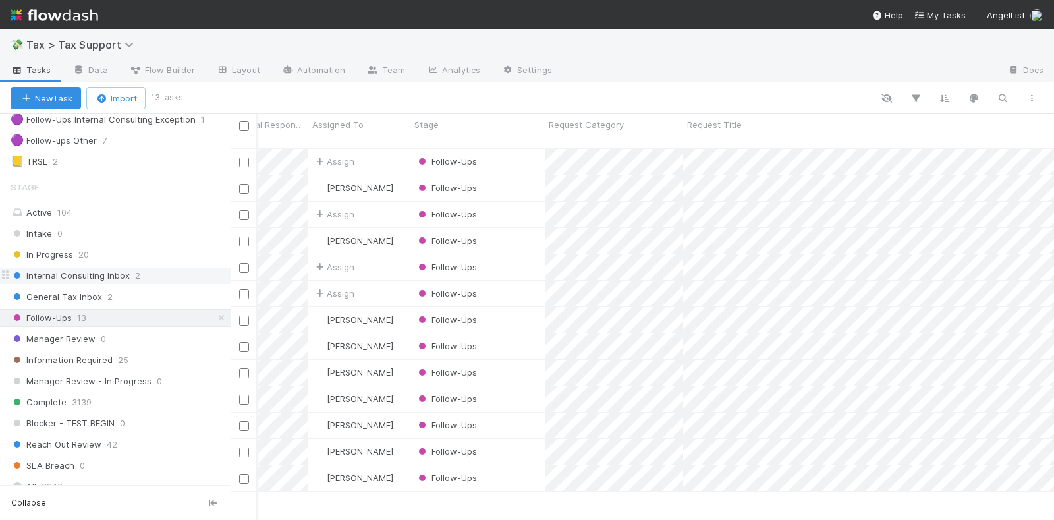
click at [136, 267] on span "2" at bounding box center [137, 275] width 5 height 16
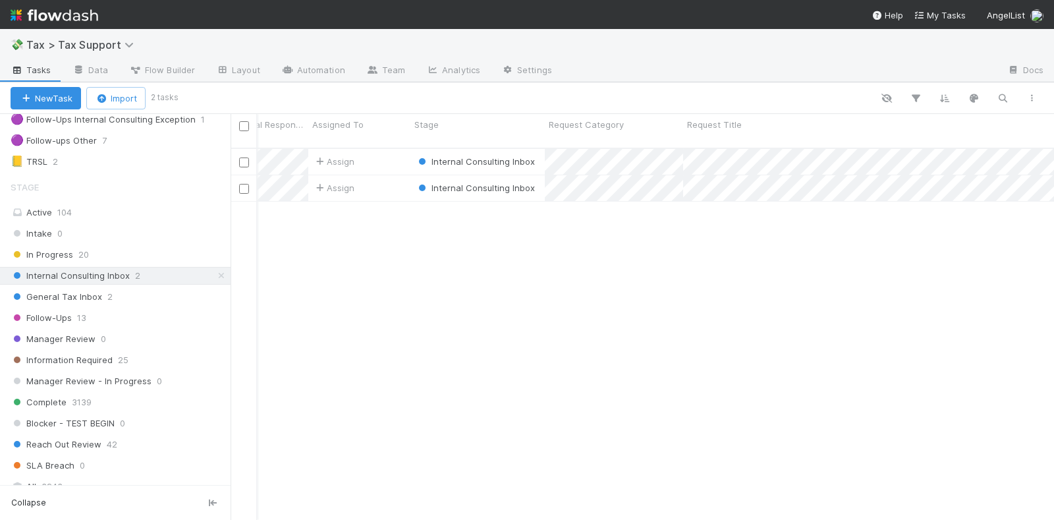
scroll to position [370, 811]
click at [382, 151] on div "Assign" at bounding box center [359, 162] width 102 height 26
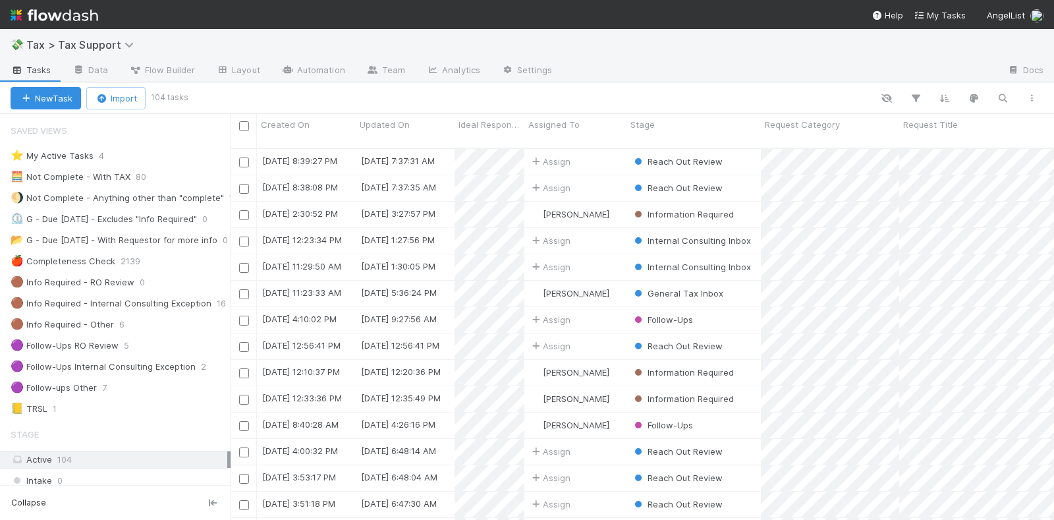
click at [79, 16] on img at bounding box center [55, 15] width 88 height 22
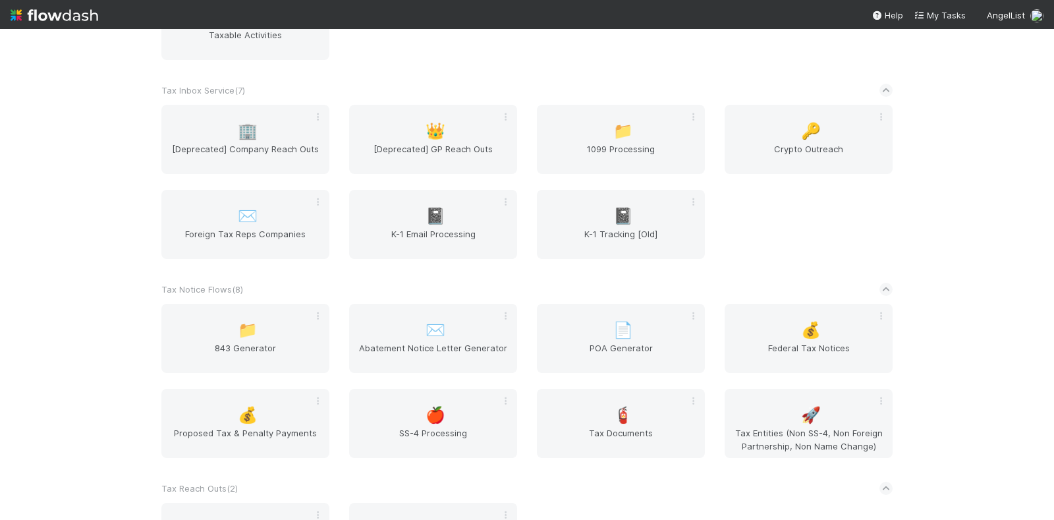
scroll to position [3128, 0]
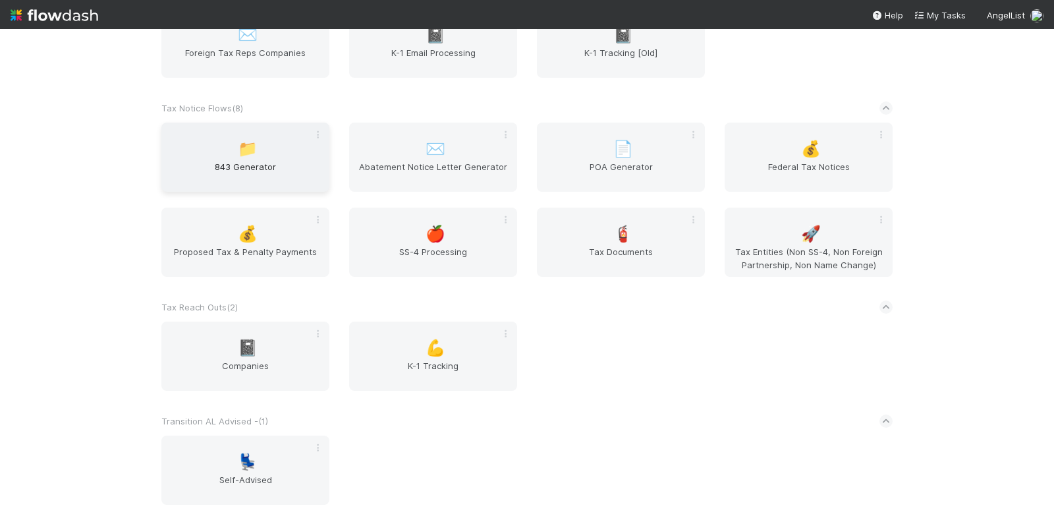
click at [255, 161] on div "📁 843 Generator" at bounding box center [245, 156] width 168 height 69
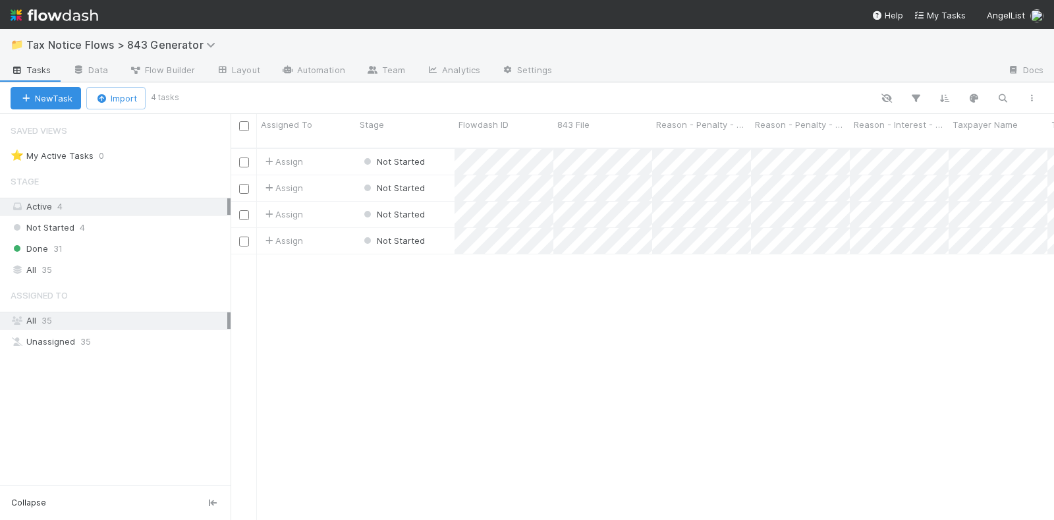
scroll to position [370, 811]
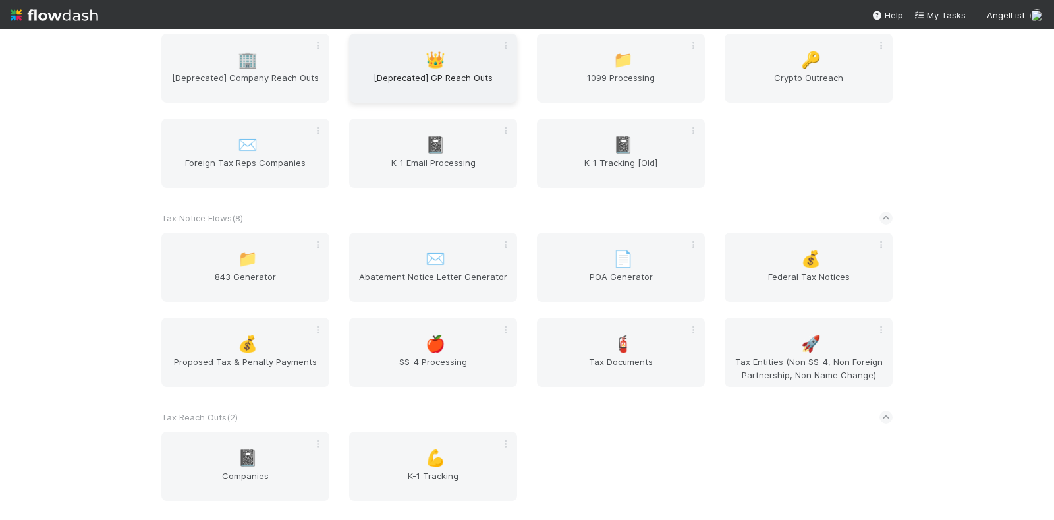
scroll to position [3045, 0]
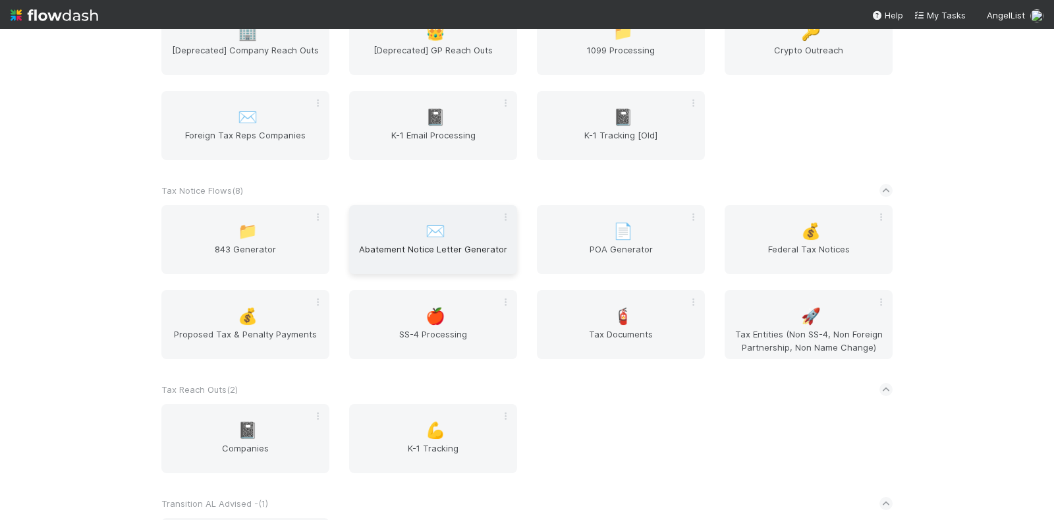
click at [426, 240] on span "✉️" at bounding box center [435, 231] width 20 height 17
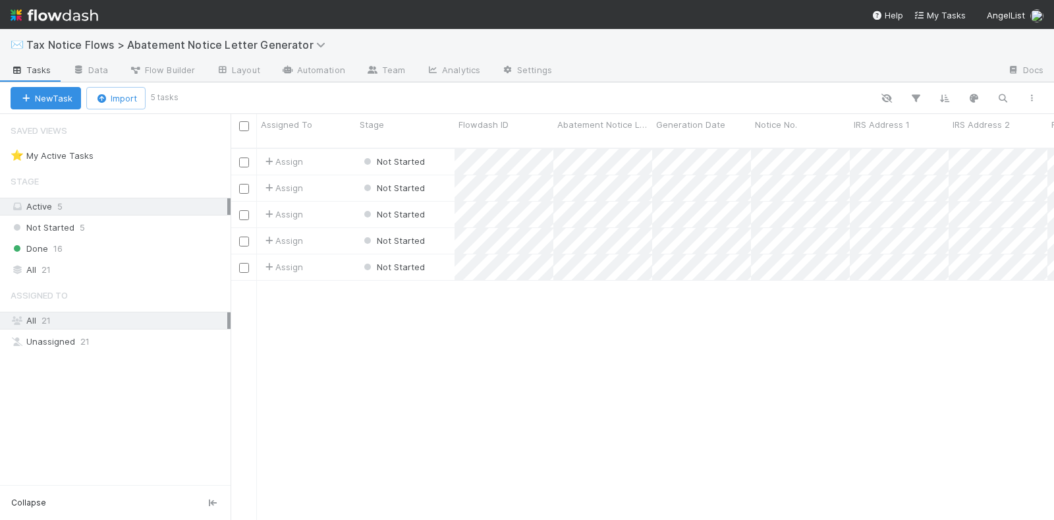
scroll to position [370, 811]
